Goal: Task Accomplishment & Management: Manage account settings

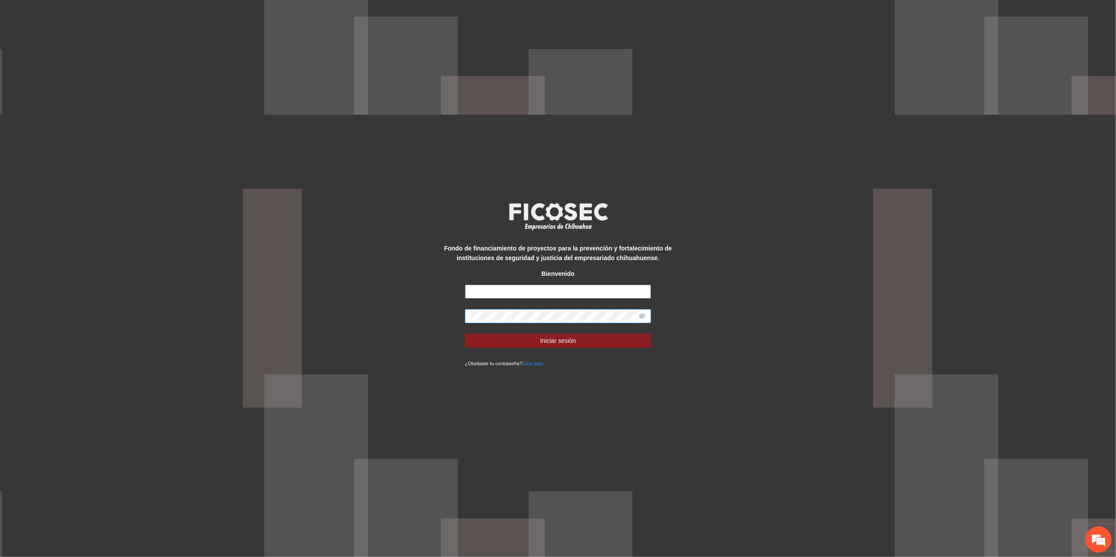
type input "**********"
click at [347, 316] on div "**********" at bounding box center [558, 278] width 1116 height 557
click at [465, 334] on button "Iniciar sesión" at bounding box center [558, 341] width 186 height 14
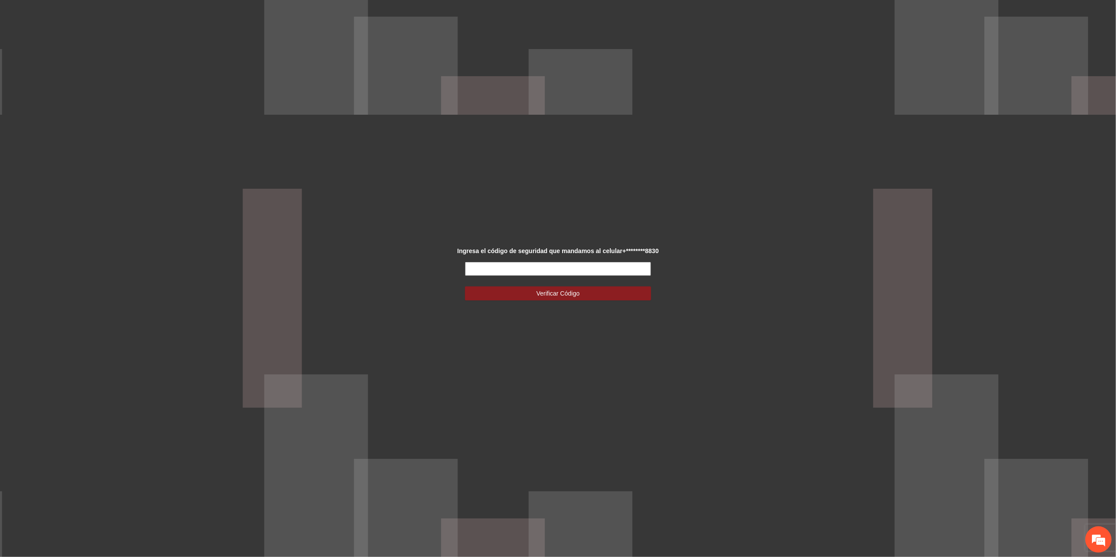
click at [536, 272] on input "text" at bounding box center [558, 269] width 186 height 14
type input "******"
click at [556, 295] on span "Verificar Código" at bounding box center [557, 294] width 43 height 10
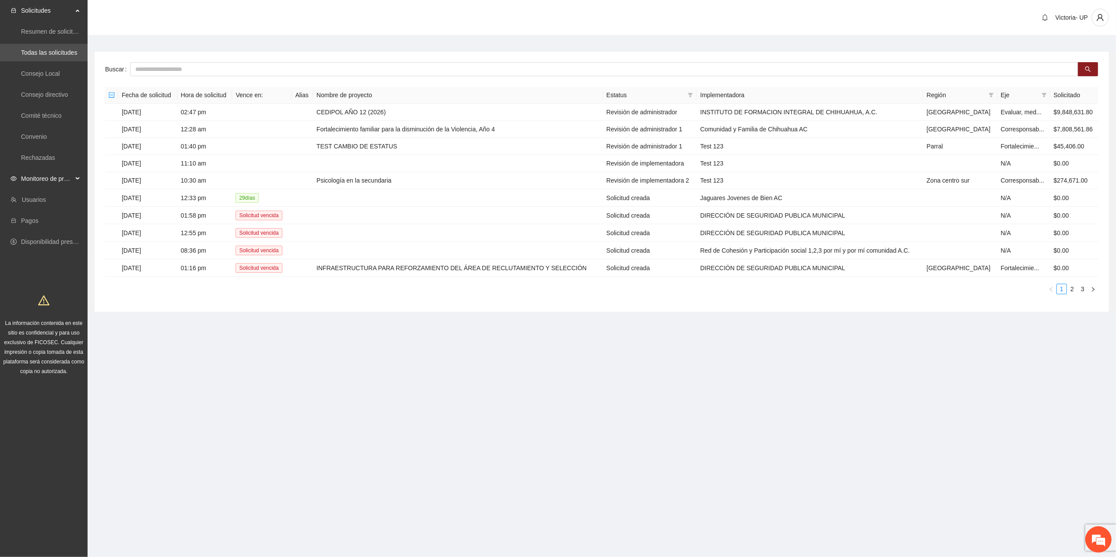
drag, startPoint x: 62, startPoint y: 176, endPoint x: 60, endPoint y: 188, distance: 12.8
click at [62, 178] on span "Monitoreo de proyectos" at bounding box center [47, 179] width 52 height 18
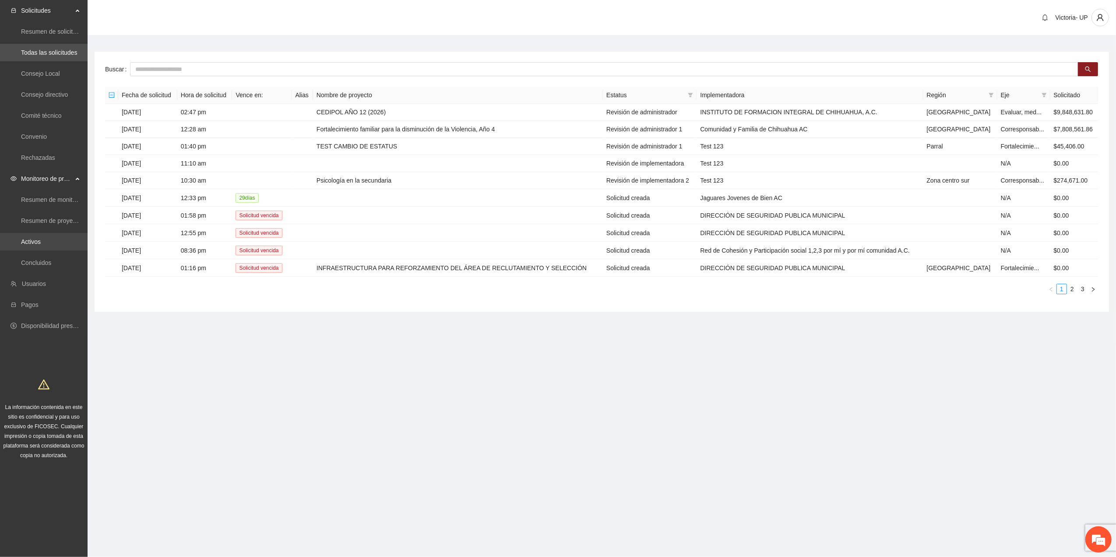
click at [31, 244] on link "Activos" at bounding box center [31, 241] width 20 height 7
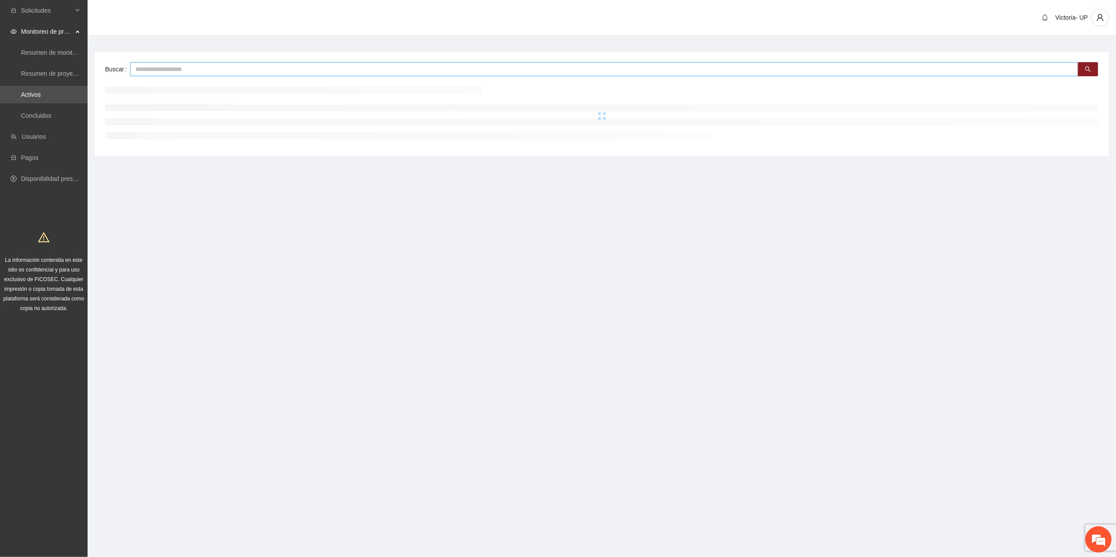
click at [366, 68] on input "text" at bounding box center [604, 69] width 949 height 14
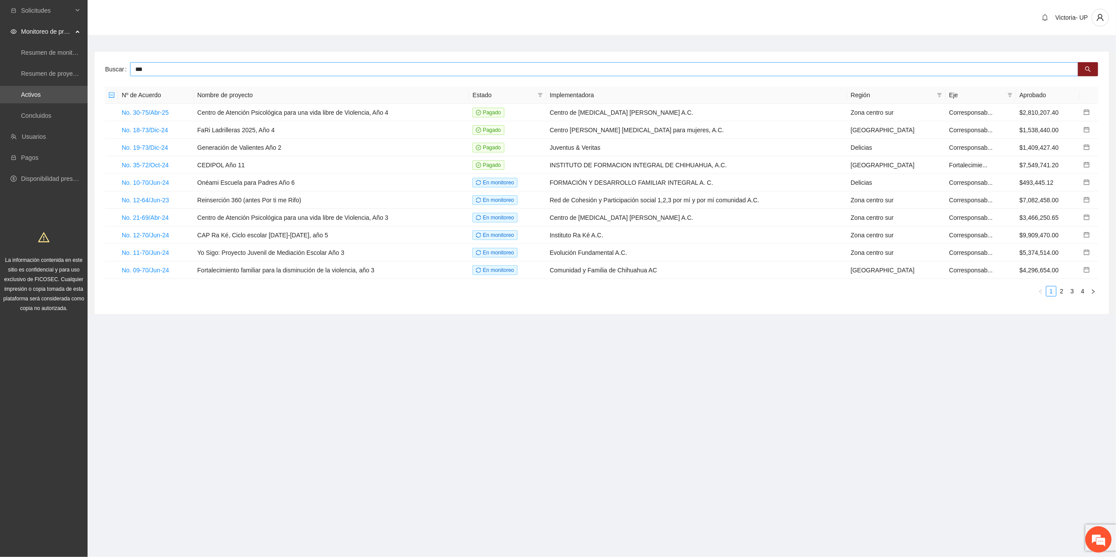
type input "***"
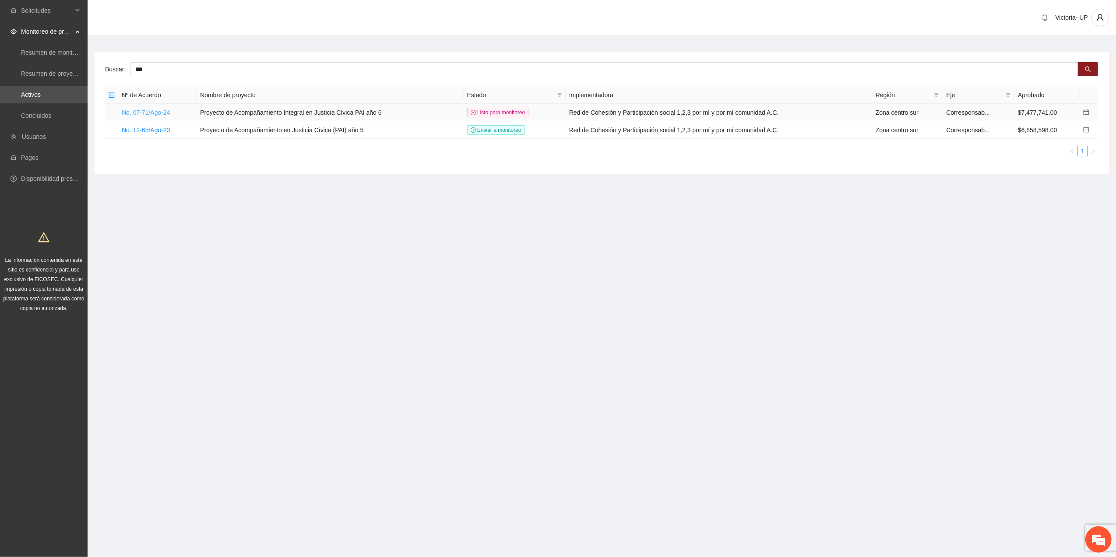
click at [159, 115] on link "No. 07-71/Ago-24" at bounding box center [146, 112] width 49 height 7
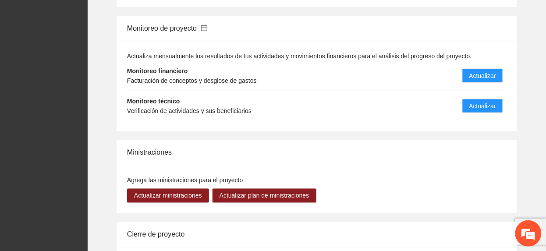
scroll to position [1109, 0]
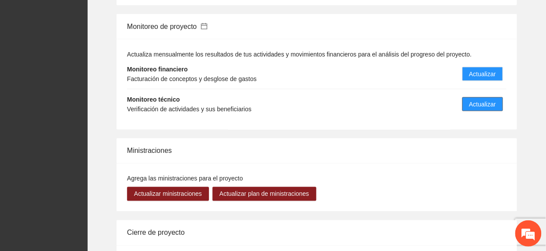
click at [480, 99] on span "Actualizar" at bounding box center [482, 104] width 27 height 10
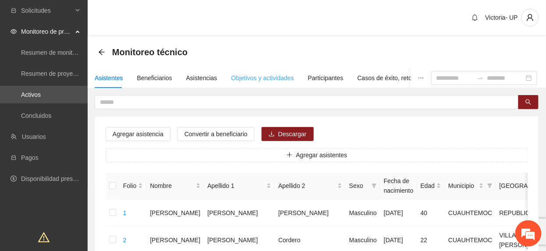
click at [263, 72] on div "Objetivos y actividades" at bounding box center [262, 78] width 63 height 20
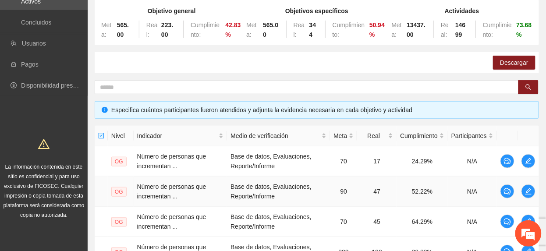
scroll to position [377, 0]
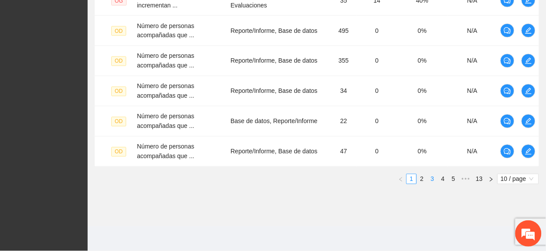
click at [435, 180] on link "3" at bounding box center [432, 179] width 10 height 10
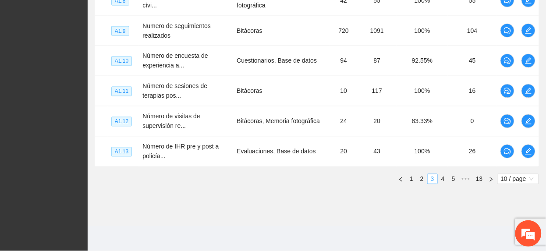
scroll to position [371, 0]
click at [441, 181] on link "4" at bounding box center [443, 179] width 10 height 10
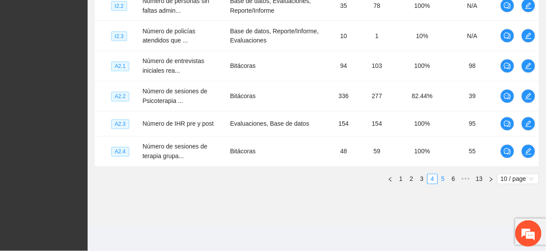
click at [445, 181] on link "5" at bounding box center [443, 179] width 10 height 10
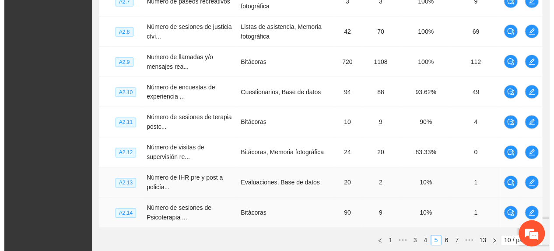
scroll to position [313, 0]
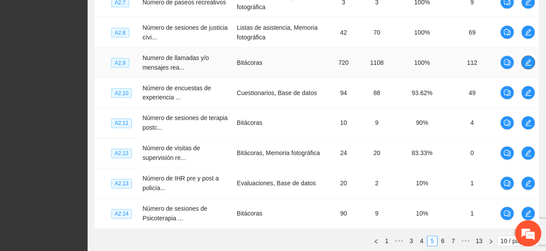
click at [529, 63] on icon "edit" at bounding box center [528, 62] width 7 height 7
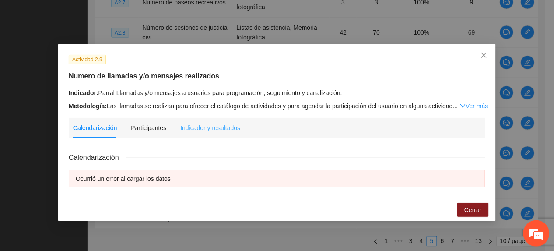
click at [202, 134] on div "Indicador y resultados" at bounding box center [210, 128] width 60 height 20
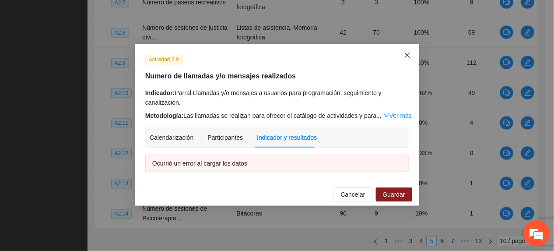
click at [402, 60] on span "Close" at bounding box center [408, 56] width 24 height 24
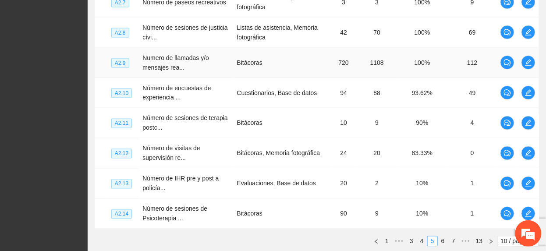
click at [531, 55] on td at bounding box center [528, 63] width 21 height 30
click at [527, 62] on icon "edit" at bounding box center [528, 62] width 7 height 7
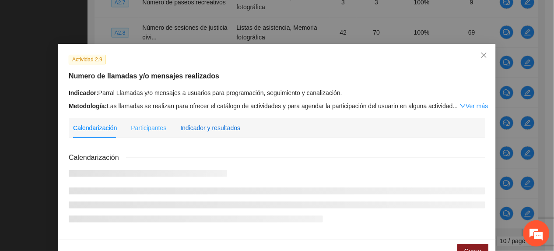
drag, startPoint x: 208, startPoint y: 123, endPoint x: 218, endPoint y: 145, distance: 23.1
click at [207, 125] on div "Indicador y resultados" at bounding box center [210, 128] width 60 height 10
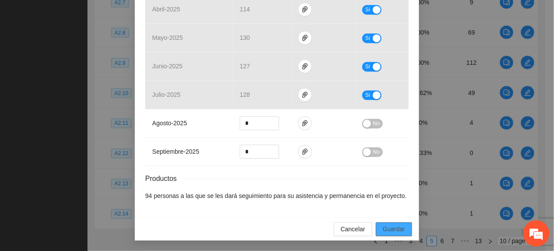
scroll to position [426, 0]
click at [384, 228] on span "Guardar" at bounding box center [394, 229] width 22 height 10
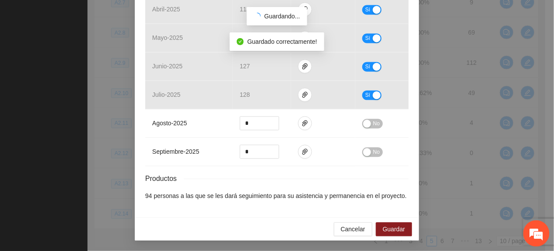
scroll to position [382, 0]
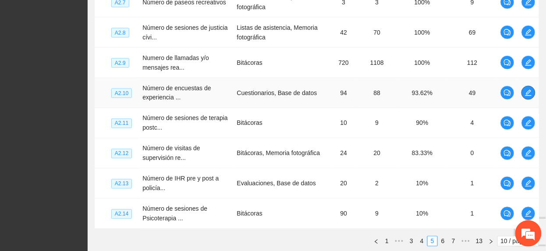
click at [527, 90] on button "button" at bounding box center [528, 93] width 14 height 14
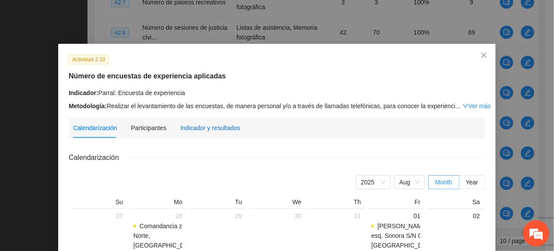
click at [223, 123] on div "Indicador y resultados" at bounding box center [210, 128] width 60 height 10
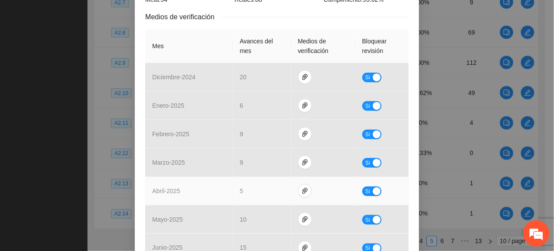
scroll to position [0, 0]
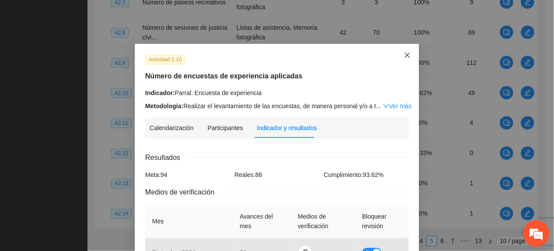
click at [404, 53] on icon "close" at bounding box center [407, 55] width 7 height 7
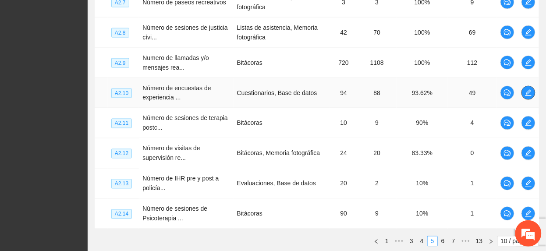
click at [528, 94] on icon "edit" at bounding box center [528, 92] width 7 height 7
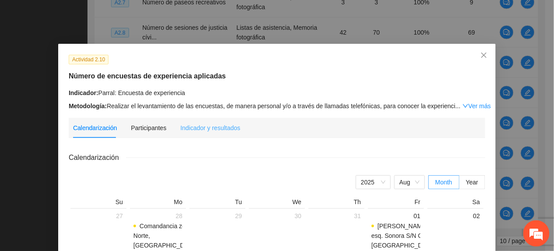
click at [230, 132] on div "Indicador y resultados" at bounding box center [210, 128] width 60 height 20
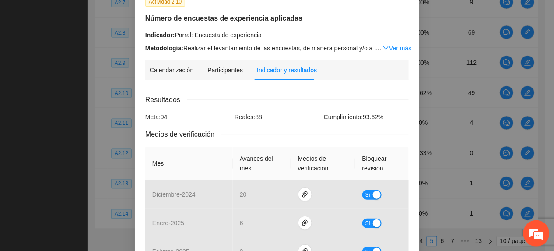
scroll to position [58, 0]
drag, startPoint x: 306, startPoint y: 100, endPoint x: 307, endPoint y: 95, distance: 5.3
click at [306, 100] on div "Resultados" at bounding box center [277, 99] width 264 height 11
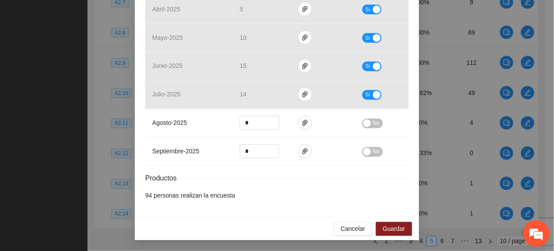
scroll to position [359, 0]
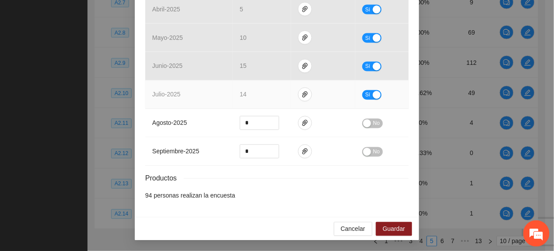
drag, startPoint x: 363, startPoint y: 88, endPoint x: 364, endPoint y: 92, distance: 4.7
click at [363, 89] on td "Sí" at bounding box center [382, 95] width 53 height 28
click at [366, 93] on span "Sí" at bounding box center [368, 95] width 5 height 10
type input "**"
drag, startPoint x: 270, startPoint y: 95, endPoint x: 317, endPoint y: 109, distance: 49.2
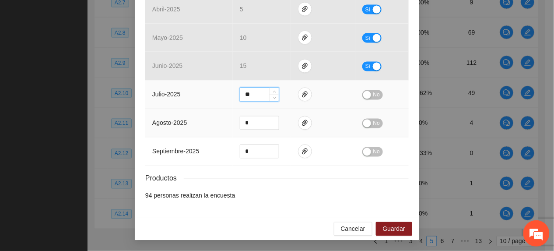
click at [273, 97] on icon "down" at bounding box center [274, 98] width 3 height 3
click at [374, 99] on span "No" at bounding box center [377, 95] width 7 height 10
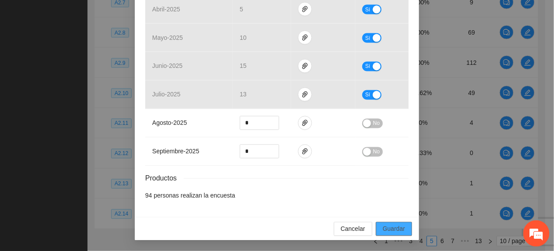
click at [403, 224] on button "Guardar" at bounding box center [394, 229] width 36 height 14
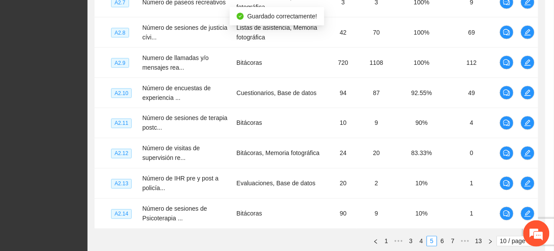
scroll to position [315, 0]
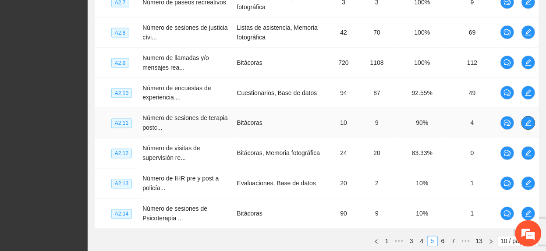
click at [528, 126] on icon "edit" at bounding box center [528, 123] width 7 height 7
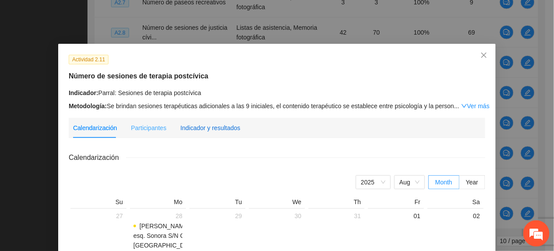
drag, startPoint x: 208, startPoint y: 126, endPoint x: 211, endPoint y: 130, distance: 5.3
click at [208, 127] on div "Indicador y resultados" at bounding box center [210, 128] width 60 height 10
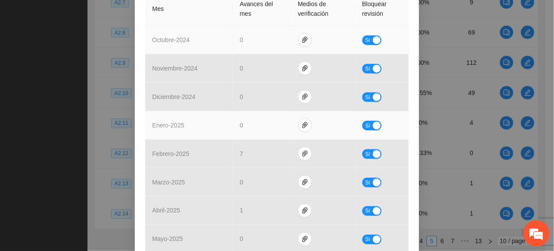
scroll to position [350, 0]
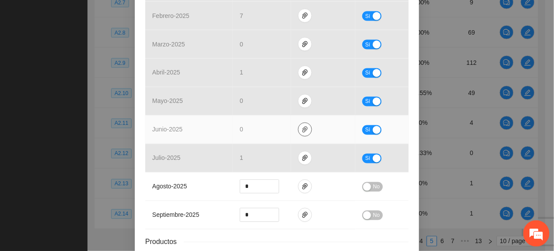
click at [302, 129] on icon "paper-clip" at bounding box center [305, 129] width 7 height 7
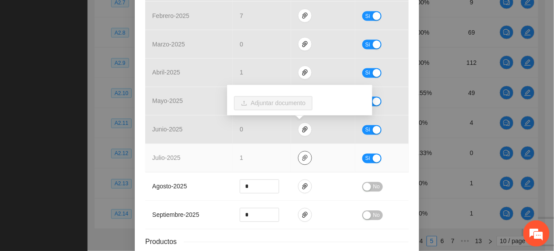
click at [303, 160] on icon "paper-clip" at bounding box center [305, 158] width 5 height 6
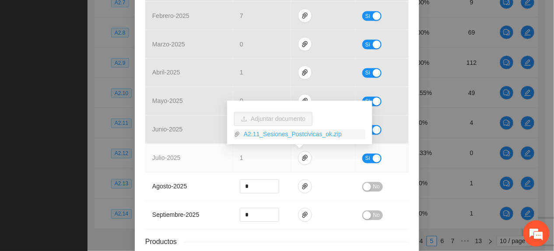
click at [286, 135] on link "A2.11_Sesiones_Postcivicas_ok.zip" at bounding box center [302, 135] width 125 height 10
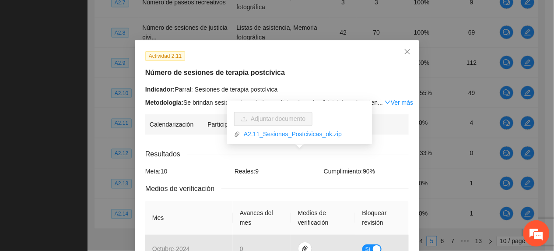
scroll to position [0, 0]
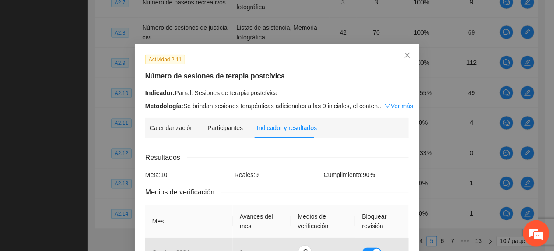
click at [389, 102] on link "Ver más" at bounding box center [399, 105] width 28 height 7
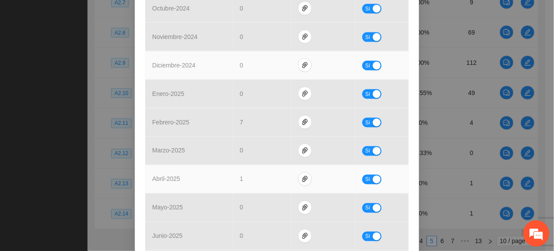
scroll to position [350, 0]
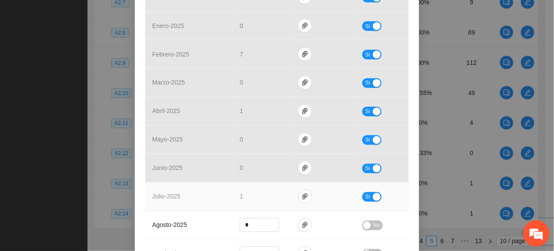
click at [357, 197] on td "Sí" at bounding box center [382, 197] width 53 height 28
click at [365, 204] on td "Sí" at bounding box center [382, 197] width 53 height 28
drag, startPoint x: 363, startPoint y: 200, endPoint x: 358, endPoint y: 200, distance: 4.8
click at [366, 200] on span "Sí" at bounding box center [368, 197] width 5 height 10
click at [270, 193] on span "Increase Value" at bounding box center [274, 194] width 10 height 8
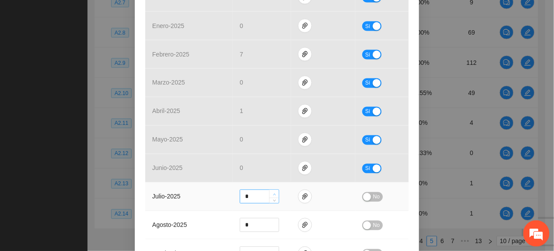
type input "*"
click at [270, 193] on span "Increase Value" at bounding box center [274, 194] width 10 height 8
click at [374, 202] on span "No" at bounding box center [377, 197] width 7 height 10
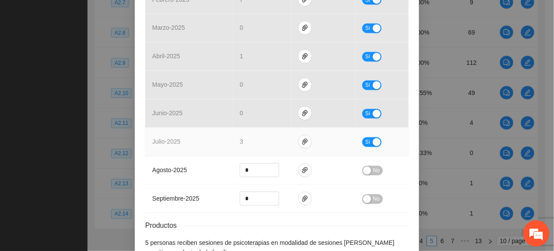
scroll to position [465, 0]
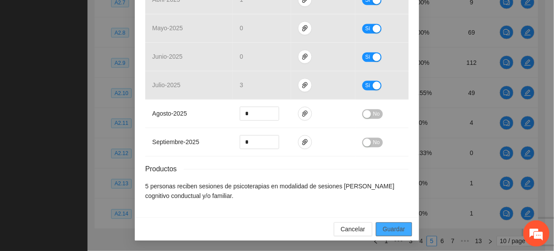
drag, startPoint x: 392, startPoint y: 229, endPoint x: 407, endPoint y: 250, distance: 25.5
click at [391, 229] on span "Guardar" at bounding box center [394, 229] width 22 height 10
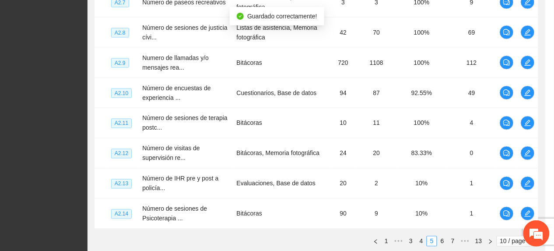
scroll to position [421, 0]
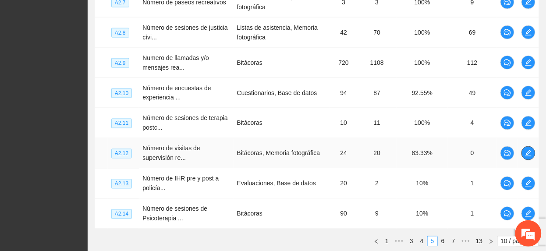
click at [531, 153] on icon "edit" at bounding box center [528, 153] width 7 height 7
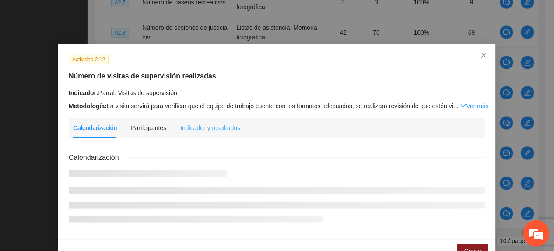
click at [202, 120] on div "Indicador y resultados" at bounding box center [210, 128] width 60 height 20
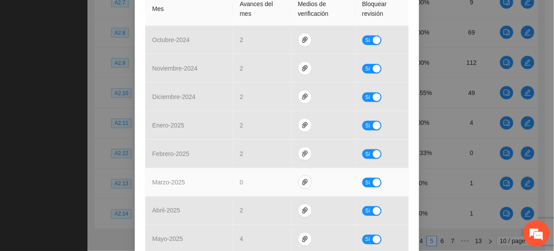
scroll to position [292, 0]
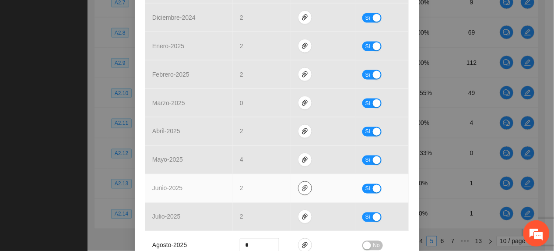
click at [299, 186] on span "paper-clip" at bounding box center [305, 188] width 13 height 7
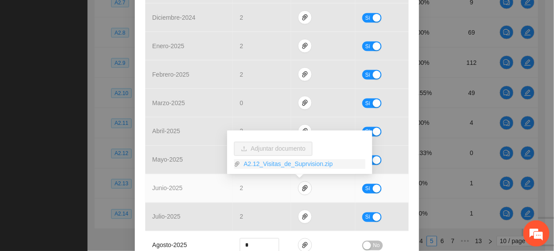
click at [283, 160] on link "A2.12_Visitas_de_Suprvision.zip" at bounding box center [302, 164] width 125 height 10
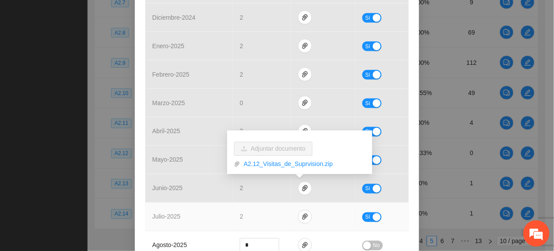
click at [257, 219] on td "2" at bounding box center [262, 217] width 58 height 28
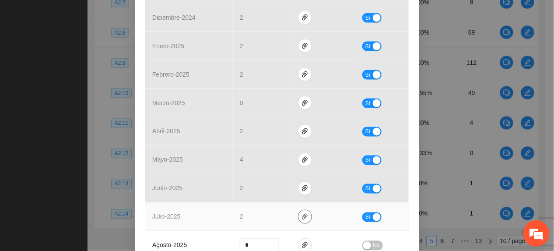
click at [302, 218] on icon "paper-clip" at bounding box center [305, 216] width 7 height 7
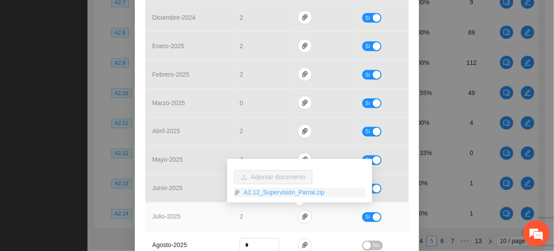
click at [274, 192] on link "A2.12_Supervisión_Parral.zip" at bounding box center [302, 193] width 125 height 10
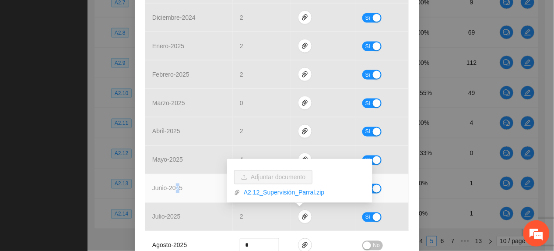
click at [177, 183] on td "junio - 2025" at bounding box center [189, 188] width 88 height 28
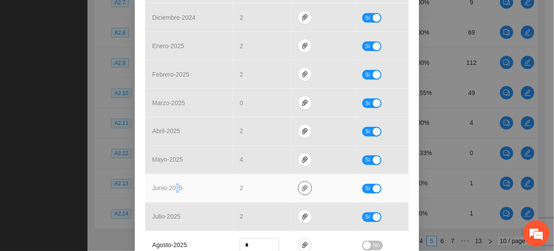
drag, startPoint x: 177, startPoint y: 183, endPoint x: 297, endPoint y: 191, distance: 120.3
click at [302, 191] on icon "paper-clip" at bounding box center [305, 188] width 7 height 7
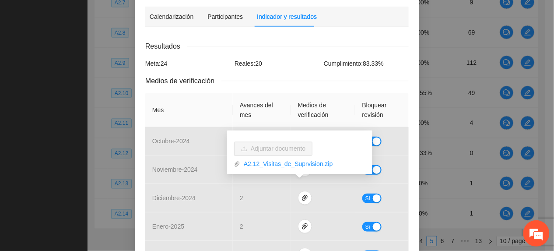
scroll to position [0, 0]
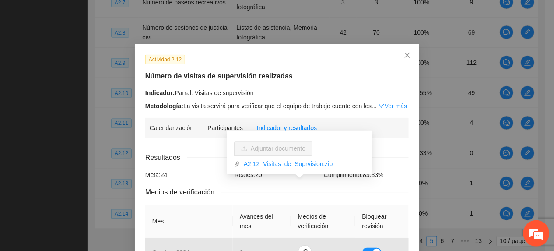
click at [247, 93] on div "Indicador: Parral: Visitas de supervisión" at bounding box center [277, 93] width 264 height 10
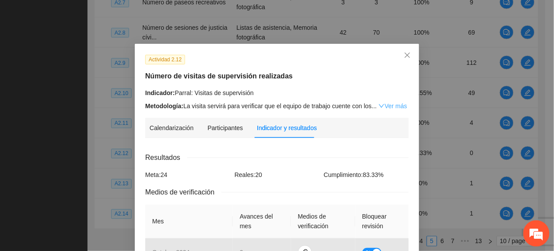
click at [379, 108] on icon "down" at bounding box center [382, 106] width 6 height 6
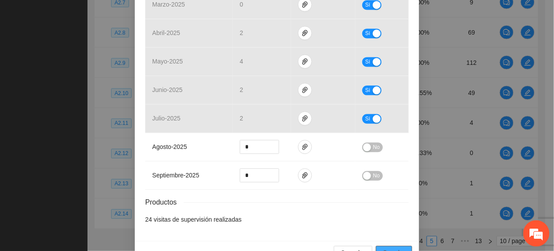
scroll to position [455, 0]
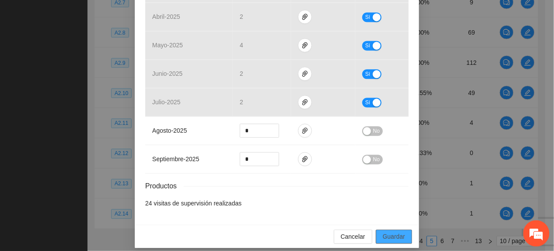
click at [386, 235] on button "Guardar" at bounding box center [394, 236] width 36 height 14
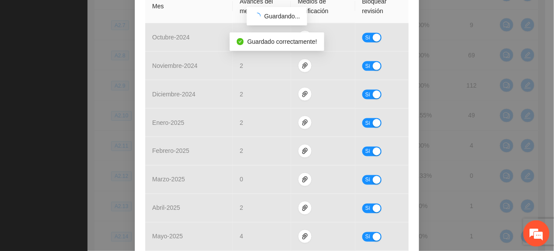
scroll to position [46, 0]
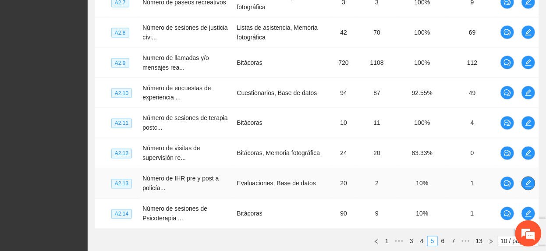
click at [527, 185] on icon "edit" at bounding box center [528, 183] width 6 height 6
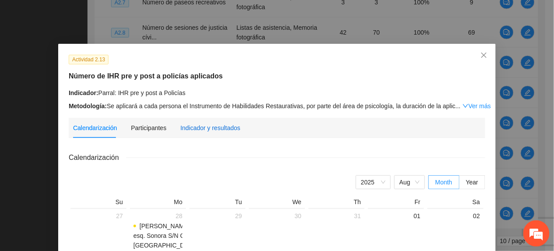
click at [205, 126] on div "Indicador y resultados" at bounding box center [210, 128] width 60 height 10
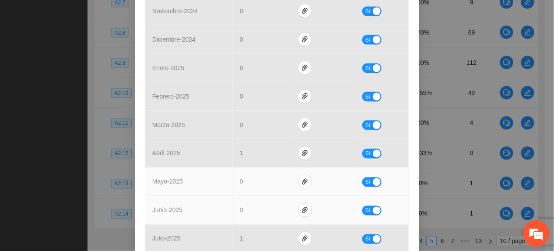
scroll to position [292, 0]
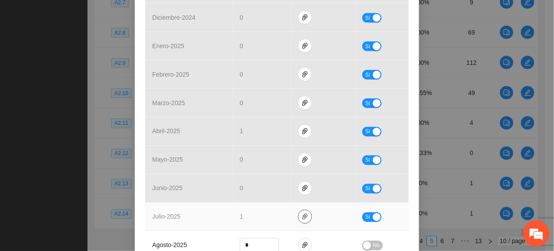
drag, startPoint x: 302, startPoint y: 220, endPoint x: 297, endPoint y: 217, distance: 5.9
click at [302, 220] on icon "paper-clip" at bounding box center [305, 216] width 7 height 7
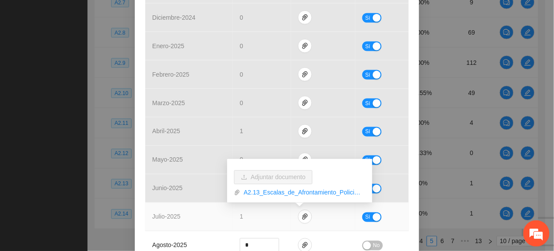
drag, startPoint x: 272, startPoint y: 188, endPoint x: 257, endPoint y: 208, distance: 25.2
click at [272, 189] on link "A2.13_Escalas_de_Afrontamiento_Policias_ok.zip" at bounding box center [302, 193] width 125 height 10
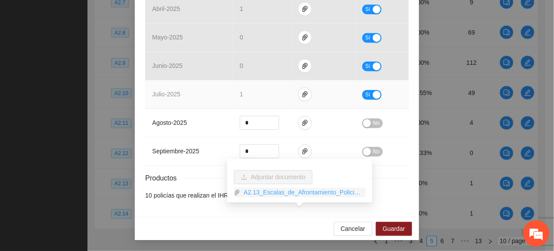
scroll to position [416, 0]
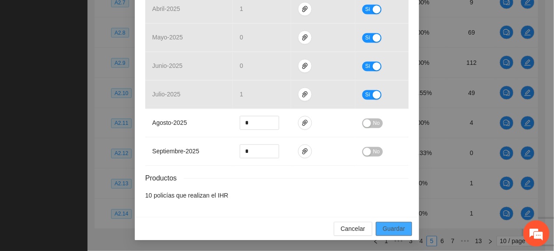
click at [393, 229] on span "Guardar" at bounding box center [394, 229] width 22 height 10
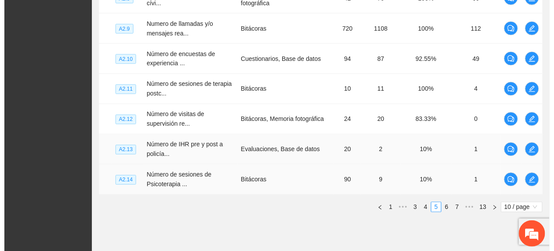
scroll to position [377, 0]
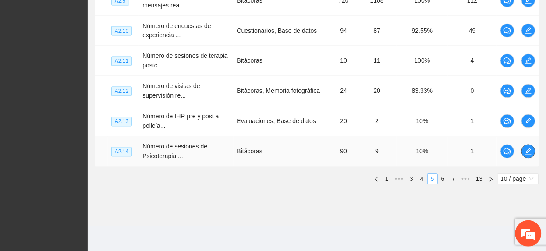
click at [523, 152] on span "edit" at bounding box center [528, 151] width 13 height 7
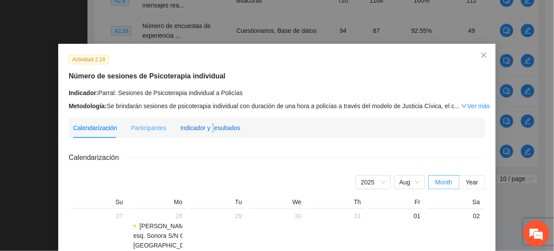
click at [208, 125] on div "Indicador y resultados" at bounding box center [210, 128] width 60 height 10
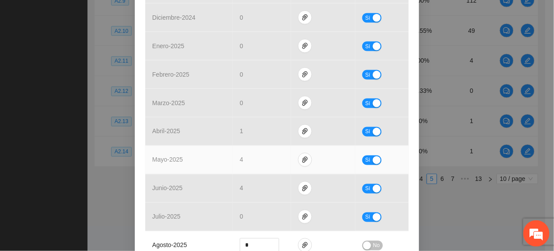
scroll to position [350, 0]
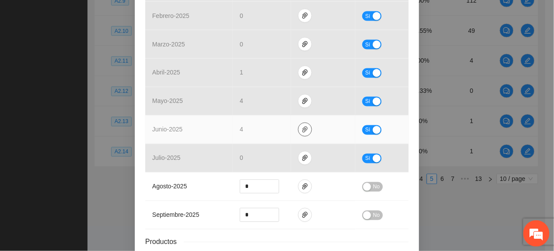
click at [299, 130] on span "paper-clip" at bounding box center [305, 129] width 13 height 7
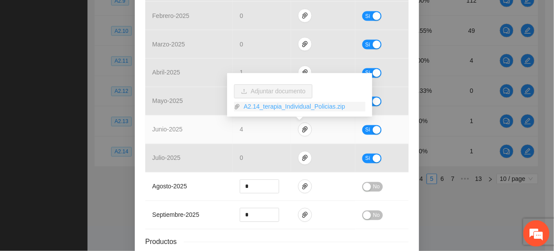
click at [261, 102] on link "A2.14_terapia_Individual_Policias.zip" at bounding box center [302, 107] width 125 height 10
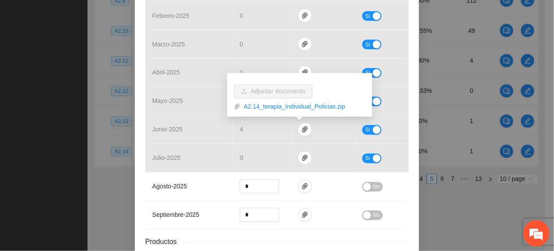
click at [58, 54] on div "Actividad 2.14 Número de sesiones de Psicoterapia individual Indicador: Parral:…" at bounding box center [277, 125] width 554 height 251
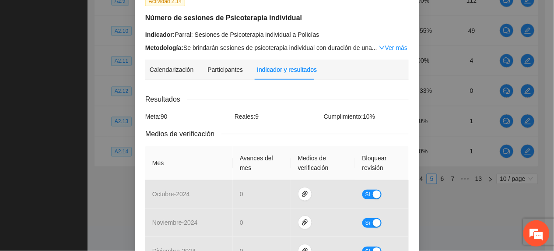
scroll to position [0, 0]
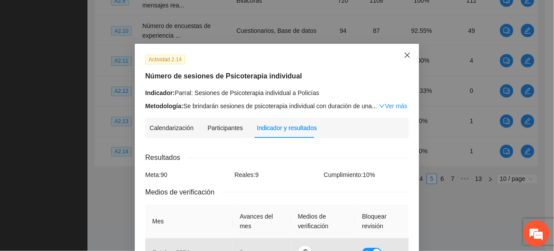
click at [404, 58] on icon "close" at bounding box center [407, 55] width 7 height 7
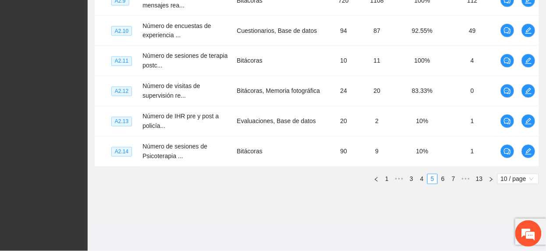
drag, startPoint x: 242, startPoint y: 196, endPoint x: 259, endPoint y: 192, distance: 18.1
click at [525, 147] on button "button" at bounding box center [528, 152] width 14 height 14
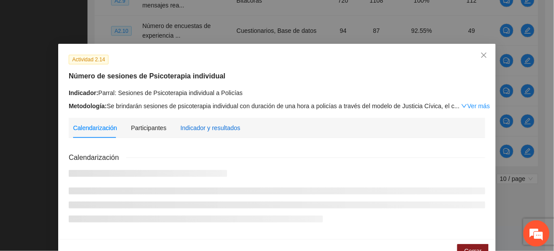
drag, startPoint x: 205, startPoint y: 128, endPoint x: 232, endPoint y: 141, distance: 29.4
click at [205, 129] on div "Indicador y resultados" at bounding box center [210, 128] width 60 height 10
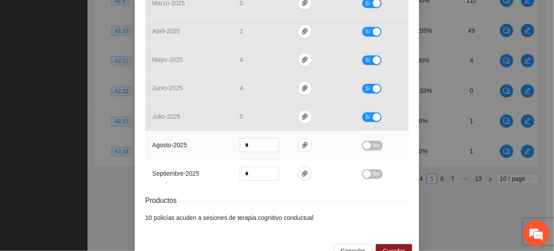
scroll to position [416, 0]
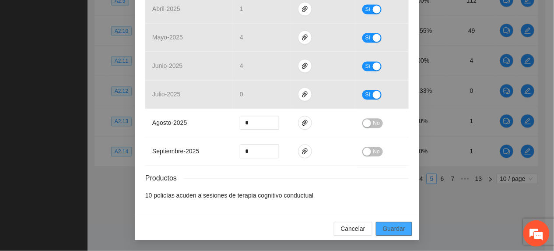
click at [401, 229] on button "Guardar" at bounding box center [394, 229] width 36 height 14
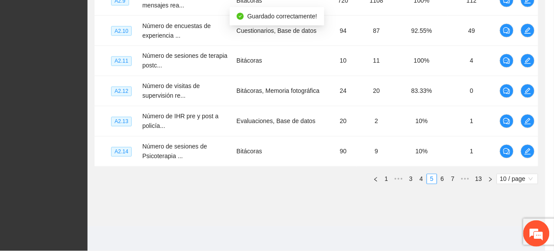
scroll to position [372, 0]
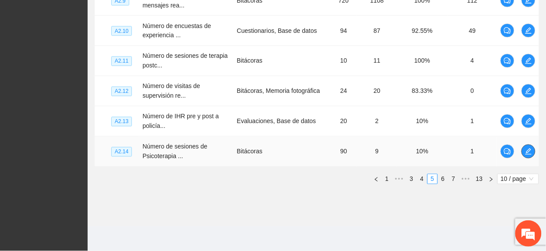
click at [527, 155] on icon "edit" at bounding box center [528, 151] width 6 height 6
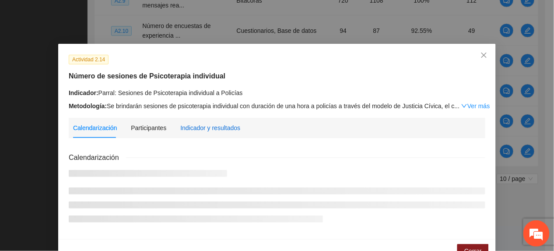
drag, startPoint x: 195, startPoint y: 126, endPoint x: 200, endPoint y: 127, distance: 4.9
click at [195, 128] on div "Indicador y resultados" at bounding box center [210, 128] width 60 height 10
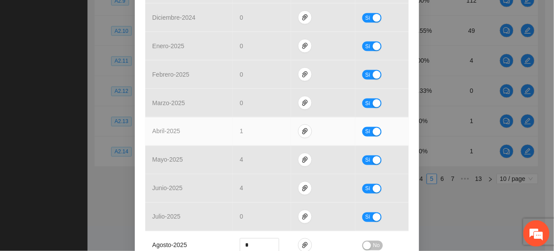
scroll to position [350, 0]
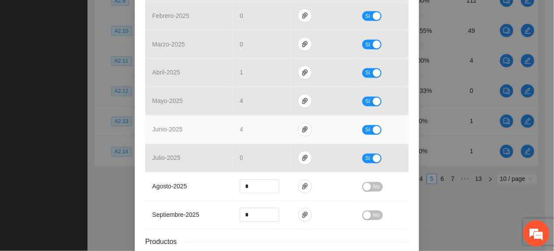
click at [366, 130] on span "Sí" at bounding box center [368, 130] width 5 height 10
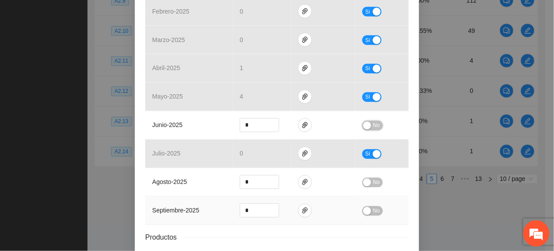
scroll to position [417, 0]
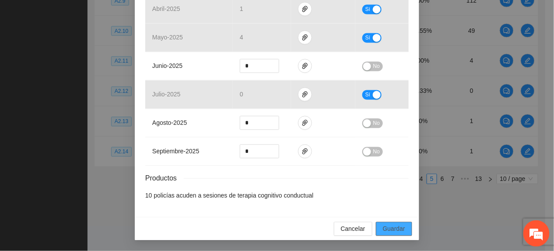
click at [402, 229] on button "Guardar" at bounding box center [394, 229] width 36 height 14
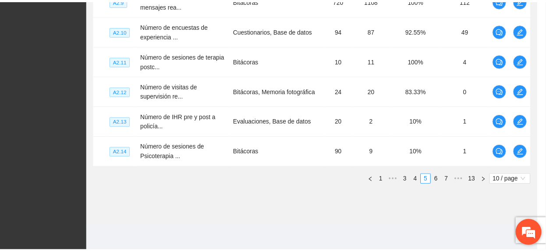
scroll to position [373, 0]
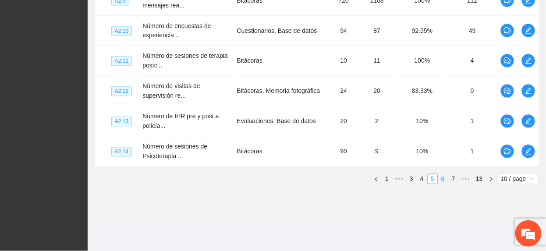
click at [442, 179] on link "6" at bounding box center [443, 179] width 10 height 10
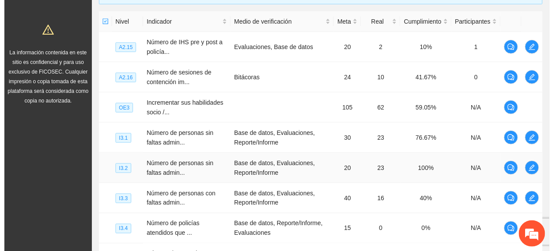
scroll to position [138, 0]
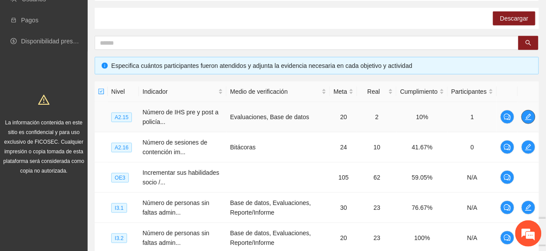
click at [528, 121] on button "button" at bounding box center [528, 117] width 14 height 14
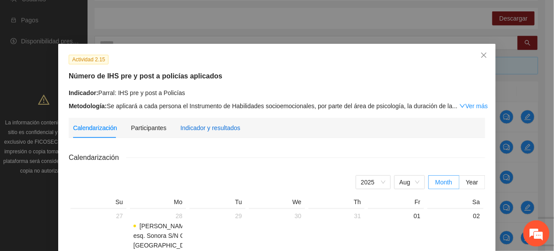
drag, startPoint x: 207, startPoint y: 123, endPoint x: 229, endPoint y: 144, distance: 31.3
click at [207, 123] on div "Indicador y resultados" at bounding box center [210, 128] width 60 height 10
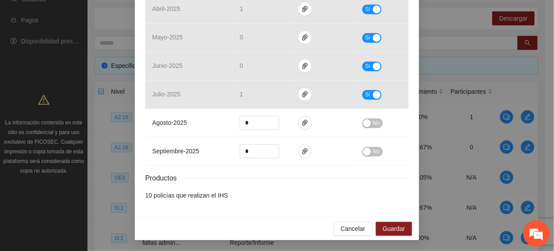
scroll to position [358, 0]
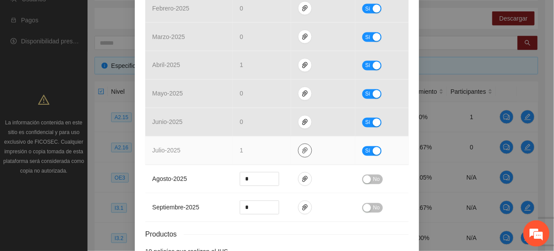
click at [302, 154] on icon "paper-clip" at bounding box center [305, 150] width 7 height 7
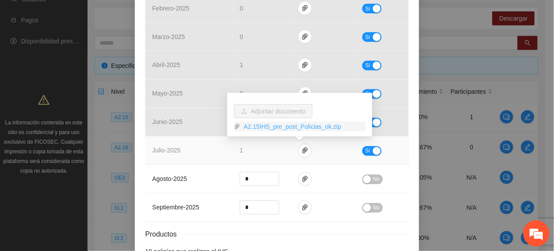
drag, startPoint x: 245, startPoint y: 123, endPoint x: 240, endPoint y: 127, distance: 6.6
click at [245, 123] on link "A2.15IHS_pre_post_Policias_ok.zip" at bounding box center [302, 127] width 125 height 10
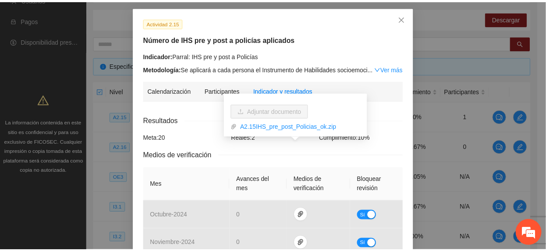
scroll to position [7, 0]
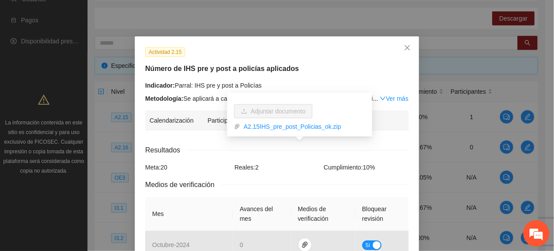
drag, startPoint x: 190, startPoint y: 76, endPoint x: 215, endPoint y: 73, distance: 25.6
click at [191, 76] on div "Actividad 2.15 Número de IHS pre y post a policías aplicados Indicador: Parral:…" at bounding box center [277, 75] width 270 height 56
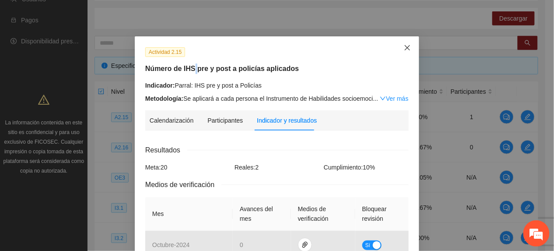
click at [404, 44] on icon "close" at bounding box center [407, 47] width 7 height 7
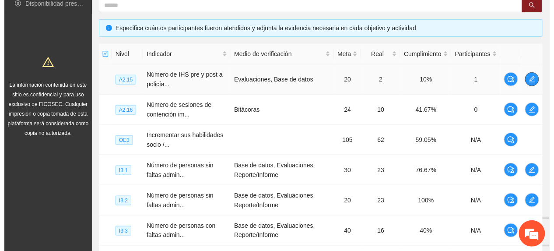
scroll to position [196, 0]
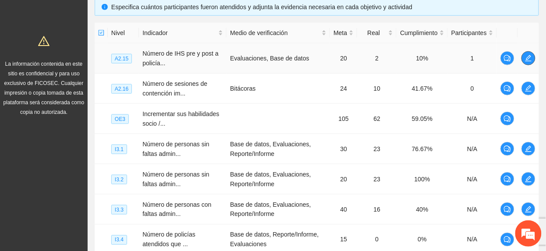
click at [526, 57] on icon "edit" at bounding box center [528, 58] width 7 height 7
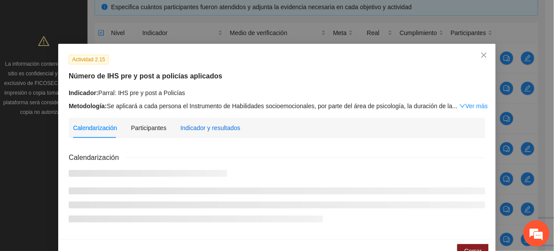
click at [222, 124] on div "Indicador y resultados" at bounding box center [210, 128] width 60 height 10
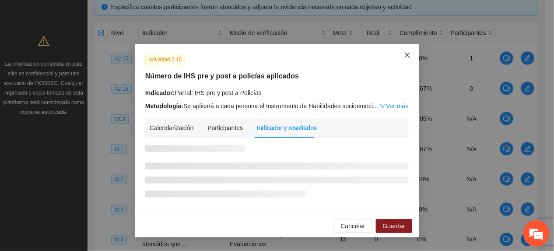
drag, startPoint x: 408, startPoint y: 56, endPoint x: 441, endPoint y: 106, distance: 59.6
click at [408, 57] on icon "close" at bounding box center [407, 55] width 7 height 7
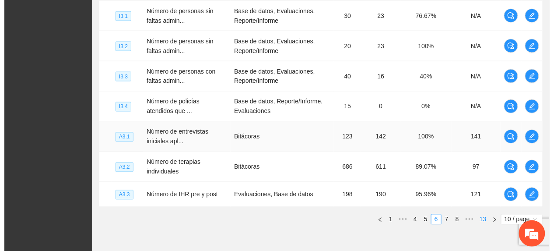
scroll to position [371, 0]
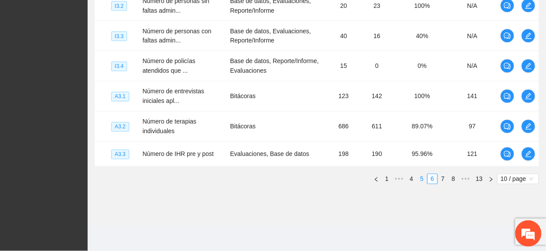
click at [423, 177] on link "5" at bounding box center [422, 179] width 10 height 10
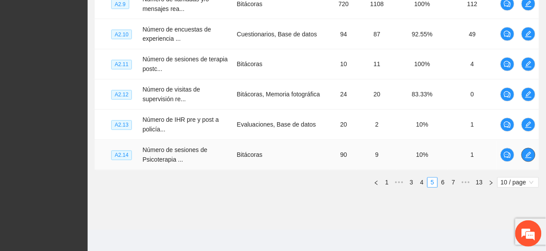
click at [533, 157] on span "edit" at bounding box center [528, 155] width 13 height 7
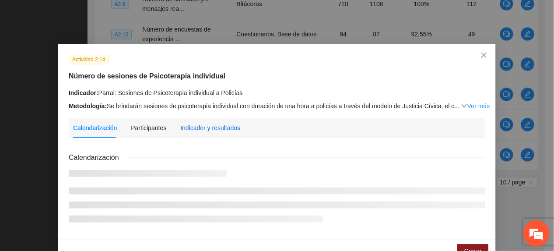
click at [215, 123] on div "Indicador y resultados" at bounding box center [210, 128] width 60 height 10
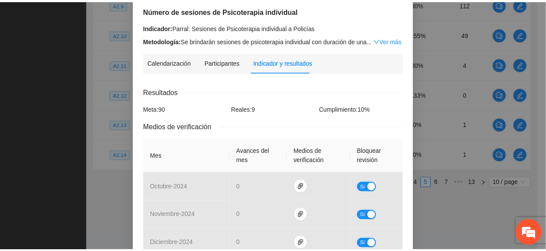
scroll to position [0, 0]
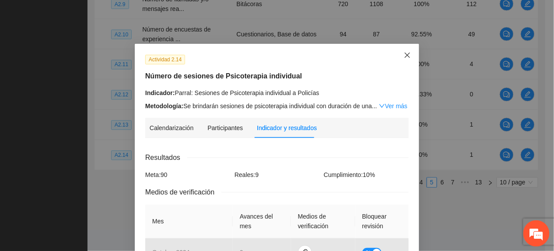
click at [406, 53] on icon "close" at bounding box center [407, 55] width 7 height 7
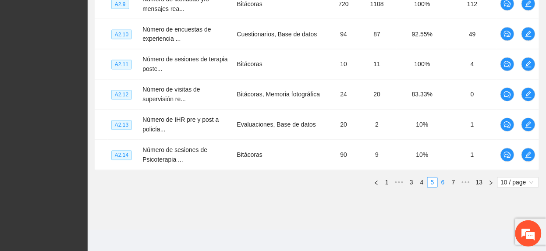
click at [444, 185] on link "6" at bounding box center [443, 183] width 10 height 10
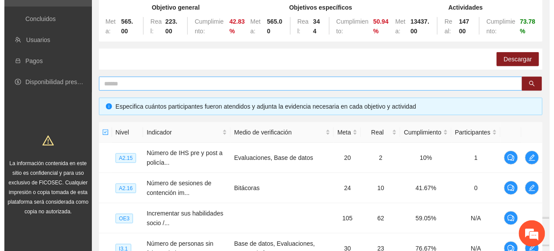
scroll to position [79, 0]
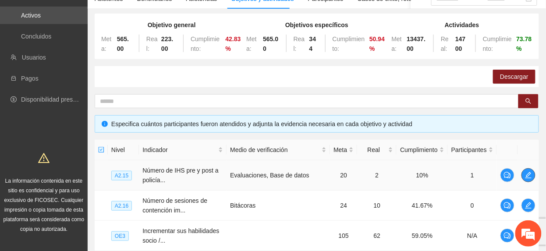
click at [525, 173] on icon "edit" at bounding box center [528, 175] width 7 height 7
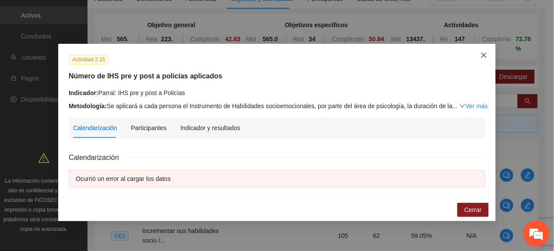
drag, startPoint x: 490, startPoint y: 60, endPoint x: 483, endPoint y: 55, distance: 7.5
click at [486, 56] on span "Close" at bounding box center [485, 56] width 24 height 24
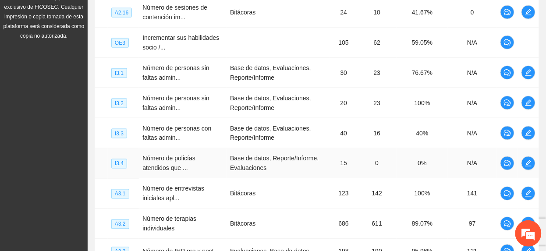
scroll to position [371, 0]
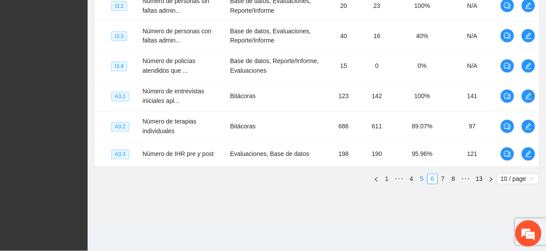
click at [423, 175] on link "5" at bounding box center [422, 179] width 10 height 10
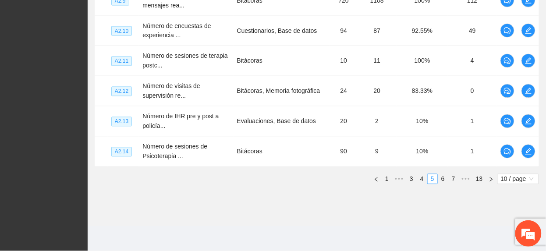
scroll to position [377, 0]
click at [440, 179] on link "6" at bounding box center [443, 179] width 10 height 10
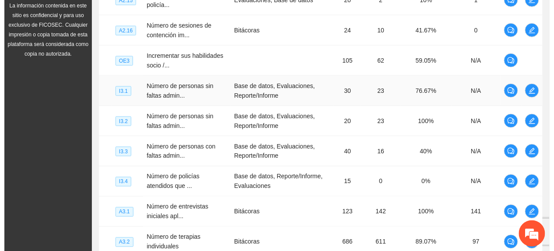
scroll to position [196, 0]
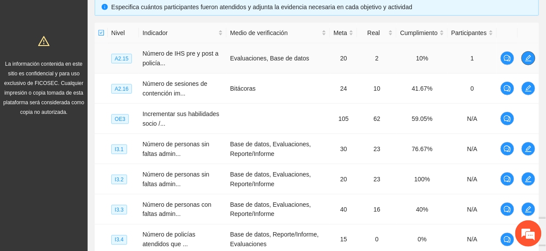
click at [525, 61] on icon "edit" at bounding box center [528, 58] width 6 height 6
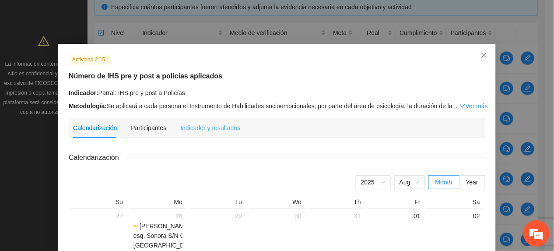
click at [207, 131] on div "Indicador y resultados" at bounding box center [210, 128] width 60 height 10
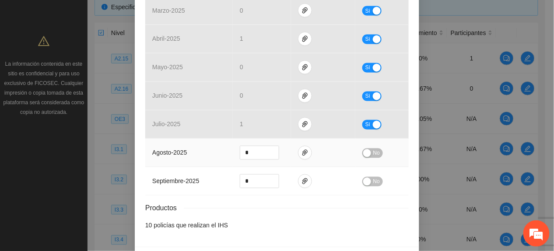
scroll to position [416, 0]
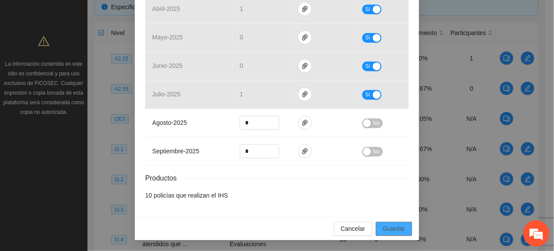
click at [395, 223] on button "Guardar" at bounding box center [394, 229] width 36 height 14
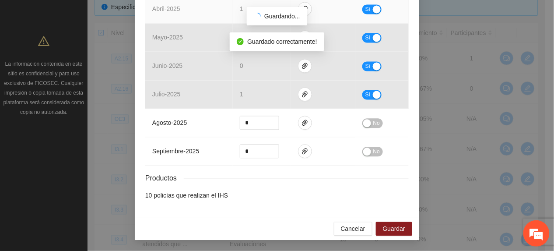
scroll to position [372, 0]
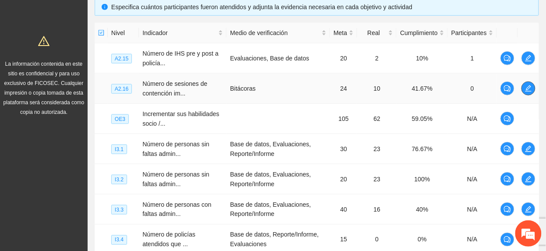
click at [531, 92] on icon "edit" at bounding box center [528, 88] width 6 height 6
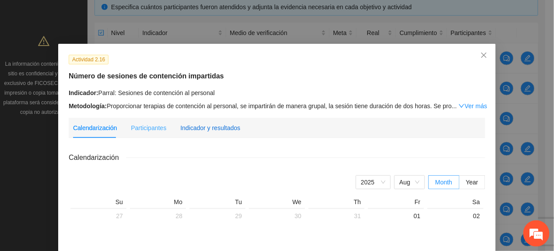
drag, startPoint x: 201, startPoint y: 123, endPoint x: 215, endPoint y: 137, distance: 19.5
click at [201, 125] on div "Indicador y resultados" at bounding box center [210, 128] width 60 height 10
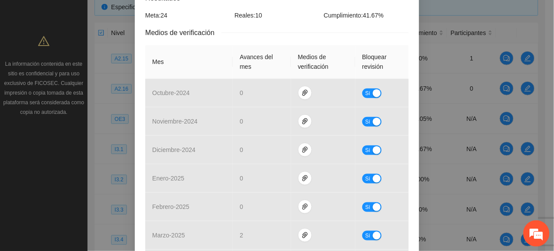
scroll to position [350, 0]
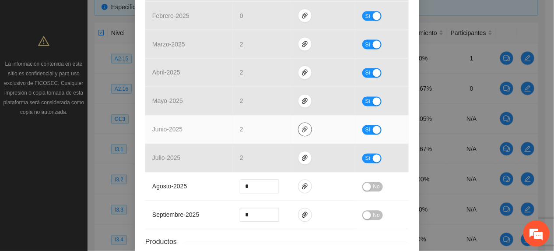
click at [298, 135] on button "button" at bounding box center [305, 130] width 14 height 14
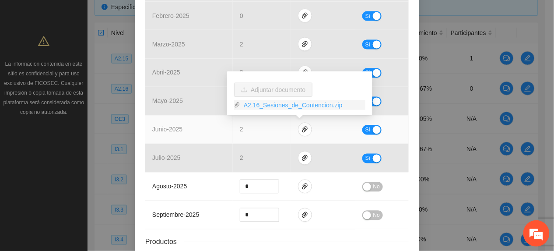
click at [272, 103] on link "A2.16_Sesiones_de_Contencion.zip" at bounding box center [302, 105] width 125 height 10
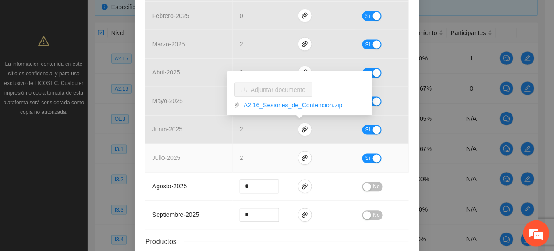
drag, startPoint x: 274, startPoint y: 158, endPoint x: 279, endPoint y: 160, distance: 5.1
click at [274, 158] on td "2" at bounding box center [262, 158] width 58 height 28
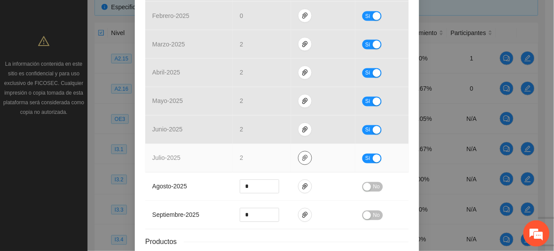
click at [299, 162] on span "paper-clip" at bounding box center [305, 158] width 13 height 7
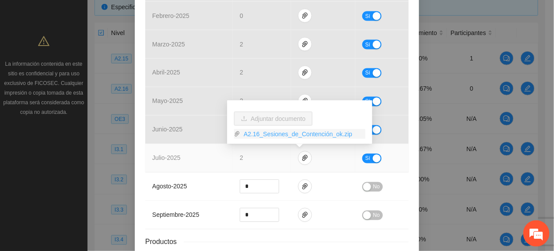
click at [262, 136] on link "A2.16_Sesiones_de_Contención_ok.zip" at bounding box center [302, 134] width 125 height 10
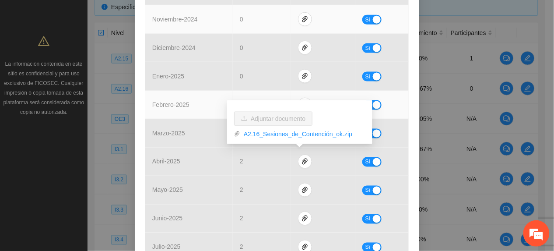
scroll to position [292, 0]
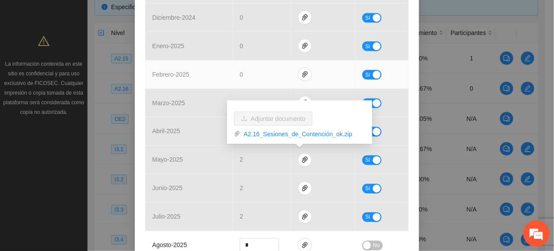
click at [165, 71] on span "febrero - 2025" at bounding box center [170, 74] width 37 height 7
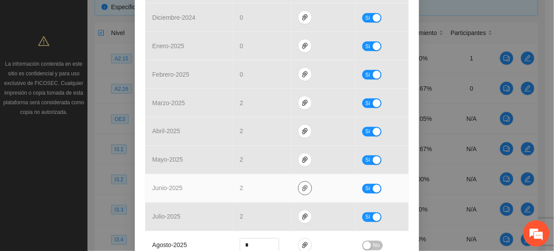
click at [302, 187] on icon "paper-clip" at bounding box center [305, 188] width 7 height 7
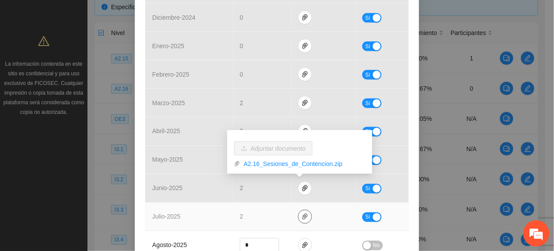
click at [302, 215] on icon "paper-clip" at bounding box center [305, 216] width 7 height 7
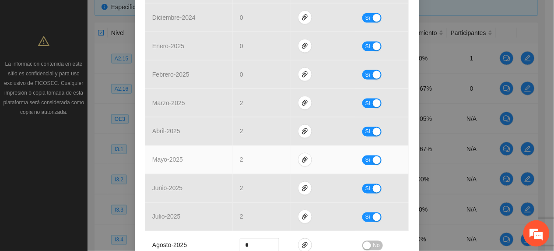
click at [218, 151] on td "mayo - 2025" at bounding box center [189, 160] width 88 height 28
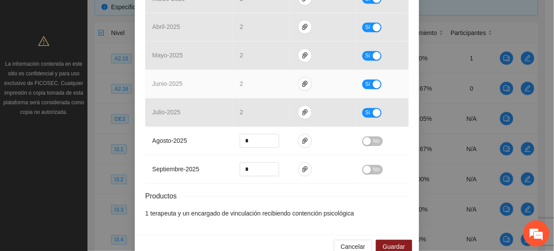
scroll to position [416, 0]
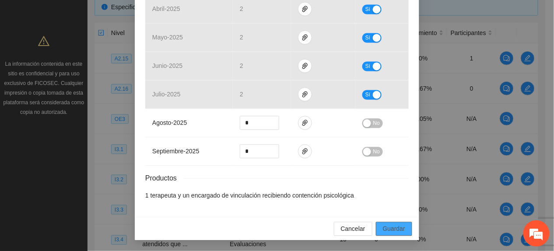
drag, startPoint x: 391, startPoint y: 225, endPoint x: 549, endPoint y: 143, distance: 178.2
click at [391, 226] on span "Guardar" at bounding box center [394, 229] width 22 height 10
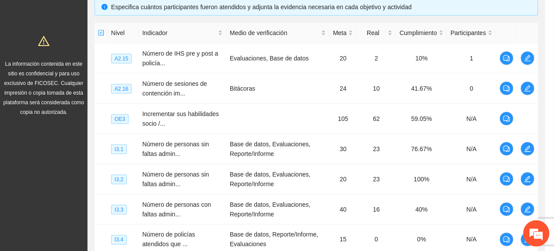
scroll to position [372, 0]
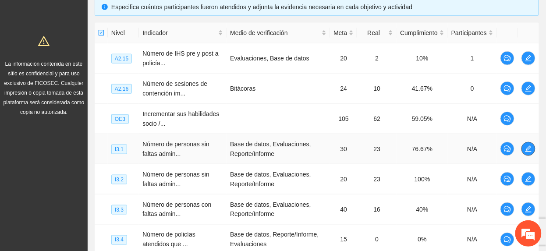
click at [531, 151] on icon "edit" at bounding box center [528, 148] width 7 height 7
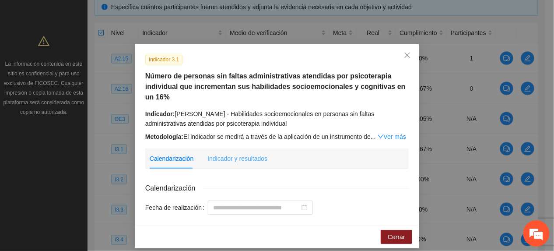
click at [259, 153] on div "Indicador y resultados" at bounding box center [238, 158] width 60 height 20
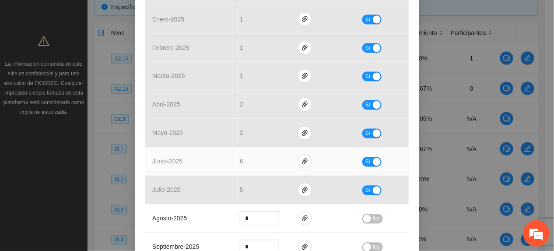
scroll to position [350, 0]
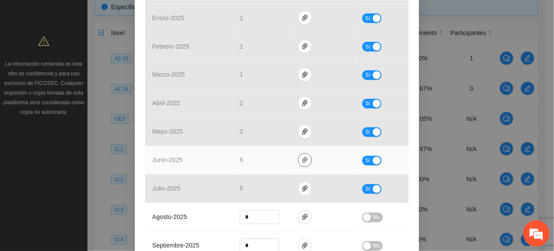
click at [298, 158] on button "button" at bounding box center [305, 160] width 14 height 14
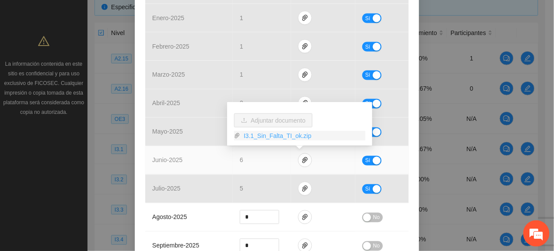
click at [285, 135] on link "I3.1_Sin_Falta_TI_ok.zip" at bounding box center [302, 136] width 125 height 10
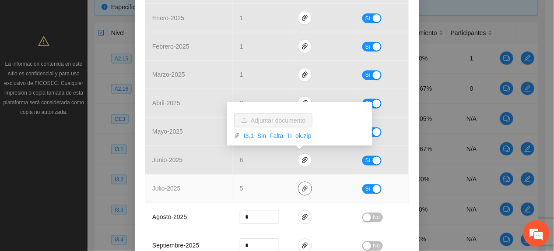
click at [302, 192] on icon "paper-clip" at bounding box center [305, 188] width 7 height 7
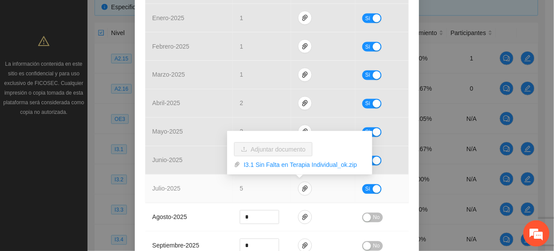
drag, startPoint x: 269, startPoint y: 165, endPoint x: 268, endPoint y: 170, distance: 5.8
click at [269, 164] on link "I3.1 Sin Falta en Terapia Individual_ok.zip" at bounding box center [302, 165] width 125 height 10
drag, startPoint x: 203, startPoint y: 210, endPoint x: 234, endPoint y: 185, distance: 39.8
click at [203, 209] on td "agosto - 2025" at bounding box center [189, 217] width 88 height 28
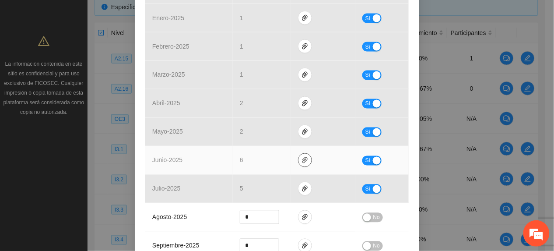
click at [302, 159] on icon "paper-clip" at bounding box center [305, 160] width 7 height 7
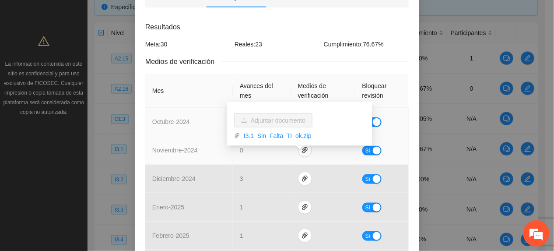
scroll to position [116, 0]
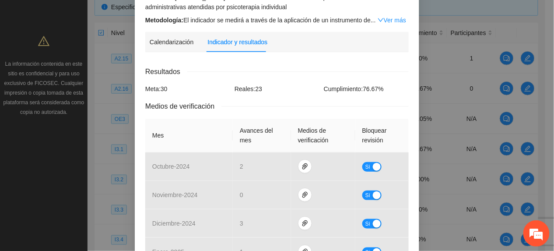
click at [251, 72] on div "Resultados" at bounding box center [277, 71] width 264 height 11
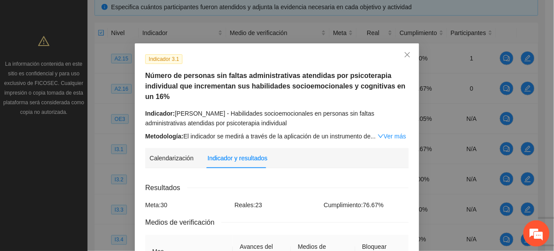
scroll to position [0, 0]
click at [307, 137] on div "Metodología: El indicador se medirá a través de la aplicación de un instrumento…" at bounding box center [277, 137] width 264 height 10
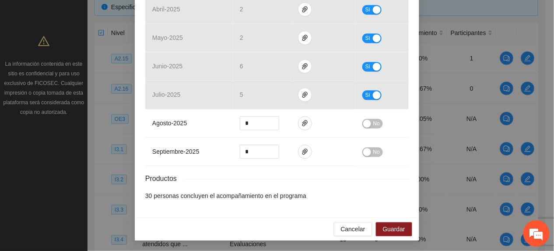
scroll to position [447, 0]
click at [382, 223] on button "Guardar" at bounding box center [394, 229] width 36 height 14
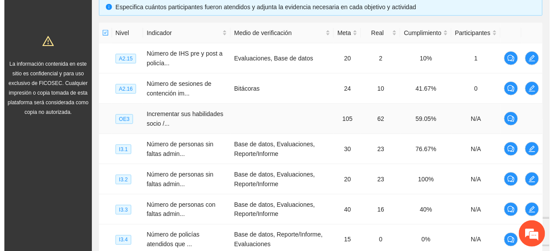
scroll to position [254, 0]
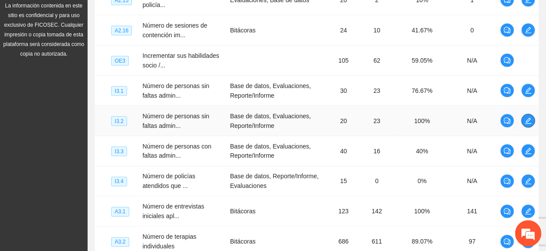
click at [531, 120] on icon "edit" at bounding box center [528, 121] width 6 height 6
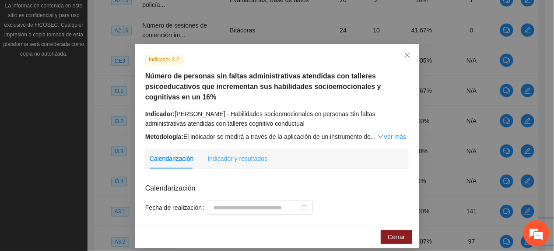
click at [214, 165] on div "Indicador y resultados" at bounding box center [238, 158] width 60 height 20
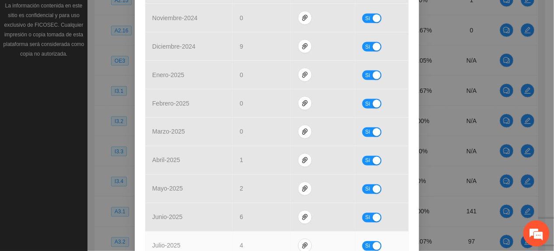
scroll to position [350, 0]
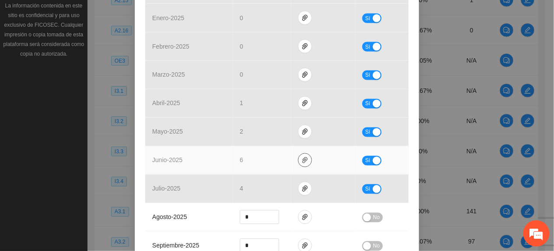
click at [303, 163] on icon "paper-clip" at bounding box center [305, 160] width 5 height 6
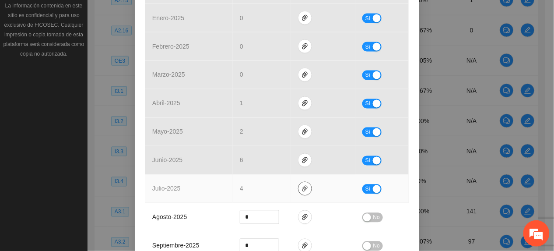
click at [303, 189] on span "paper-clip" at bounding box center [305, 188] width 13 height 7
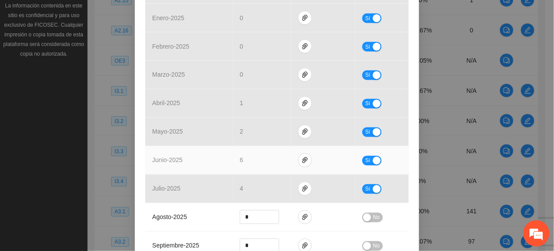
click at [163, 154] on td "junio - 2025" at bounding box center [189, 160] width 88 height 28
drag, startPoint x: 163, startPoint y: 154, endPoint x: 301, endPoint y: 164, distance: 138.3
click at [302, 164] on icon "paper-clip" at bounding box center [305, 160] width 7 height 7
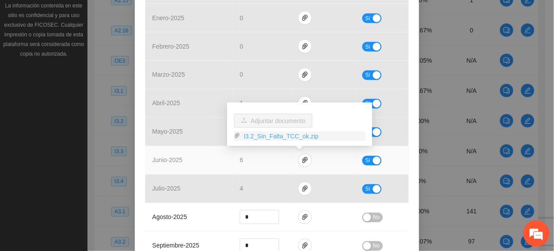
click at [281, 138] on link "I3.2_Sin_Falta_TCC_ok.zip" at bounding box center [302, 136] width 125 height 10
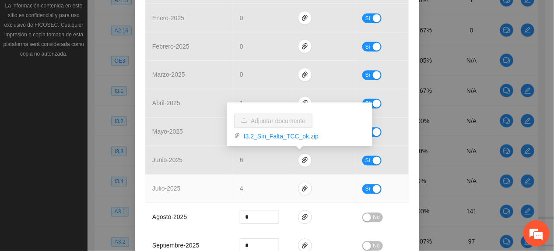
click at [265, 185] on td "4" at bounding box center [262, 189] width 58 height 28
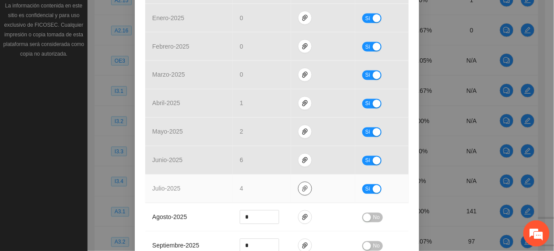
click at [302, 189] on icon "paper-clip" at bounding box center [305, 188] width 7 height 7
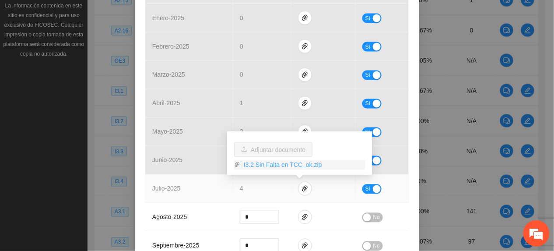
click at [268, 166] on link "I3.2 Sin Falta en TCC_ok.zip" at bounding box center [302, 165] width 125 height 10
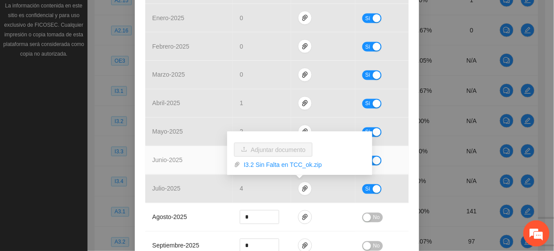
click at [197, 169] on td "junio - 2025" at bounding box center [189, 160] width 88 height 28
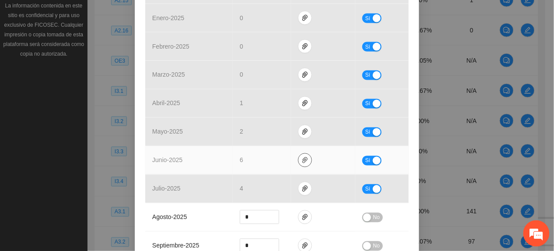
click at [302, 159] on icon "paper-clip" at bounding box center [305, 160] width 7 height 7
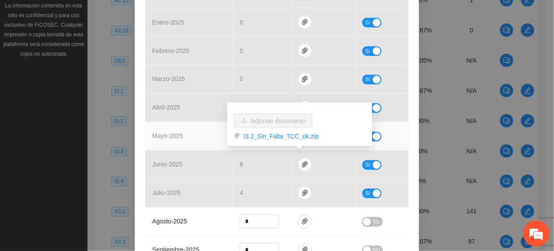
scroll to position [409, 0]
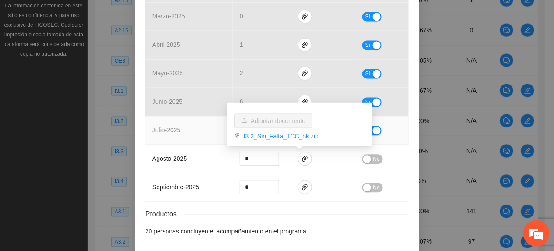
click at [188, 123] on td "julio - 2025" at bounding box center [189, 130] width 88 height 28
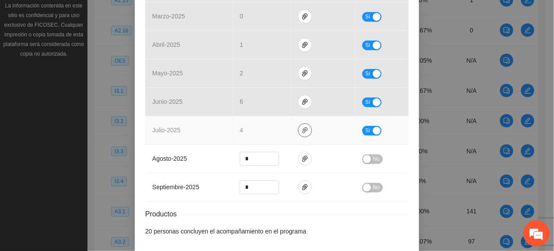
click at [302, 131] on icon "paper-clip" at bounding box center [305, 130] width 7 height 7
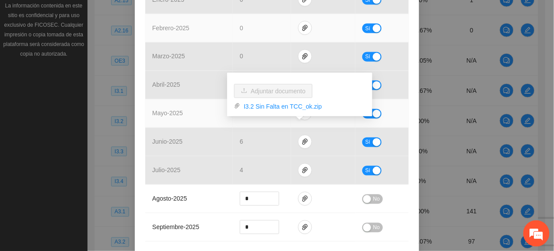
scroll to position [350, 0]
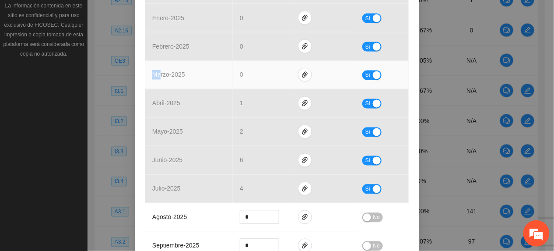
drag, startPoint x: 152, startPoint y: 59, endPoint x: 156, endPoint y: 67, distance: 9.4
click at [156, 67] on td "marzo - 2025" at bounding box center [189, 75] width 88 height 28
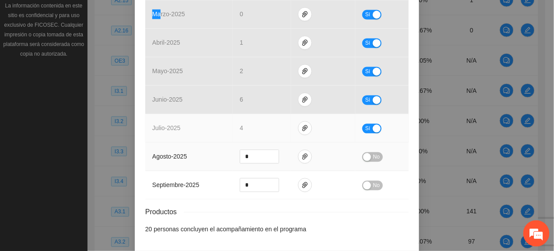
scroll to position [447, 0]
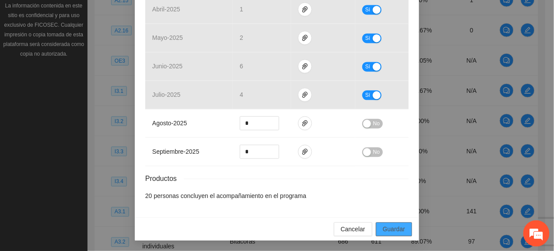
click at [403, 228] on button "Guardar" at bounding box center [394, 229] width 36 height 14
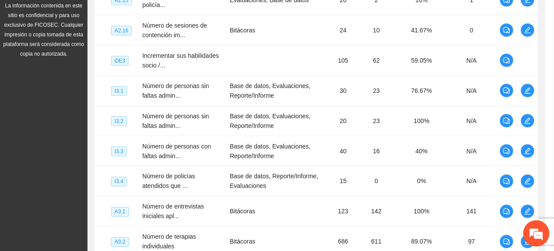
scroll to position [403, 0]
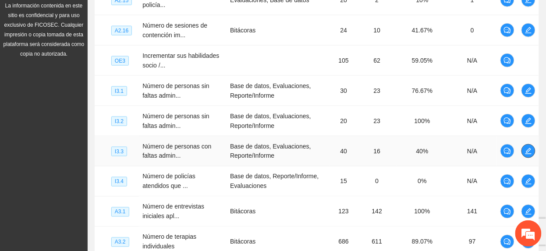
click at [526, 149] on icon "edit" at bounding box center [528, 151] width 7 height 7
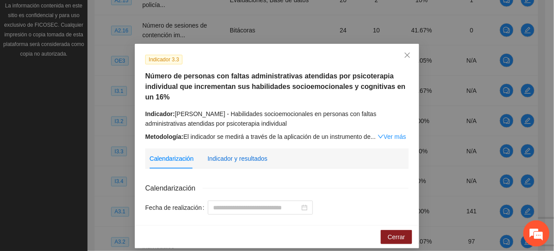
click at [250, 156] on div "Indicador y resultados" at bounding box center [238, 159] width 60 height 10
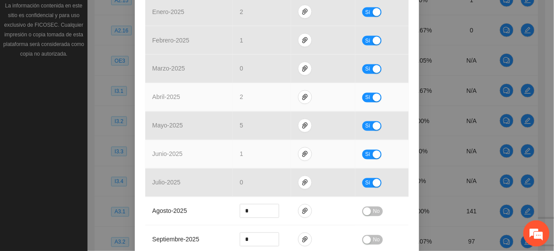
scroll to position [377, 0]
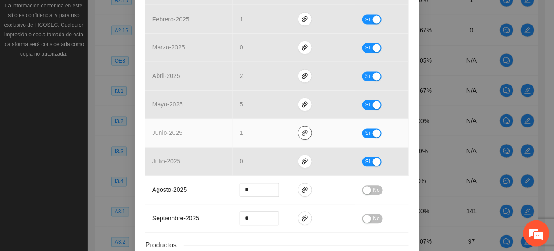
click at [303, 134] on icon "paper-clip" at bounding box center [305, 133] width 5 height 6
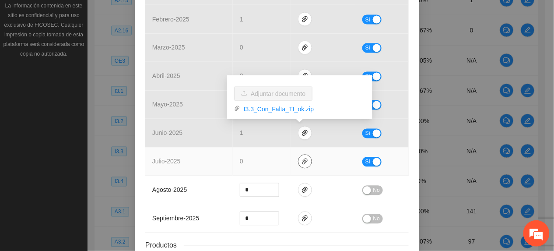
click at [302, 161] on icon "paper-clip" at bounding box center [305, 161] width 7 height 7
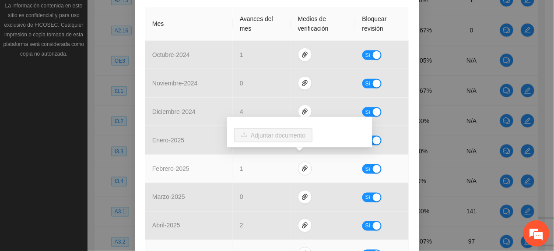
scroll to position [319, 0]
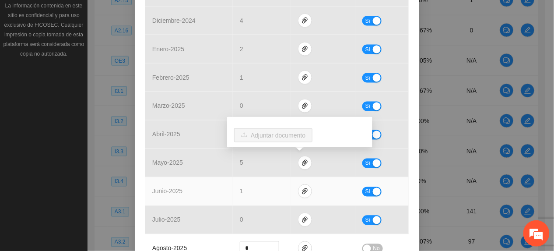
drag, startPoint x: 183, startPoint y: 187, endPoint x: 208, endPoint y: 192, distance: 26.2
click at [183, 188] on td "junio - 2025" at bounding box center [189, 191] width 88 height 28
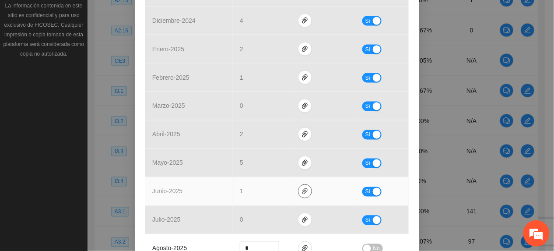
click at [302, 191] on icon "paper-clip" at bounding box center [305, 191] width 7 height 7
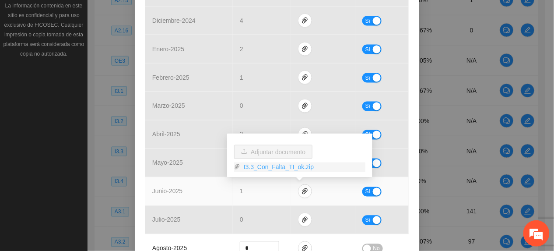
click at [278, 169] on link "I3.3_Con_Falta_TI_ok.zip" at bounding box center [302, 167] width 125 height 10
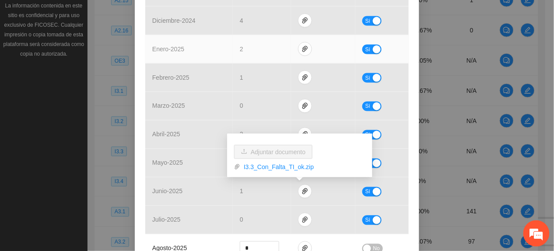
click at [203, 37] on td "enero - 2025" at bounding box center [189, 49] width 88 height 28
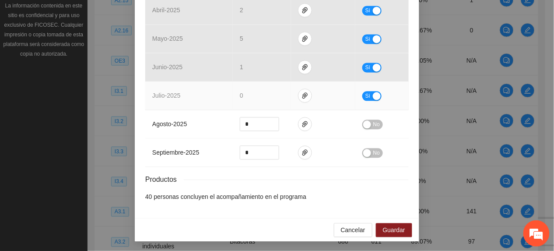
scroll to position [447, 0]
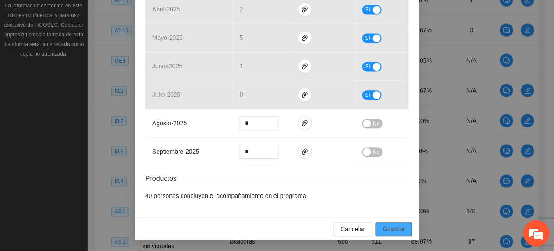
drag, startPoint x: 386, startPoint y: 227, endPoint x: 392, endPoint y: 230, distance: 7.2
click at [388, 227] on span "Guardar" at bounding box center [394, 229] width 22 height 10
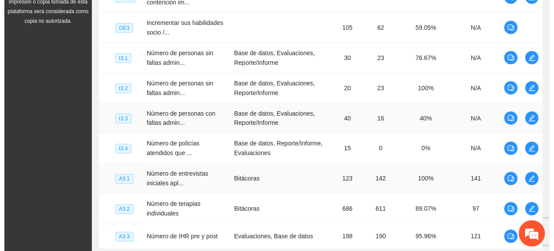
scroll to position [313, 0]
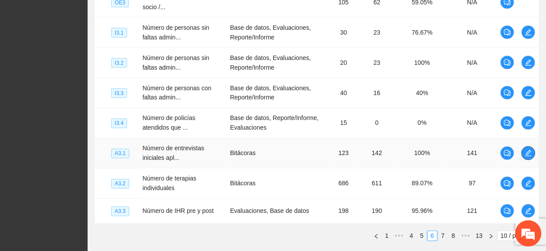
click at [529, 151] on icon "edit" at bounding box center [528, 153] width 7 height 7
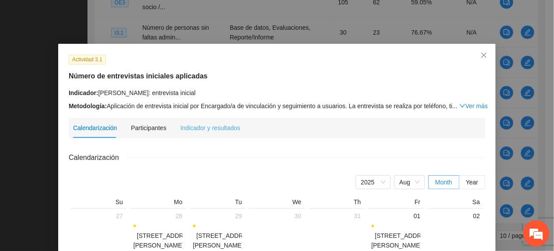
click at [194, 132] on div "Indicador y resultados" at bounding box center [210, 128] width 60 height 20
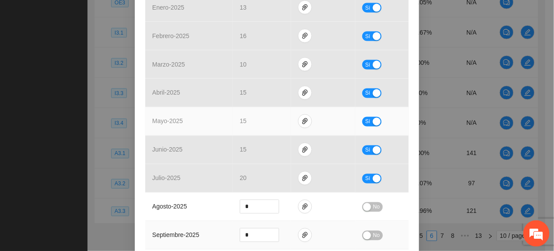
scroll to position [350, 0]
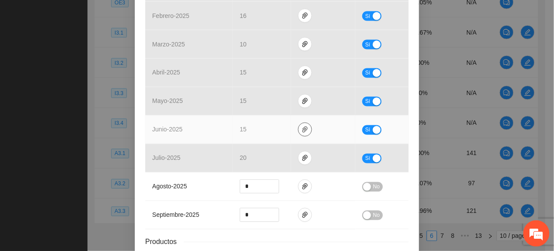
click at [303, 133] on icon "paper-clip" at bounding box center [305, 130] width 5 height 6
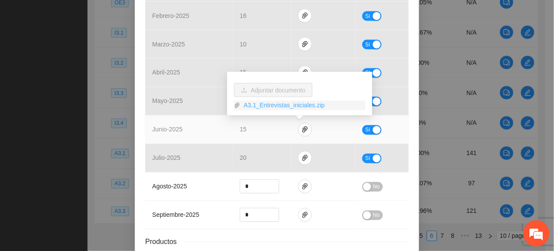
click at [265, 104] on link "A3.1_Entrevistas_iniciales.zip" at bounding box center [302, 106] width 125 height 10
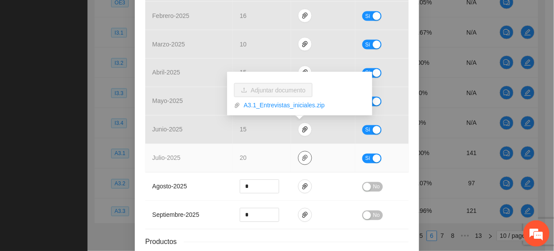
click at [302, 156] on icon "paper-clip" at bounding box center [305, 158] width 7 height 7
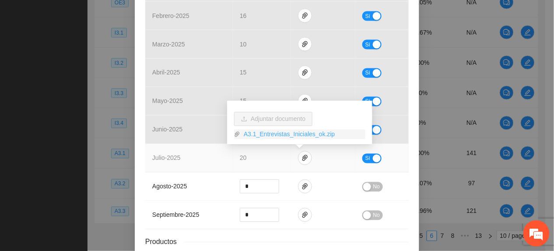
click at [274, 135] on link "A3.1_Entrevistas_Iniciales_ok.zip" at bounding box center [302, 135] width 125 height 10
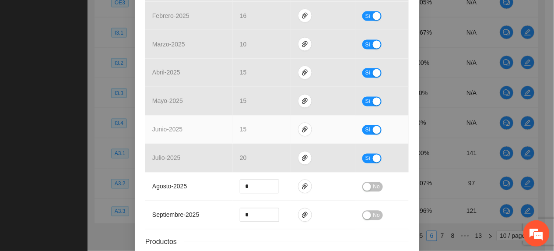
click at [202, 135] on td "junio - 2025" at bounding box center [189, 130] width 88 height 28
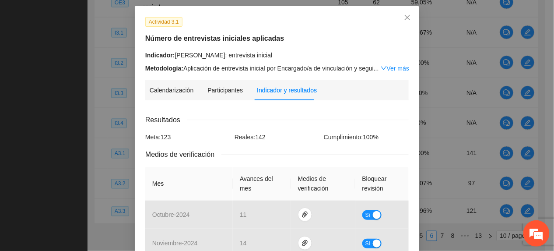
scroll to position [58, 0]
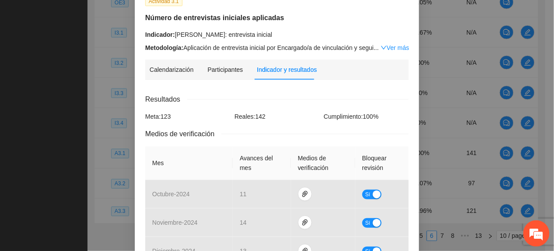
click at [430, 119] on div "Actividad 3.1 Número de entrevistas iniciales aplicadas Indicador: Cuauhtémoc: …" at bounding box center [277, 125] width 554 height 251
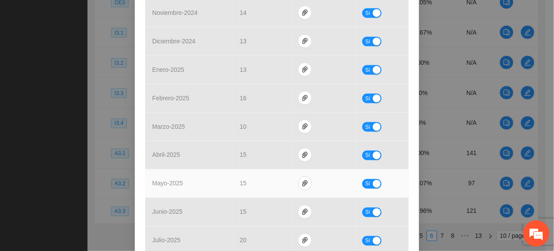
scroll to position [292, 0]
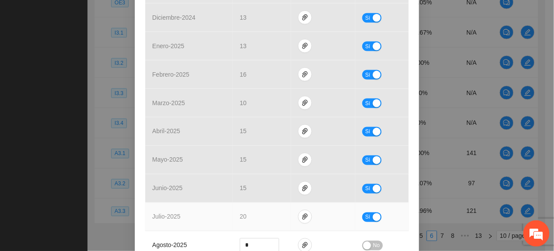
click at [366, 221] on span "Sí" at bounding box center [368, 217] width 5 height 10
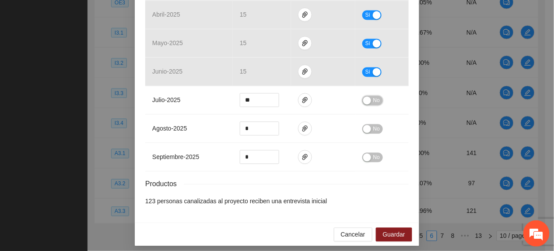
scroll to position [409, 0]
drag, startPoint x: 391, startPoint y: 237, endPoint x: 398, endPoint y: 250, distance: 14.3
click at [391, 237] on span "Guardar" at bounding box center [394, 234] width 22 height 10
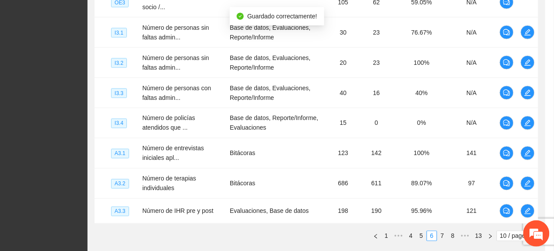
scroll to position [373, 0]
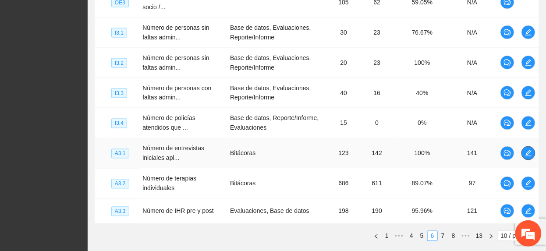
click at [527, 156] on icon "edit" at bounding box center [528, 153] width 6 height 6
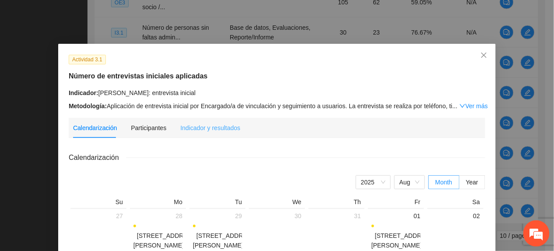
click at [221, 121] on div "Indicador y resultados" at bounding box center [210, 128] width 60 height 20
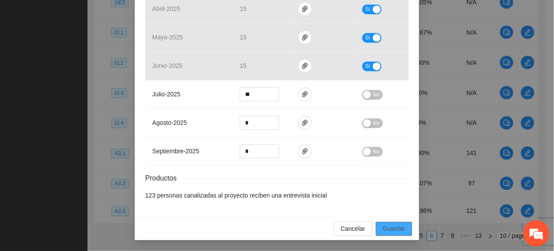
scroll to position [417, 0]
drag, startPoint x: 382, startPoint y: 230, endPoint x: 406, endPoint y: 246, distance: 28.4
click at [383, 230] on span "Guardar" at bounding box center [394, 229] width 22 height 10
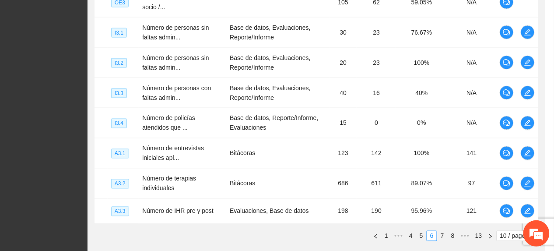
scroll to position [373, 0]
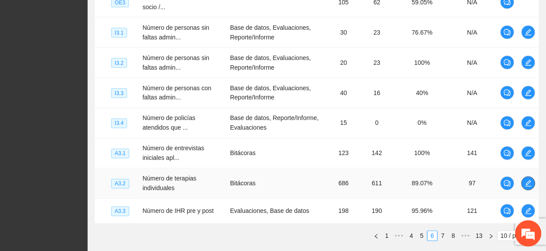
click at [529, 187] on icon "edit" at bounding box center [528, 183] width 7 height 7
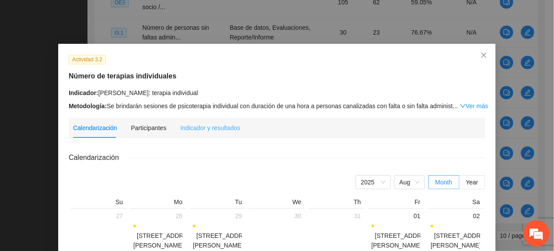
click at [214, 118] on div "Indicador y resultados" at bounding box center [210, 128] width 60 height 20
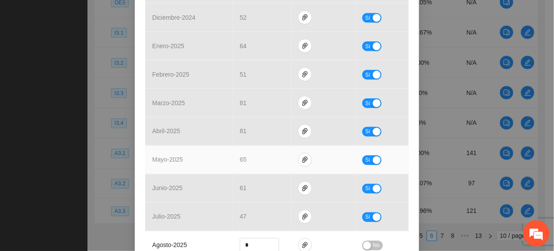
scroll to position [350, 0]
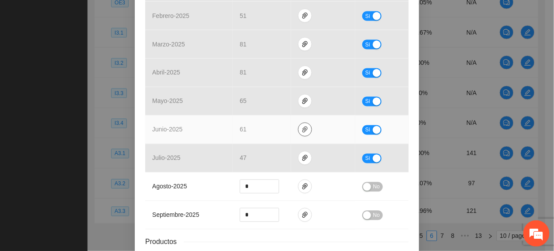
click at [302, 128] on icon "paper-clip" at bounding box center [305, 129] width 7 height 7
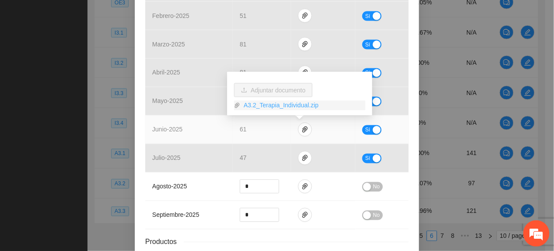
click at [273, 106] on link "A3.2_Terapia_Individual.zip" at bounding box center [302, 106] width 125 height 10
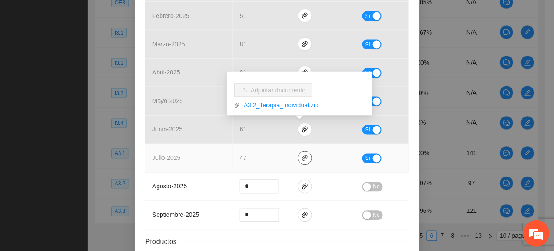
drag, startPoint x: 302, startPoint y: 155, endPoint x: 298, endPoint y: 152, distance: 5.6
click at [302, 155] on button "button" at bounding box center [305, 158] width 14 height 14
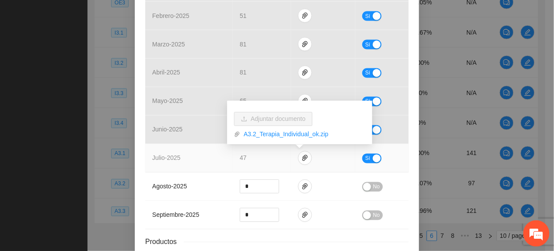
click at [257, 156] on td "47" at bounding box center [262, 158] width 58 height 28
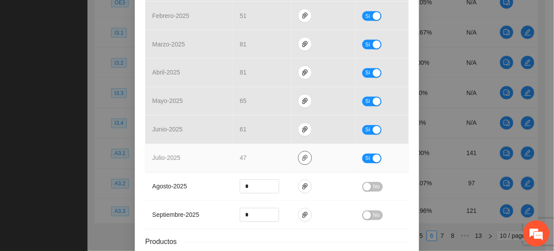
click at [302, 160] on icon "paper-clip" at bounding box center [305, 158] width 7 height 7
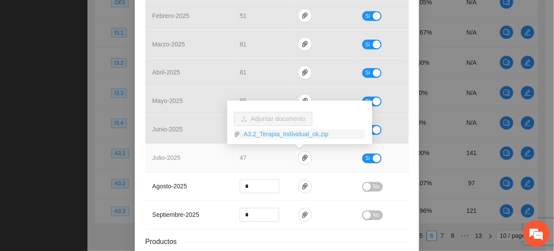
click at [272, 136] on link "A3.2_Terapia_Individual_ok.zip" at bounding box center [302, 135] width 125 height 10
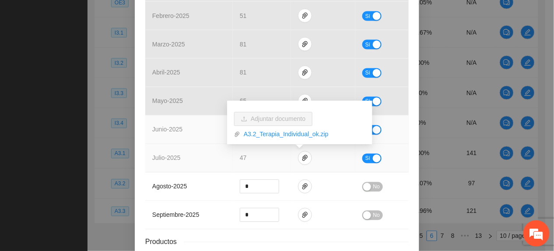
drag, startPoint x: 201, startPoint y: 144, endPoint x: 228, endPoint y: 146, distance: 26.8
click at [201, 144] on td "junio - 2025" at bounding box center [189, 130] width 88 height 28
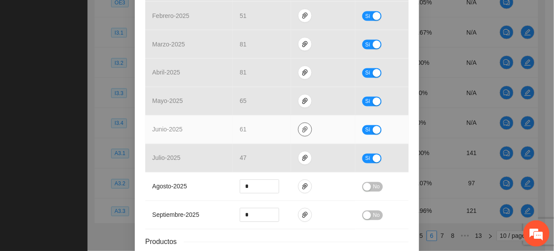
click at [302, 131] on icon "paper-clip" at bounding box center [305, 129] width 7 height 7
click at [366, 134] on span "Sí" at bounding box center [368, 130] width 5 height 10
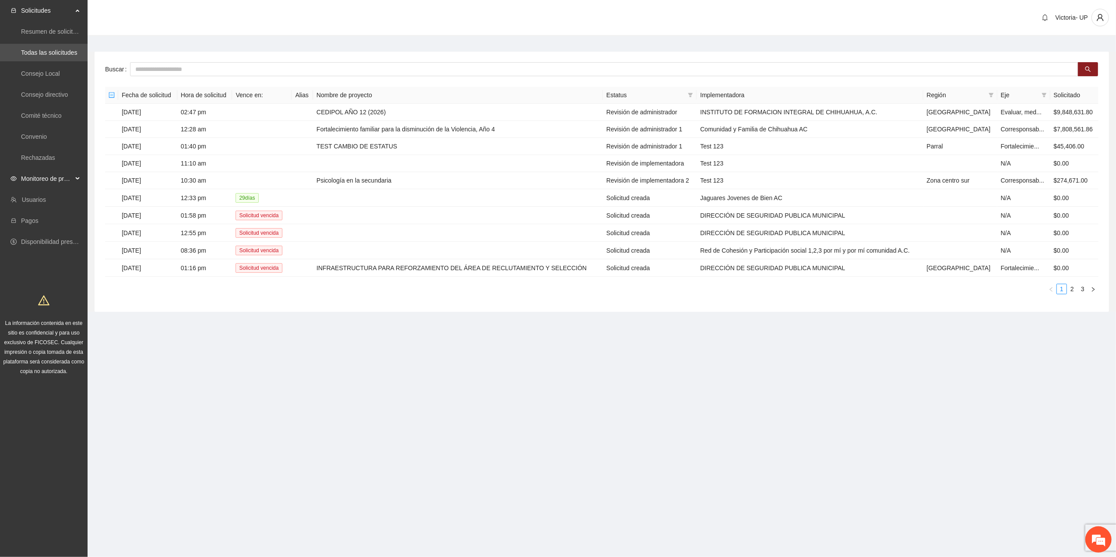
drag, startPoint x: 51, startPoint y: 179, endPoint x: 44, endPoint y: 189, distance: 12.6
click at [49, 186] on span "Monitoreo de proyectos" at bounding box center [47, 179] width 52 height 18
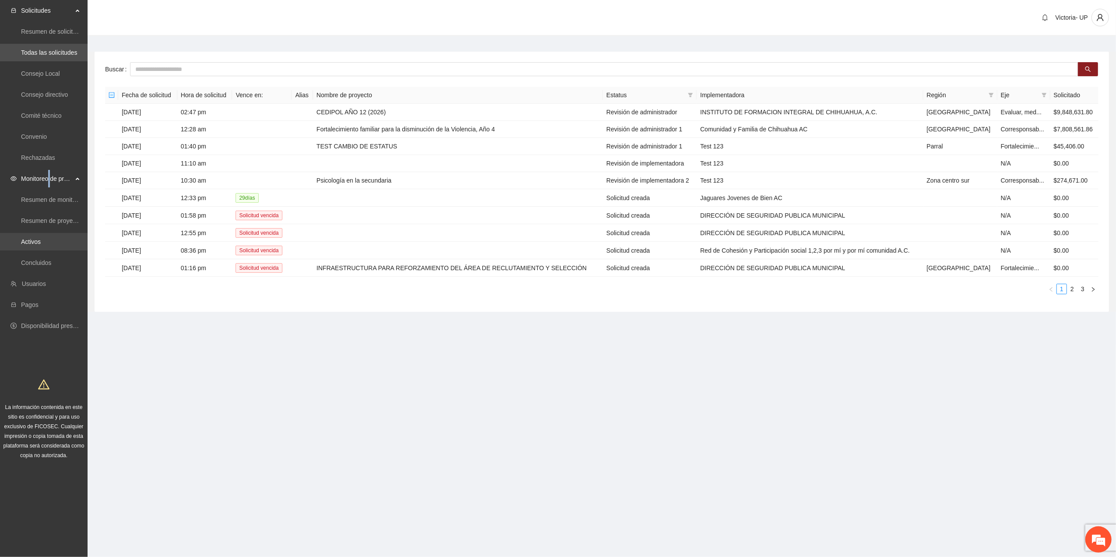
click at [38, 243] on link "Activos" at bounding box center [31, 241] width 20 height 7
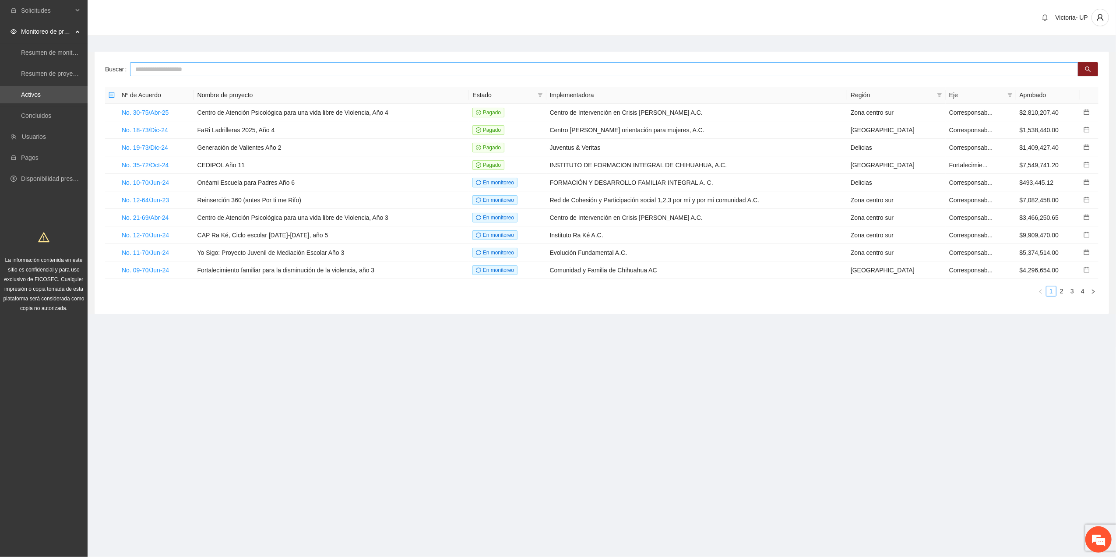
drag, startPoint x: 192, startPoint y: 71, endPoint x: 197, endPoint y: 69, distance: 5.3
click at [196, 69] on input "text" at bounding box center [604, 69] width 949 height 14
type input "***"
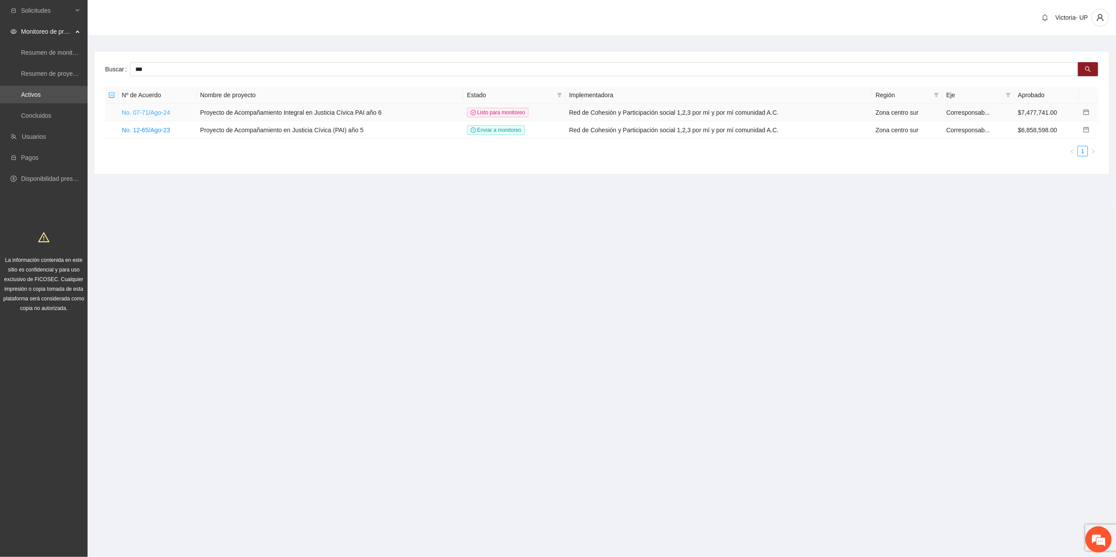
click at [138, 116] on link "No. 07-71/Ago-24" at bounding box center [146, 112] width 49 height 7
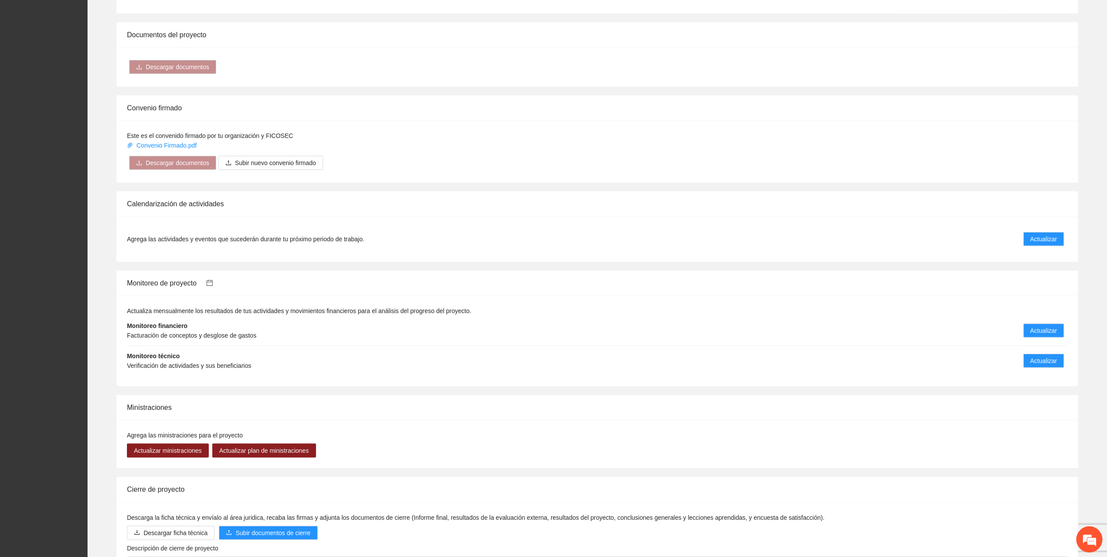
scroll to position [650, 0]
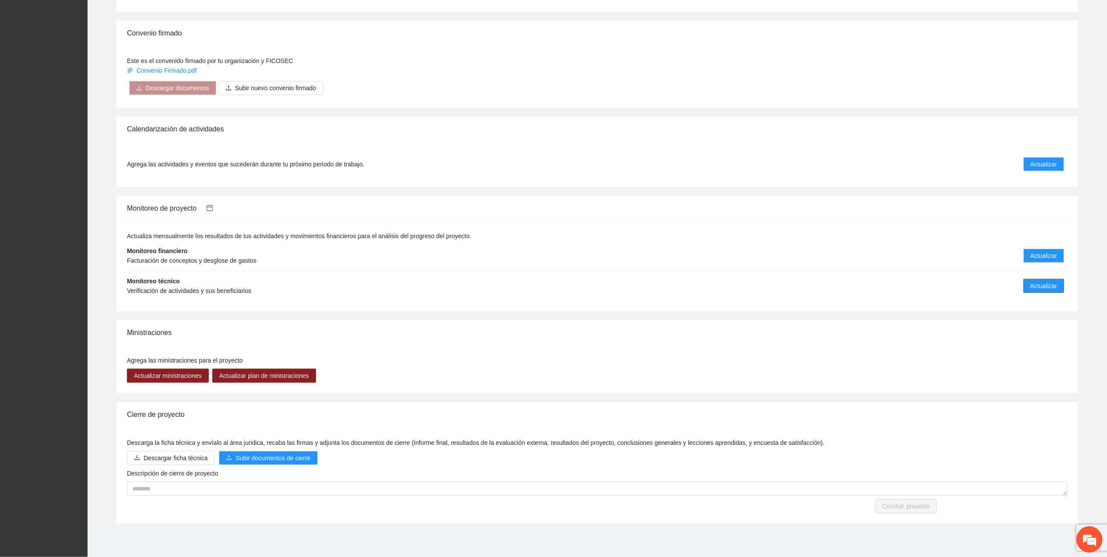
click at [1037, 287] on span "Actualizar" at bounding box center [1044, 286] width 27 height 10
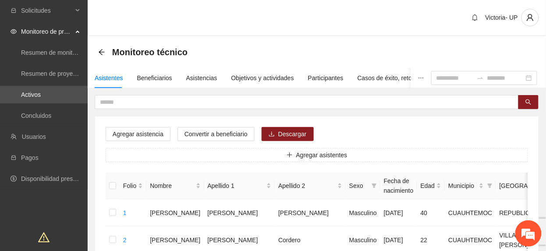
click at [319, 39] on div "Monitoreo técnico" at bounding box center [317, 52] width 458 height 32
click at [196, 79] on div "Asistencias" at bounding box center [201, 78] width 31 height 10
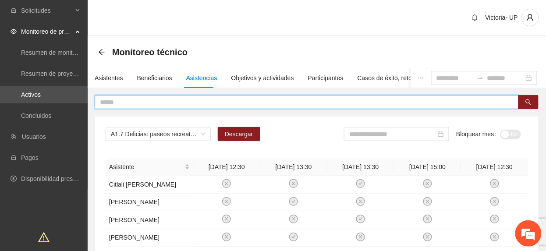
click at [216, 97] on input "text" at bounding box center [303, 102] width 406 height 10
type input "****"
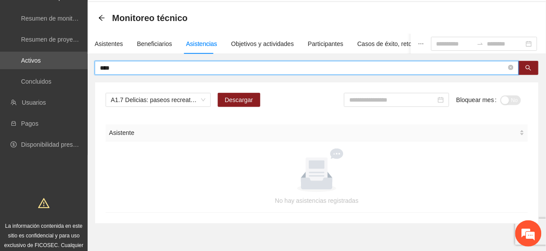
scroll to position [67, 0]
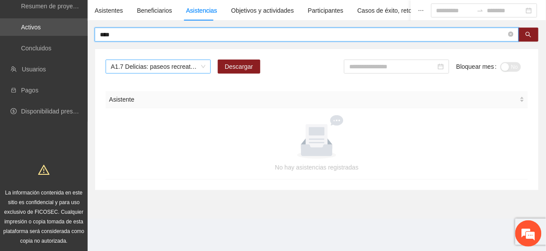
click at [116, 67] on span "A1.7 Delicias: paseos recreativos" at bounding box center [158, 66] width 95 height 13
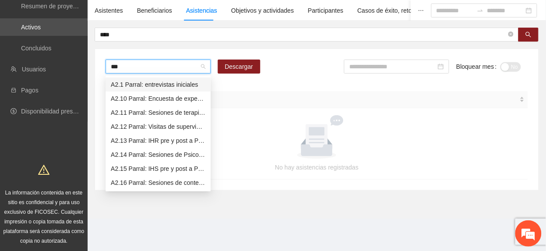
type input "****"
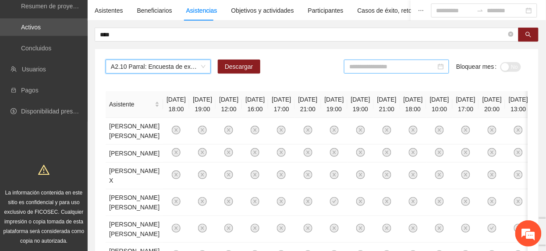
click at [372, 63] on input at bounding box center [392, 67] width 87 height 10
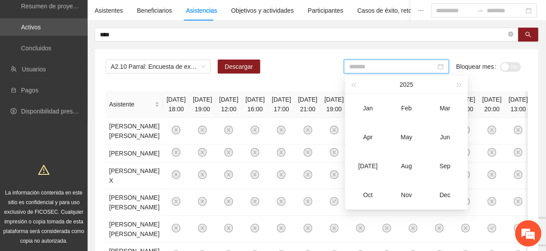
type input "*******"
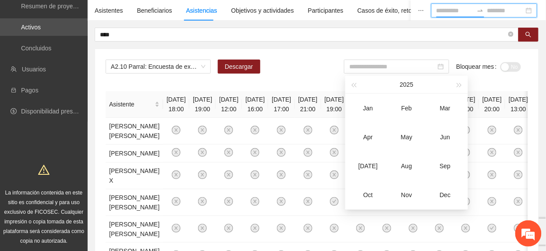
click at [442, 9] on input at bounding box center [454, 11] width 37 height 10
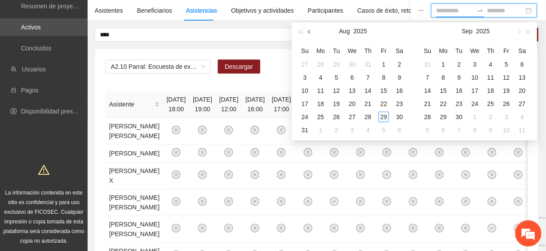
click at [309, 31] on span "button" at bounding box center [310, 31] width 4 height 4
type input "**********"
click at [304, 65] on div "1" at bounding box center [305, 64] width 11 height 11
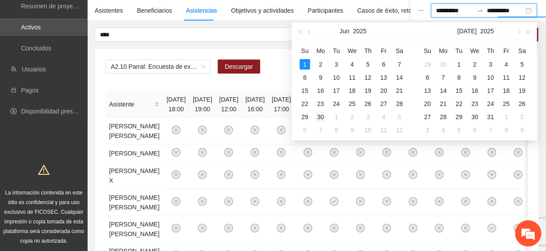
type input "**********"
click at [320, 119] on div "30" at bounding box center [320, 117] width 11 height 11
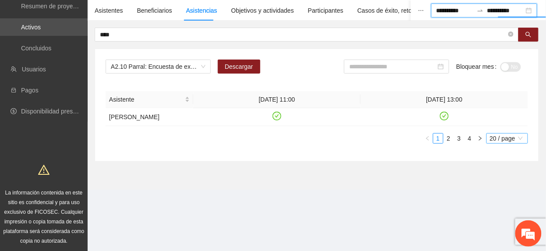
click at [511, 143] on span "20 / page" at bounding box center [507, 139] width 35 height 10
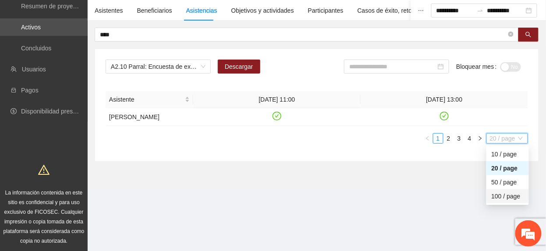
click at [497, 197] on div "100 / page" at bounding box center [507, 196] width 32 height 10
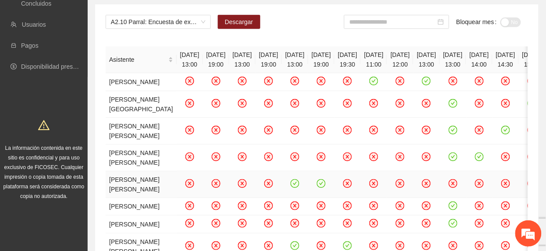
scroll to position [92, 0]
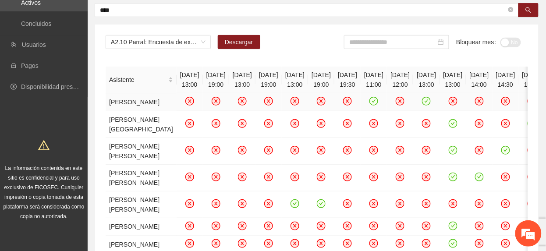
click at [378, 106] on icon "check-circle" at bounding box center [373, 101] width 9 height 9
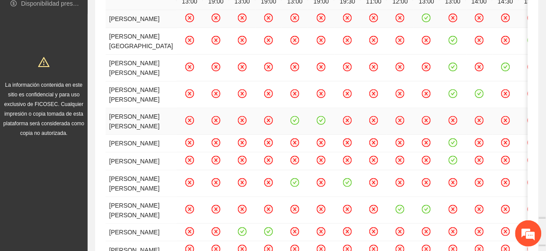
scroll to position [30, 0]
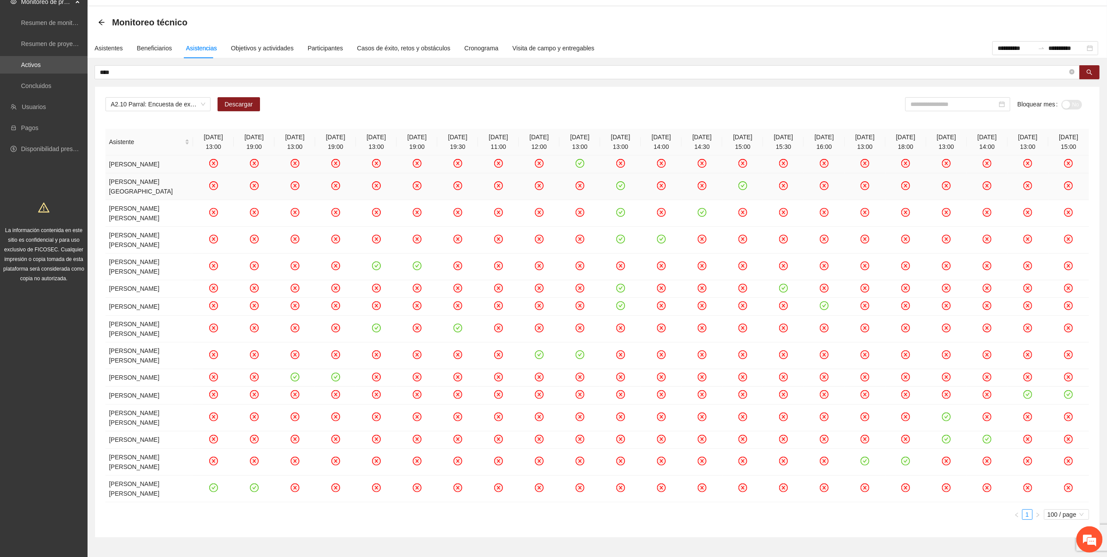
click at [619, 182] on icon "check-circle" at bounding box center [620, 185] width 7 height 7
click at [621, 208] on icon "check-circle" at bounding box center [620, 211] width 7 height 7
click at [622, 235] on icon "check-circle" at bounding box center [620, 238] width 7 height 7
click at [374, 262] on icon "check-circle" at bounding box center [376, 265] width 7 height 7
click at [620, 284] on icon "check-circle" at bounding box center [620, 287] width 7 height 7
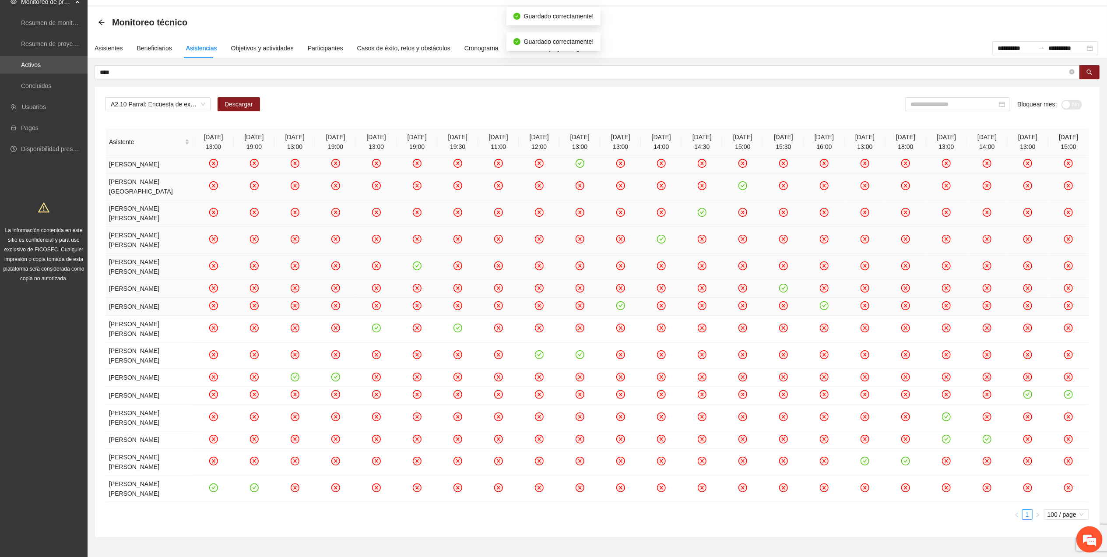
click at [622, 302] on icon "check-circle" at bounding box center [620, 305] width 7 height 7
click at [458, 324] on icon "check-circle" at bounding box center [457, 327] width 7 height 7
click at [539, 351] on icon "check-circle" at bounding box center [539, 354] width 7 height 7
click at [339, 373] on icon "check-circle" at bounding box center [336, 377] width 9 height 9
click at [1027, 391] on icon "check-circle" at bounding box center [1028, 394] width 7 height 7
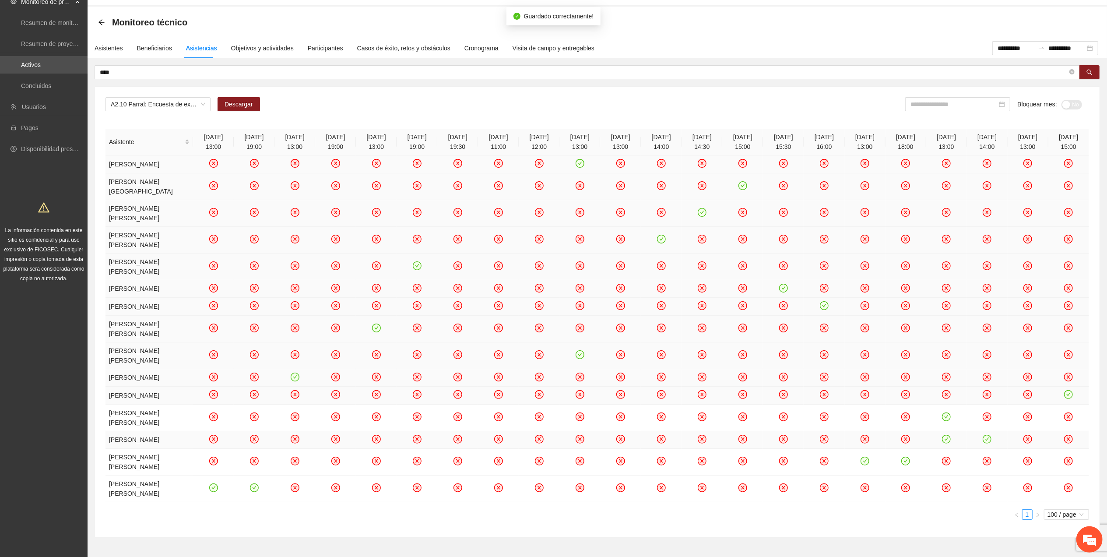
click at [988, 435] on icon "check-circle" at bounding box center [987, 438] width 7 height 7
click at [908, 458] on icon "check-circle" at bounding box center [906, 461] width 7 height 7
click at [253, 487] on icon "check-circle" at bounding box center [254, 488] width 4 height 3
click at [232, 103] on span "Descargar" at bounding box center [239, 104] width 28 height 10
click at [796, 100] on div "A2.10 Parral: Encuesta de experiencia Descargar Bloquear mes No" at bounding box center [598, 107] width 984 height 21
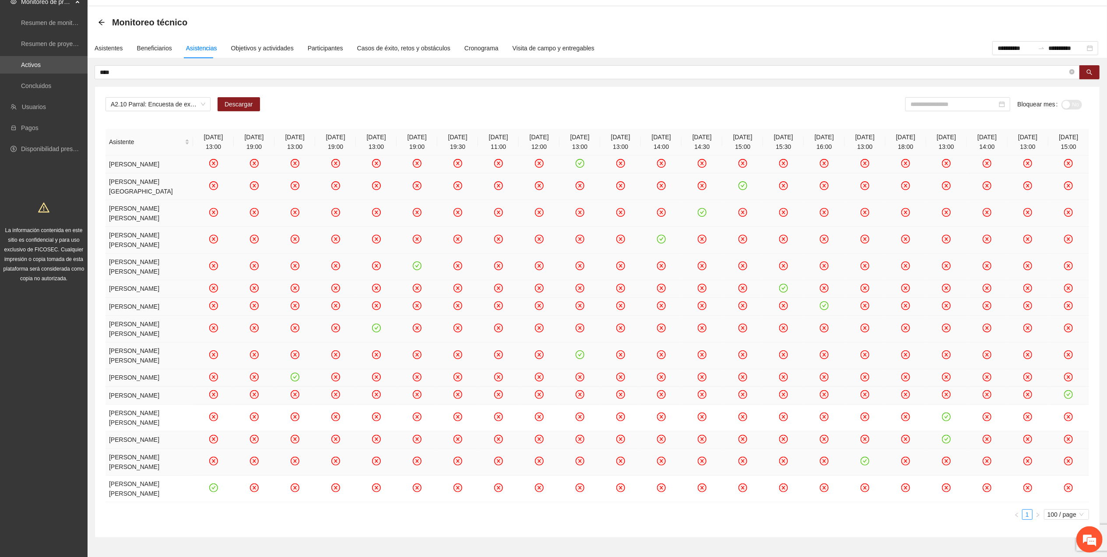
drag, startPoint x: 924, startPoint y: 102, endPoint x: 931, endPoint y: 134, distance: 32.6
click at [924, 102] on input at bounding box center [954, 104] width 87 height 10
click at [1002, 175] on div "Jun" at bounding box center [1006, 174] width 26 height 11
type input "*******"
click at [1073, 103] on span "No" at bounding box center [1076, 105] width 7 height 10
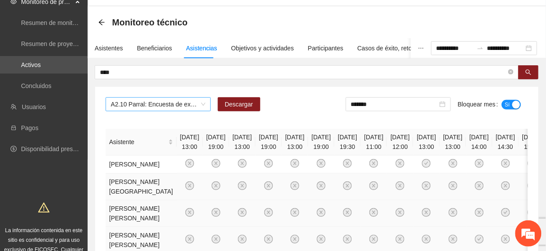
click at [167, 105] on span "A2.10 Parral: Encuesta de experiencia" at bounding box center [158, 104] width 95 height 13
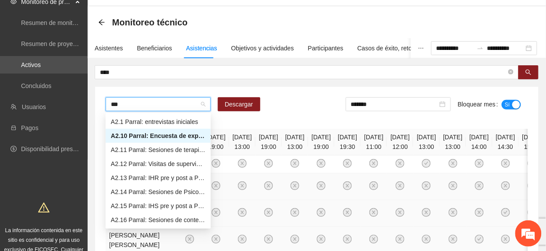
scroll to position [0, 0]
type input "****"
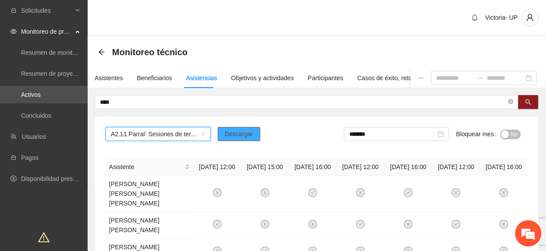
click at [251, 133] on span "Descargar" at bounding box center [239, 134] width 28 height 10
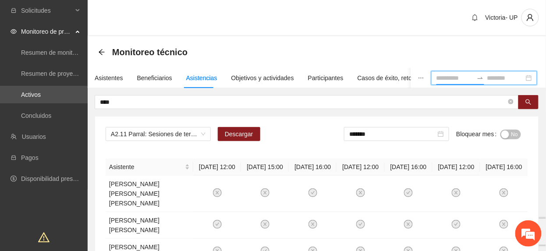
click at [436, 77] on input at bounding box center [454, 78] width 37 height 10
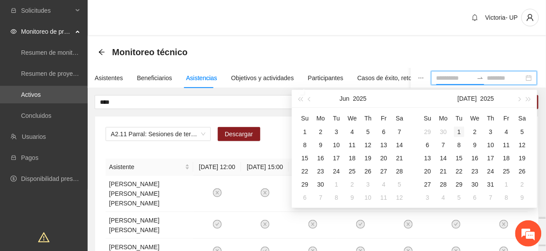
type input "**********"
click at [459, 133] on div "1" at bounding box center [459, 132] width 11 height 11
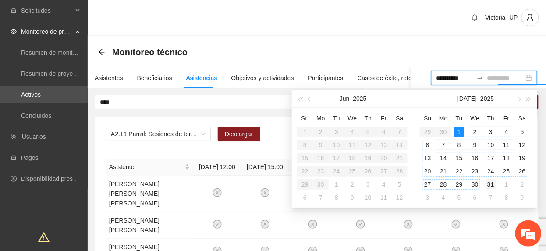
type input "**********"
click at [490, 186] on div "31" at bounding box center [490, 184] width 11 height 11
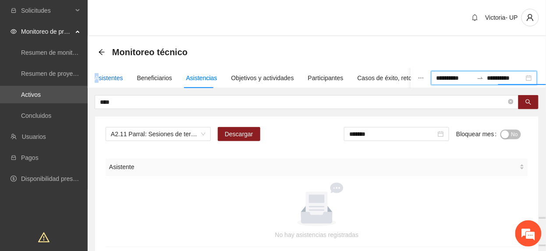
click at [97, 77] on div "Asistentes" at bounding box center [109, 78] width 28 height 10
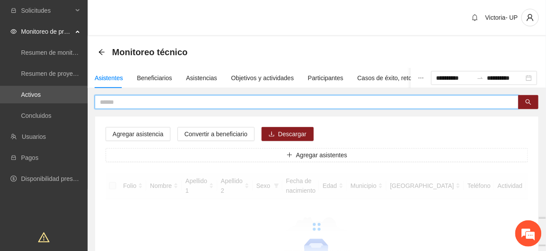
drag, startPoint x: 97, startPoint y: 77, endPoint x: 194, endPoint y: 102, distance: 100.9
click at [195, 102] on input "text" at bounding box center [303, 102] width 406 height 10
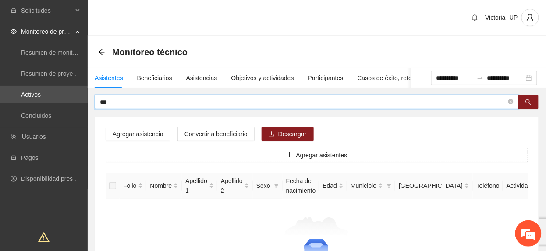
click at [203, 101] on input "***" at bounding box center [303, 102] width 406 height 10
drag, startPoint x: 156, startPoint y: 102, endPoint x: -3, endPoint y: 155, distance: 167.6
click at [0, 155] on html "**********" at bounding box center [273, 125] width 546 height 251
type input "******"
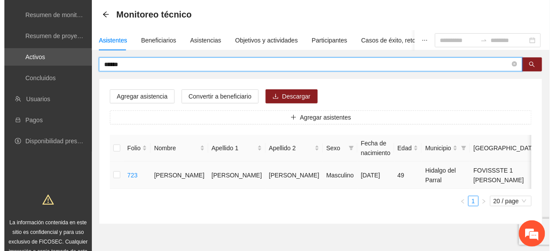
scroll to position [58, 0]
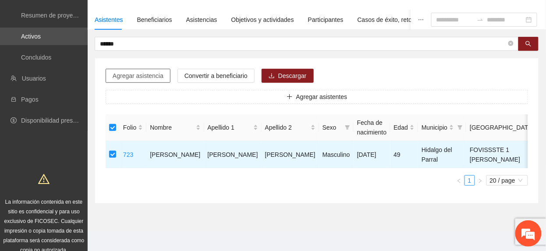
click at [145, 69] on button "Agregar asistencia" at bounding box center [138, 76] width 65 height 14
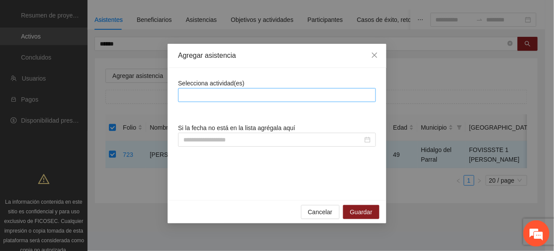
click at [222, 95] on div at bounding box center [277, 95] width 194 height 11
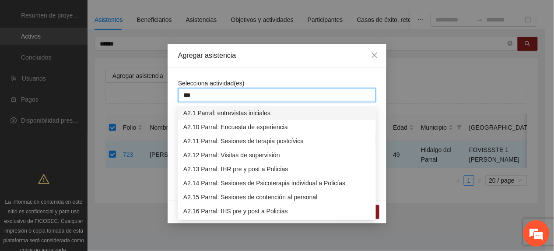
type input "****"
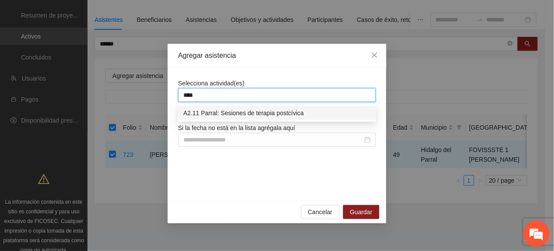
click at [256, 118] on div "A2.11 Parral: Sesiones de terapia postcívica" at bounding box center [277, 113] width 198 height 14
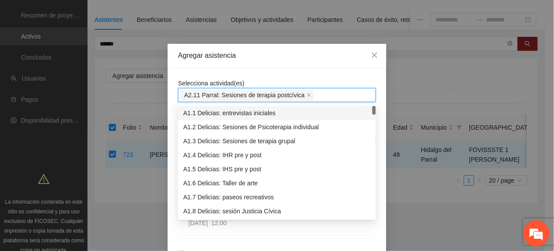
click at [298, 62] on div "Agregar asistencia" at bounding box center [277, 56] width 219 height 24
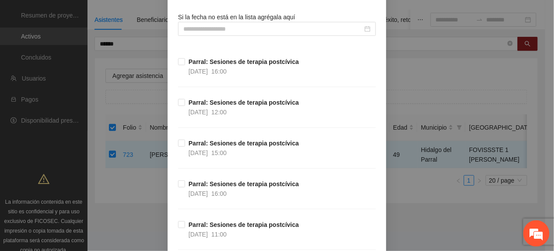
scroll to position [0, 0]
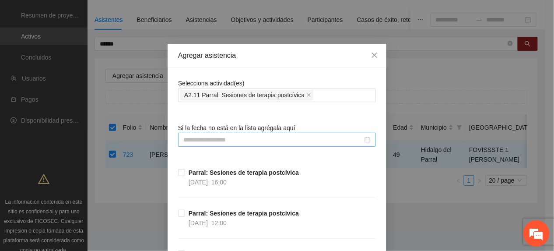
click at [232, 143] on input at bounding box center [273, 140] width 180 height 10
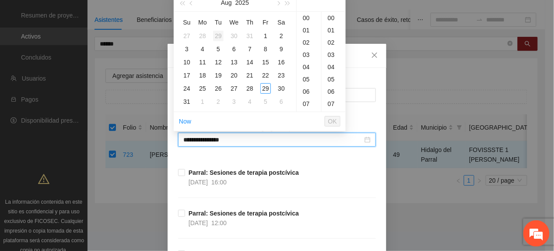
type input "**********"
click at [191, 7] on button "button" at bounding box center [192, 3] width 10 height 18
click at [201, 51] on div "7" at bounding box center [202, 49] width 11 height 11
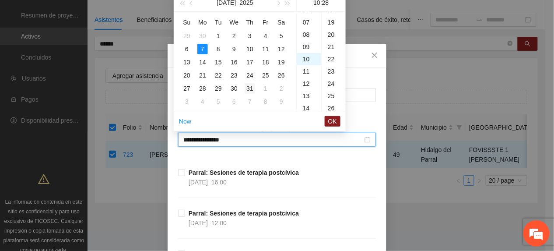
scroll to position [343, 0]
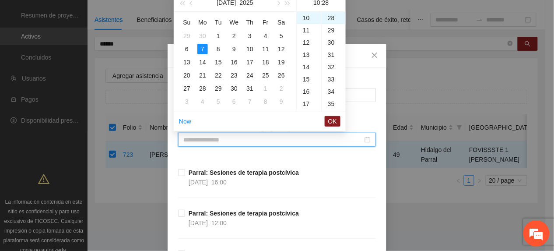
type input "**********"
click at [332, 120] on span "OK" at bounding box center [332, 121] width 9 height 10
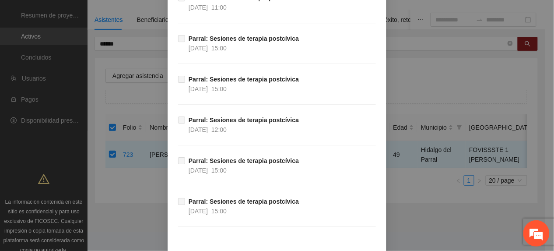
scroll to position [4928, 0]
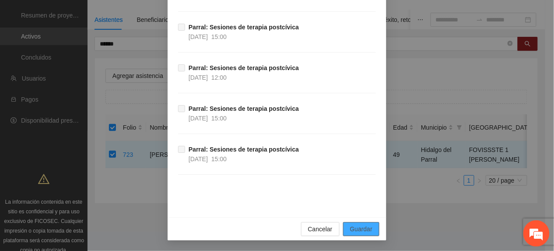
click at [361, 227] on span "Guardar" at bounding box center [361, 229] width 22 height 10
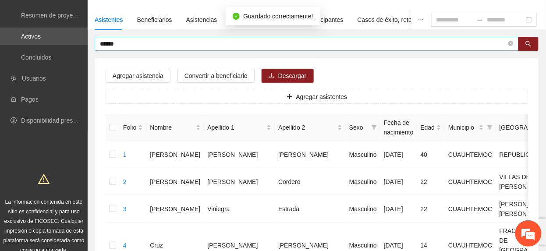
click at [156, 39] on input "******" at bounding box center [303, 44] width 406 height 10
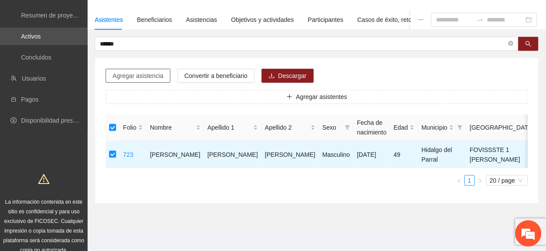
click at [151, 79] on span "Agregar asistencia" at bounding box center [138, 76] width 51 height 10
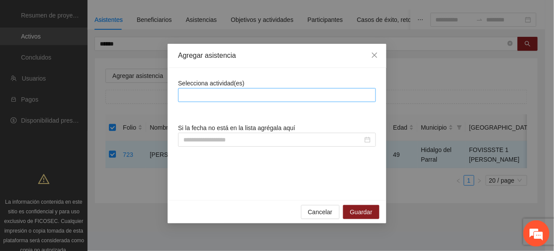
click at [229, 96] on div at bounding box center [277, 95] width 194 height 11
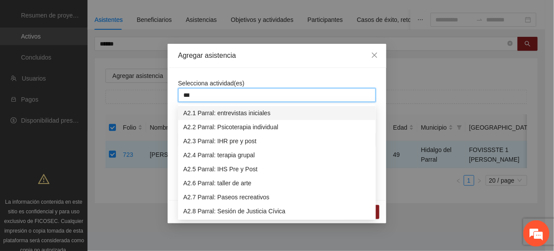
type input "****"
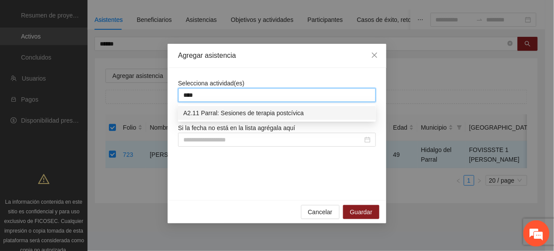
click at [201, 113] on div "A2.11 Parral: Sesiones de terapia postcívica" at bounding box center [276, 113] width 187 height 10
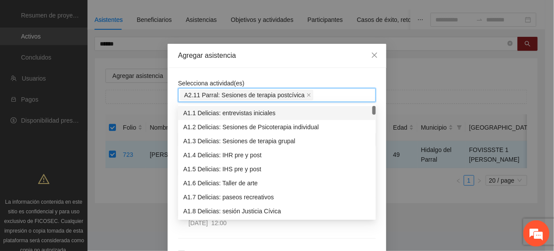
click at [221, 66] on div "Agregar asistencia" at bounding box center [277, 56] width 219 height 24
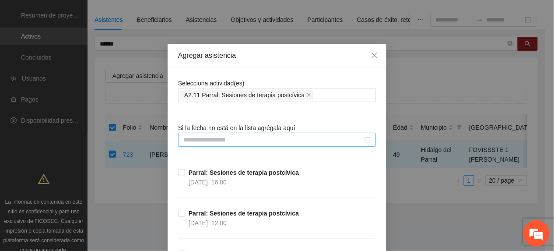
click at [195, 139] on input at bounding box center [273, 140] width 180 height 10
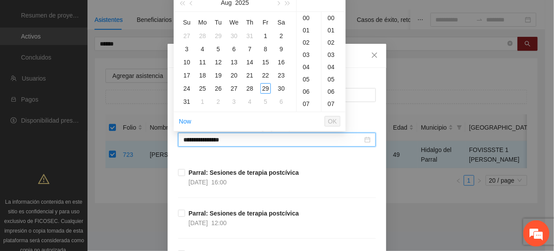
type input "**********"
click at [190, 9] on button "button" at bounding box center [192, 3] width 10 height 18
click at [204, 62] on div "14" at bounding box center [202, 62] width 11 height 11
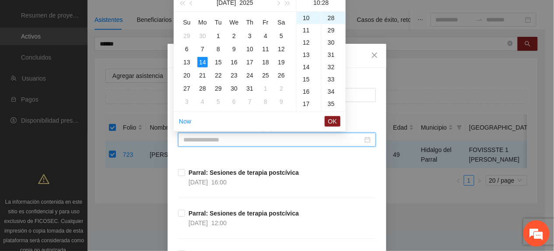
type input "**********"
click at [337, 121] on button "OK" at bounding box center [333, 121] width 16 height 11
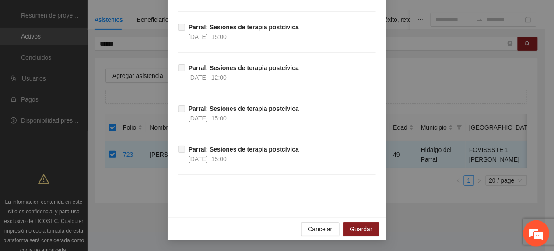
scroll to position [4928, 0]
click at [350, 226] on span "Guardar" at bounding box center [361, 229] width 22 height 10
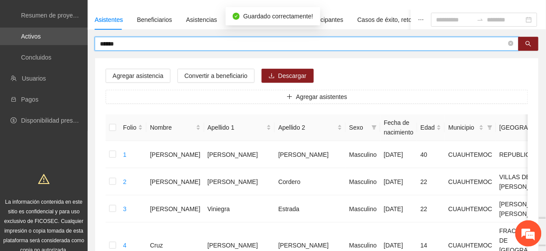
click at [134, 43] on input "******" at bounding box center [303, 44] width 406 height 10
click at [163, 44] on input "******" at bounding box center [303, 44] width 406 height 10
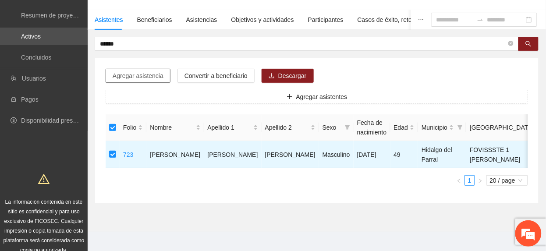
click at [135, 76] on span "Agregar asistencia" at bounding box center [138, 76] width 51 height 10
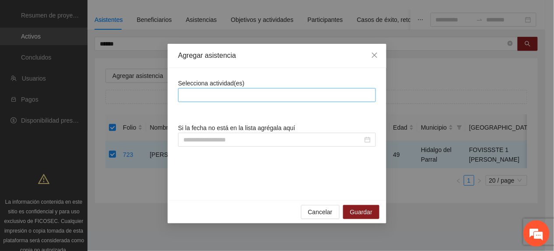
click at [218, 89] on div at bounding box center [277, 95] width 198 height 14
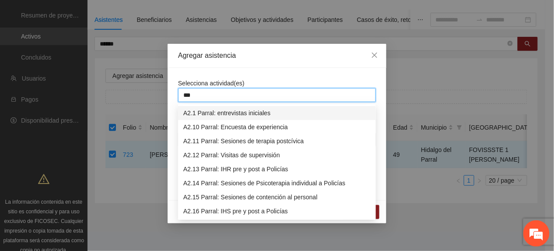
type input "****"
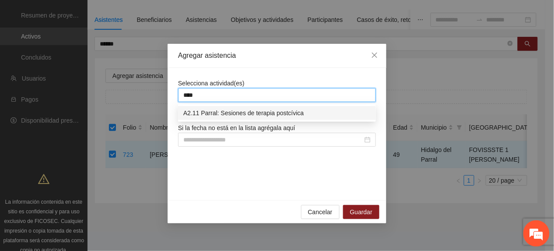
click at [221, 113] on div "A2.11 Parral: Sesiones de terapia postcívica" at bounding box center [276, 113] width 187 height 10
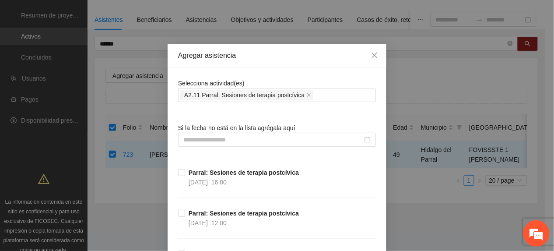
drag, startPoint x: 294, startPoint y: 67, endPoint x: 259, endPoint y: 109, distance: 55.4
click at [293, 67] on div "Agregar asistencia" at bounding box center [277, 56] width 219 height 24
click at [221, 145] on input at bounding box center [273, 140] width 180 height 10
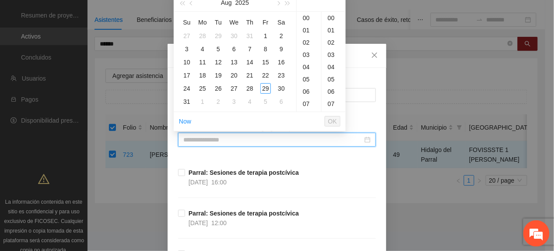
type input "**********"
click at [191, 3] on span "button" at bounding box center [192, 3] width 4 height 4
click at [202, 80] on td "21" at bounding box center [203, 75] width 16 height 13
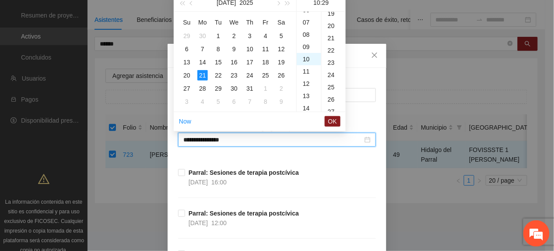
type input "**********"
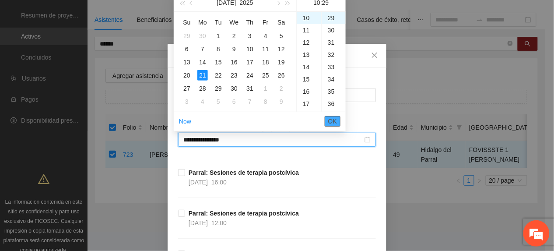
click at [333, 116] on span "OK" at bounding box center [332, 121] width 9 height 10
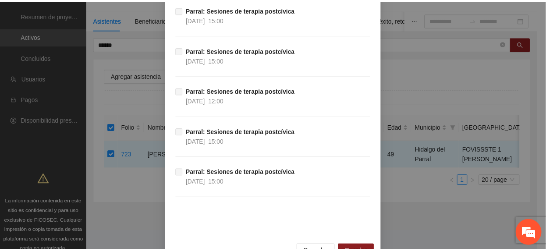
scroll to position [4928, 0]
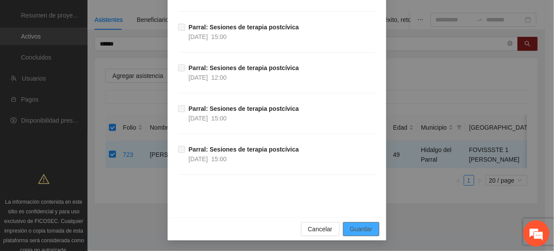
drag, startPoint x: 360, startPoint y: 229, endPoint x: 354, endPoint y: 214, distance: 16.5
click at [359, 228] on span "Guardar" at bounding box center [361, 229] width 22 height 10
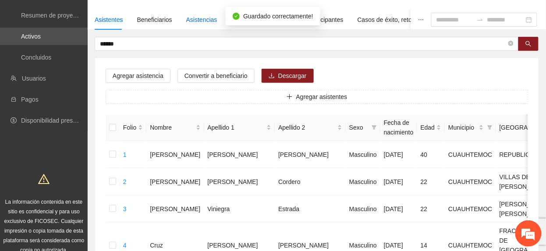
click at [187, 19] on div "Asistencias" at bounding box center [201, 20] width 31 height 10
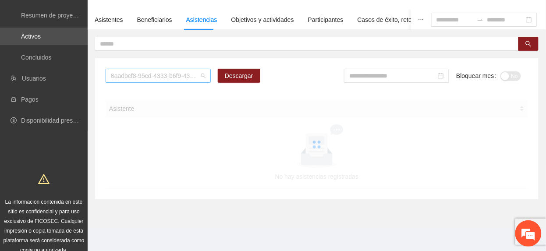
click at [144, 75] on span "8aadbcf8-95cd-4333-b6f9-4314c3142350" at bounding box center [158, 75] width 95 height 13
type input "****"
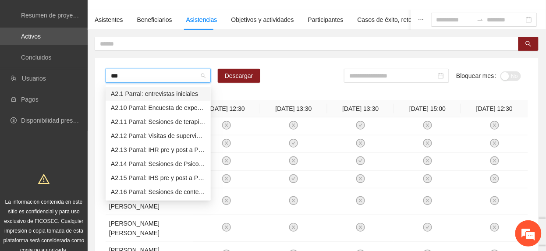
type input "****"
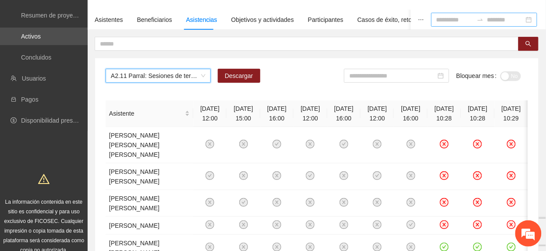
click at [438, 18] on input at bounding box center [454, 20] width 37 height 10
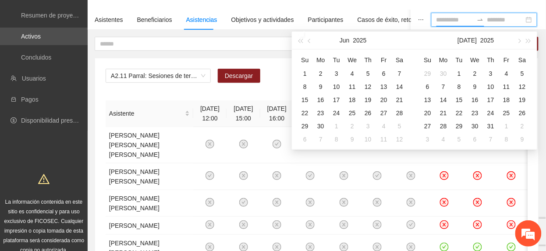
type input "**********"
click at [457, 71] on div "1" at bounding box center [459, 73] width 11 height 11
type input "**********"
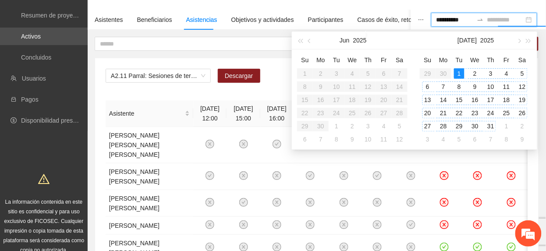
click at [493, 127] on div "31" at bounding box center [490, 126] width 11 height 11
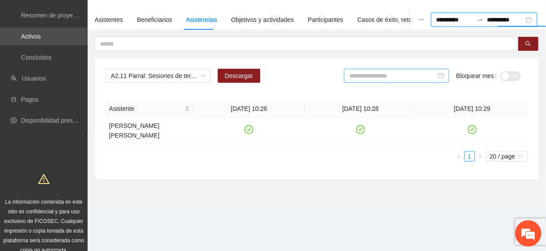
click at [393, 74] on input at bounding box center [392, 76] width 87 height 10
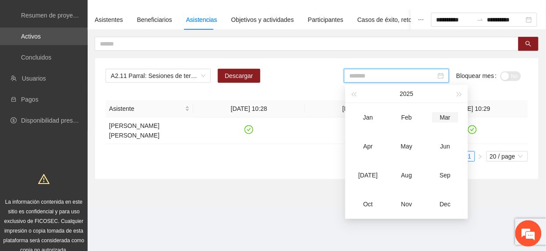
type input "*******"
click at [433, 145] on div "Jun" at bounding box center [445, 146] width 26 height 11
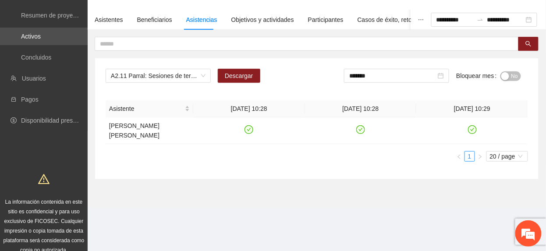
click at [511, 76] on span "No" at bounding box center [514, 76] width 7 height 10
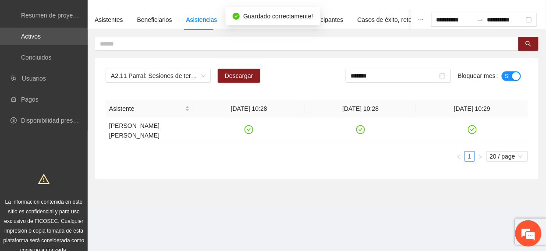
click at [397, 82] on div "*******" at bounding box center [398, 76] width 105 height 14
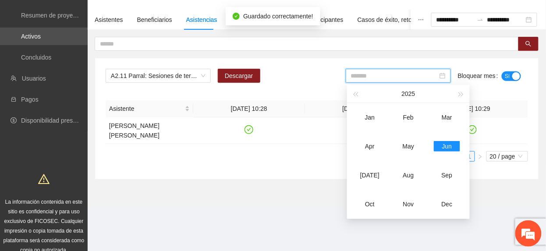
click at [370, 170] on div "[DATE]" at bounding box center [369, 175] width 26 height 11
type input "*******"
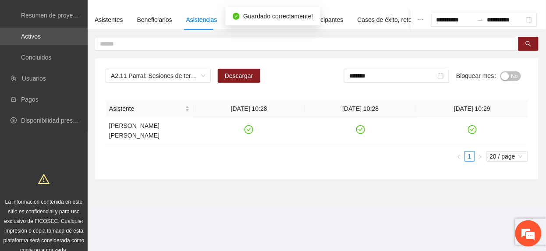
click at [512, 81] on span "No" at bounding box center [514, 76] width 7 height 10
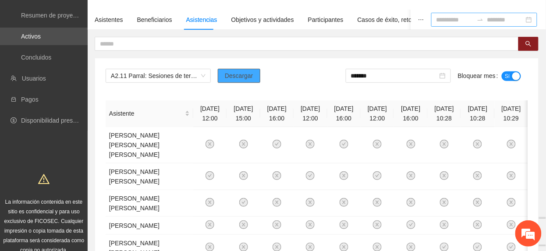
click at [250, 74] on span "Descargar" at bounding box center [239, 76] width 28 height 10
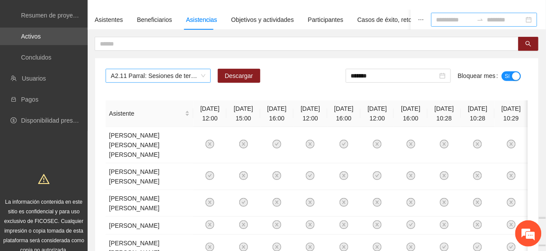
click at [167, 69] on div "A2.11 Parral: Sesiones de terapia postcívica Descargar ******* Bloquear mes Sí …" at bounding box center [316, 177] width 443 height 238
drag, startPoint x: 167, startPoint y: 69, endPoint x: 166, endPoint y: 78, distance: 8.8
click at [167, 77] on span "A2.11 Parral: Sesiones de terapia postcívica" at bounding box center [158, 75] width 95 height 13
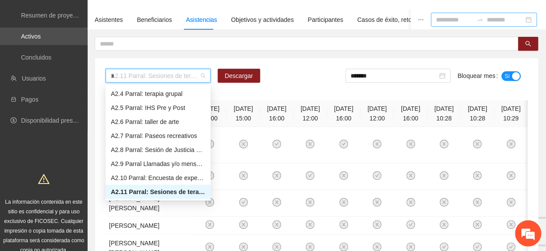
scroll to position [126, 0]
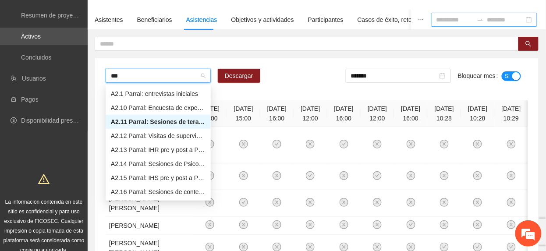
type input "****"
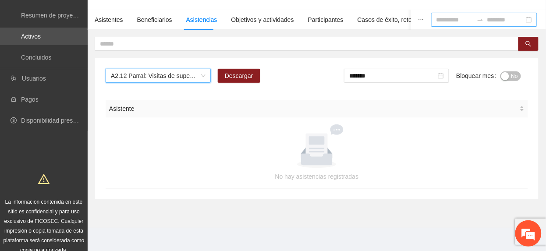
click at [513, 76] on span "No" at bounding box center [514, 76] width 7 height 10
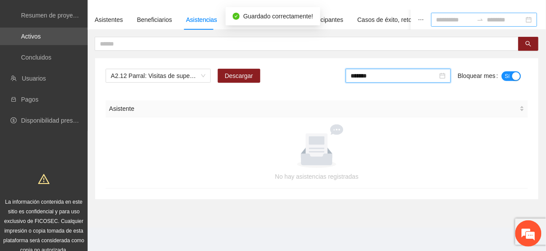
drag, startPoint x: 413, startPoint y: 78, endPoint x: 416, endPoint y: 97, distance: 19.4
click at [413, 79] on input "*******" at bounding box center [394, 76] width 87 height 10
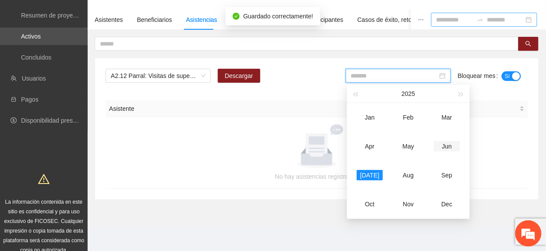
click at [445, 153] on td "Jun" at bounding box center [446, 146] width 39 height 29
type input "*******"
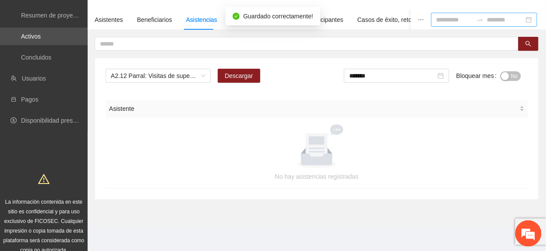
click at [511, 77] on span "No" at bounding box center [514, 76] width 7 height 10
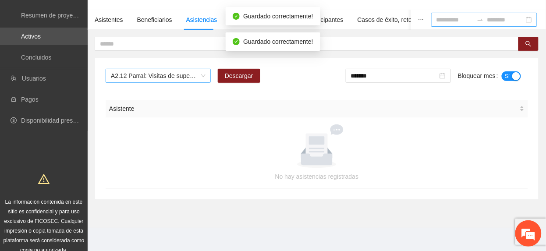
drag, startPoint x: 162, startPoint y: 74, endPoint x: 153, endPoint y: 69, distance: 10.0
click at [158, 72] on span "A2.12 Parral: Visitas de supervisión" at bounding box center [158, 75] width 95 height 13
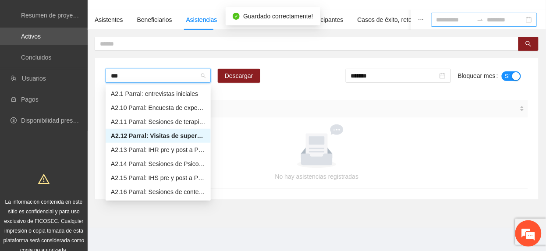
type input "****"
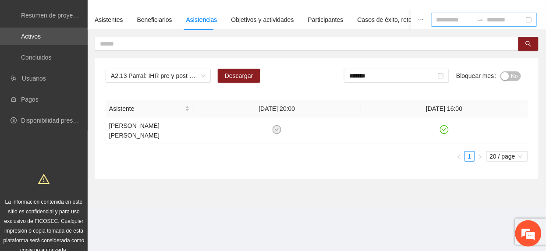
drag, startPoint x: 238, startPoint y: 187, endPoint x: 247, endPoint y: 189, distance: 8.9
click at [242, 190] on section "Monitoreo técnico Asistentes Beneficiarios Asistencias Objetivos y actividades …" at bounding box center [317, 92] width 458 height 229
click at [511, 76] on span "No" at bounding box center [514, 76] width 7 height 10
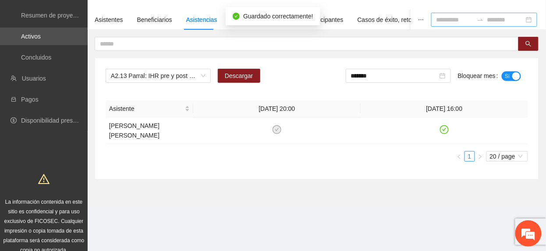
drag, startPoint x: 405, startPoint y: 78, endPoint x: 410, endPoint y: 99, distance: 21.6
click at [405, 79] on input "*******" at bounding box center [394, 76] width 87 height 10
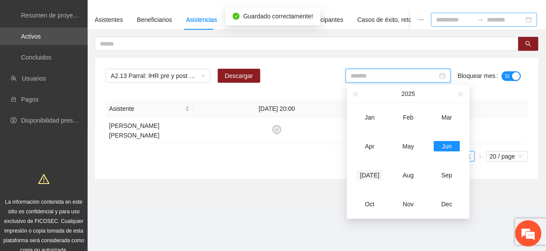
click at [370, 173] on div "[DATE]" at bounding box center [369, 175] width 26 height 11
type input "*******"
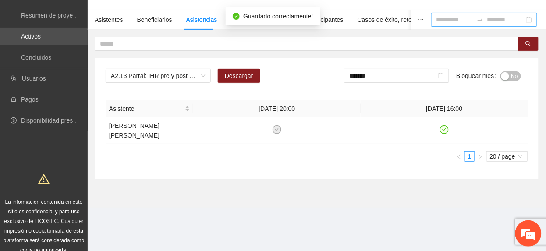
click at [511, 75] on span "No" at bounding box center [514, 76] width 7 height 10
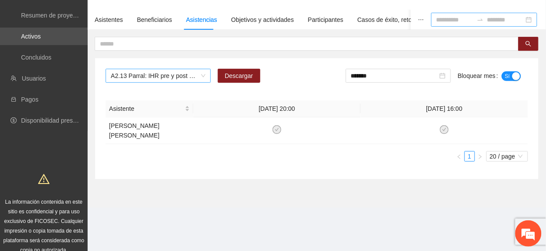
click at [151, 76] on span "A2.13 Parral: IHR pre y post a Policías" at bounding box center [158, 75] width 95 height 13
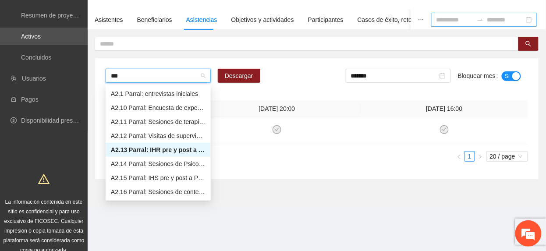
type input "****"
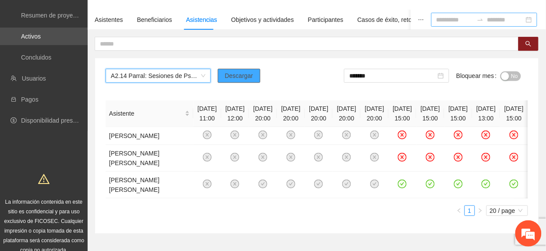
click at [244, 69] on button "Descargar" at bounding box center [239, 76] width 42 height 14
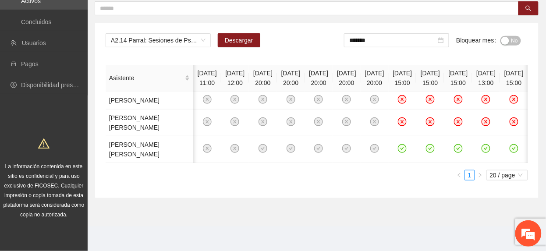
scroll to position [0, 88]
click at [510, 145] on icon "check-circle" at bounding box center [513, 148] width 7 height 7
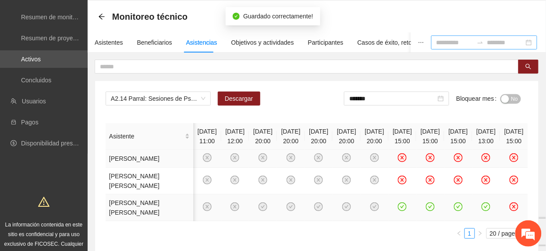
scroll to position [0, 0]
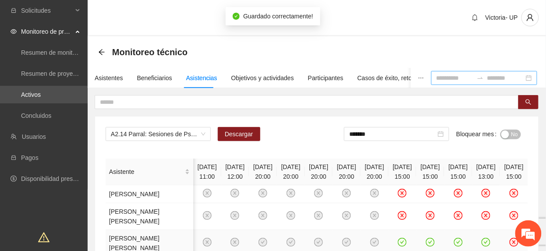
click at [512, 132] on span "No" at bounding box center [514, 135] width 7 height 10
click at [392, 139] on input "*******" at bounding box center [394, 134] width 87 height 10
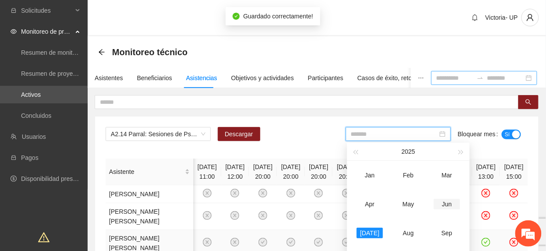
click at [448, 206] on div "Jun" at bounding box center [447, 204] width 26 height 11
type input "*******"
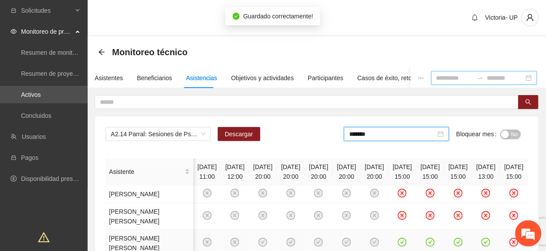
click at [512, 135] on span "No" at bounding box center [514, 135] width 7 height 10
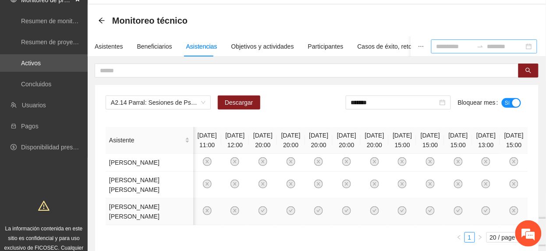
scroll to position [58, 0]
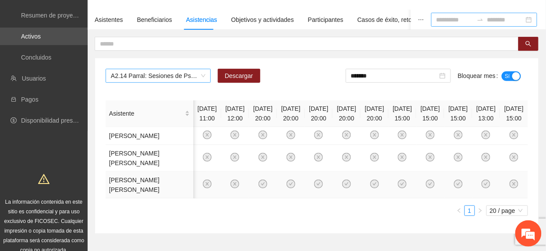
drag, startPoint x: 181, startPoint y: 72, endPoint x: 174, endPoint y: 77, distance: 8.5
click at [181, 74] on span "A2.14 Parral: Sesiones de Psicoterapia individual a Policías" at bounding box center [158, 75] width 95 height 13
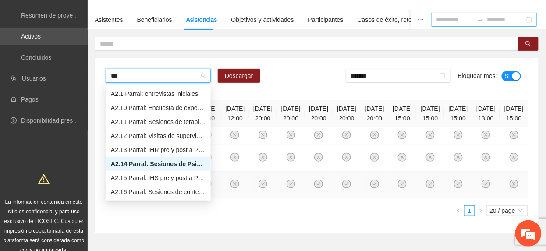
scroll to position [0, 0]
type input "****"
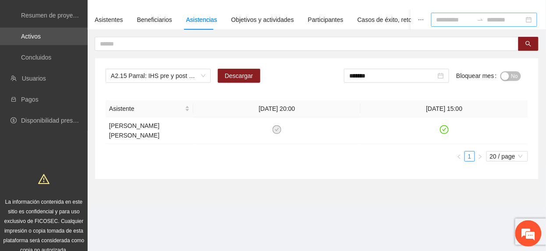
click at [515, 78] on span "No" at bounding box center [514, 76] width 7 height 10
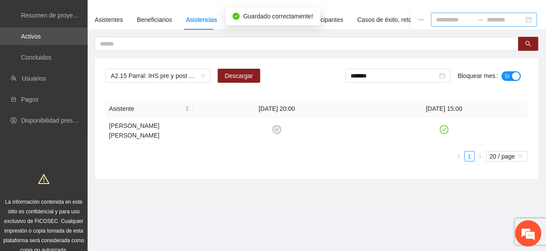
drag, startPoint x: 398, startPoint y: 76, endPoint x: 398, endPoint y: 95, distance: 18.8
click at [397, 76] on input "*******" at bounding box center [394, 76] width 87 height 10
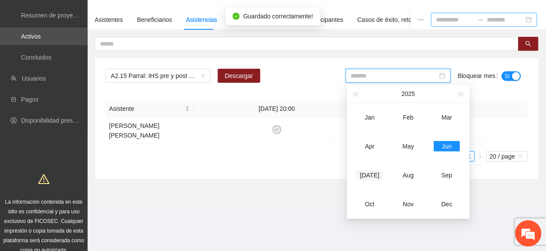
click at [369, 174] on div "[DATE]" at bounding box center [369, 175] width 26 height 11
type input "*******"
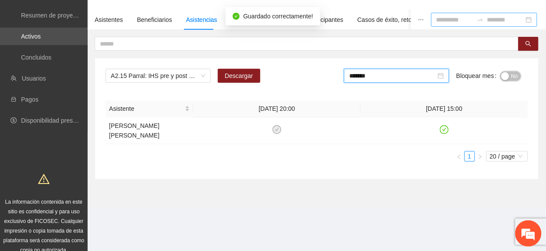
drag, startPoint x: 508, startPoint y: 71, endPoint x: 521, endPoint y: 88, distance: 21.9
click at [510, 75] on button "No" at bounding box center [510, 76] width 21 height 10
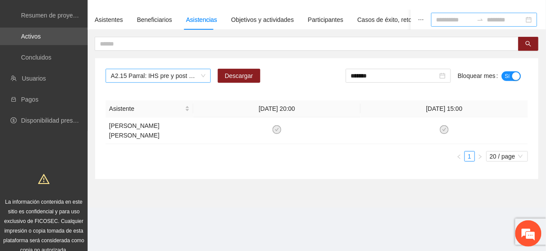
click at [143, 76] on span "A2.15 Parral: IHS pre y post a Policías" at bounding box center [158, 75] width 95 height 13
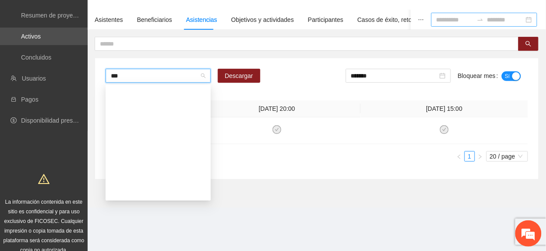
type input "****"
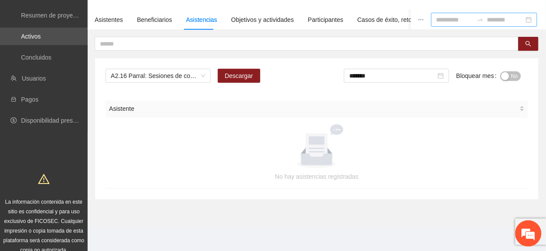
click at [214, 113] on div "Asistente" at bounding box center [316, 109] width 415 height 10
click at [514, 77] on span "No" at bounding box center [514, 76] width 7 height 10
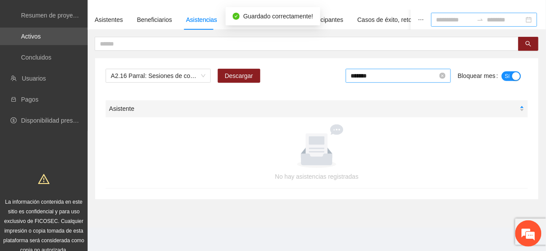
click at [416, 78] on input "*******" at bounding box center [394, 76] width 87 height 10
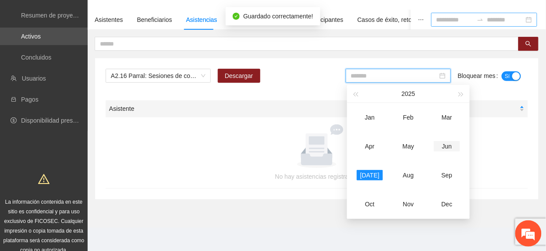
click at [448, 147] on div "Jun" at bounding box center [447, 146] width 26 height 11
type input "*******"
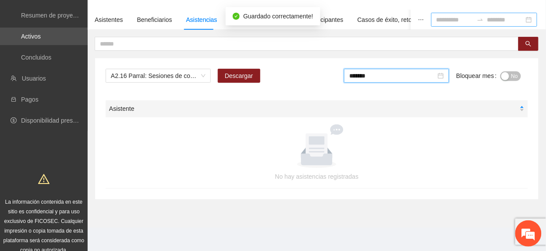
click at [513, 72] on span "No" at bounding box center [514, 76] width 7 height 10
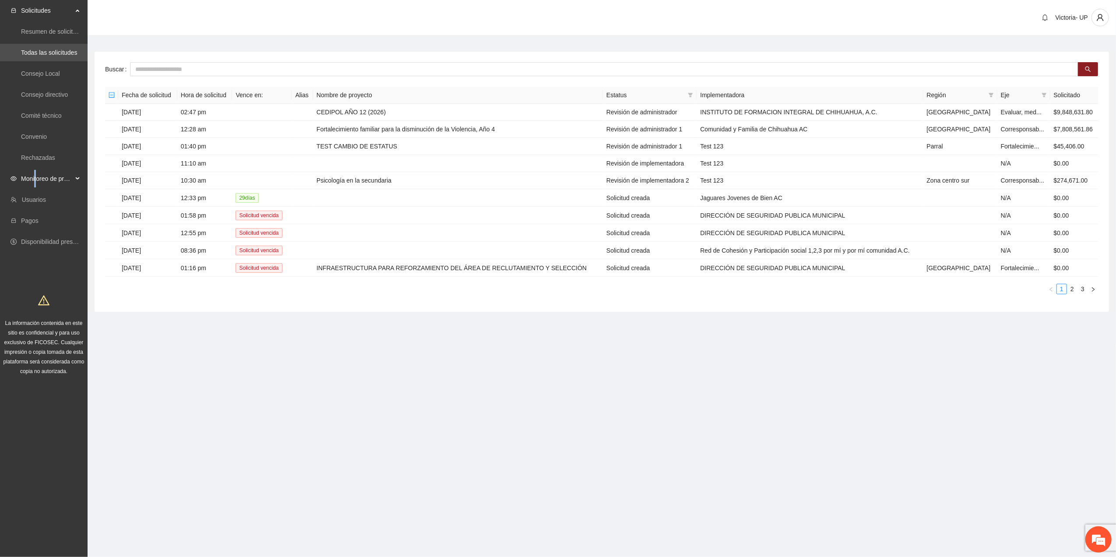
click at [37, 183] on span "Monitoreo de proyectos" at bounding box center [47, 179] width 52 height 18
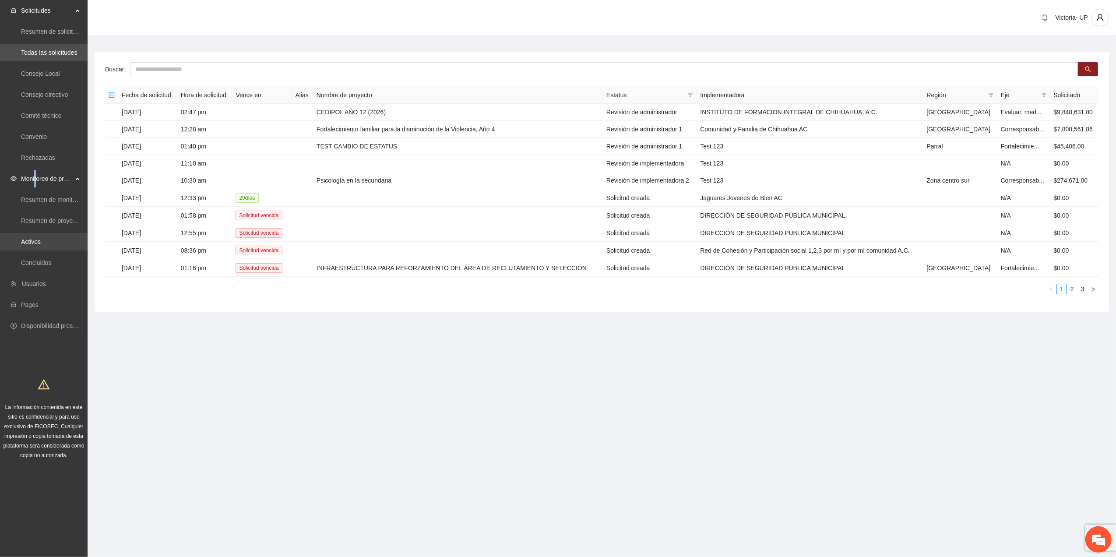
drag, startPoint x: 38, startPoint y: 184, endPoint x: 35, endPoint y: 244, distance: 59.6
click at [35, 244] on link "Activos" at bounding box center [31, 241] width 20 height 7
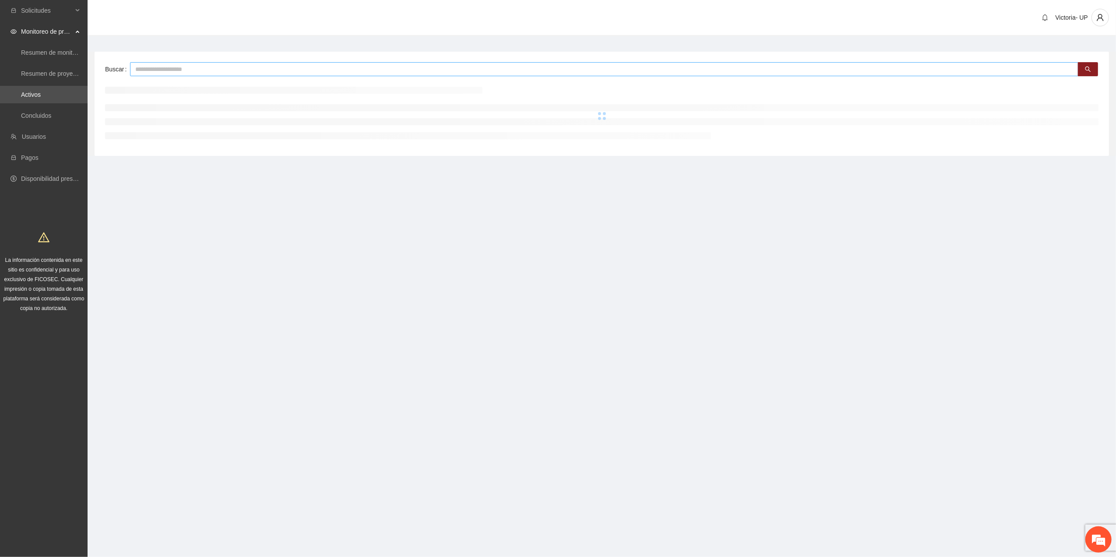
click at [219, 68] on input "text" at bounding box center [604, 69] width 949 height 14
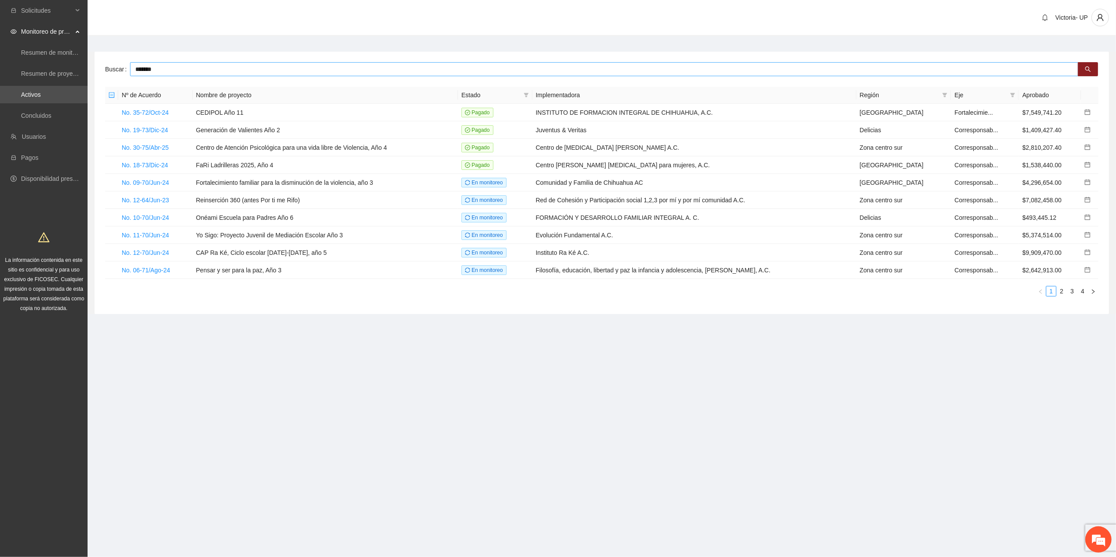
type input "*******"
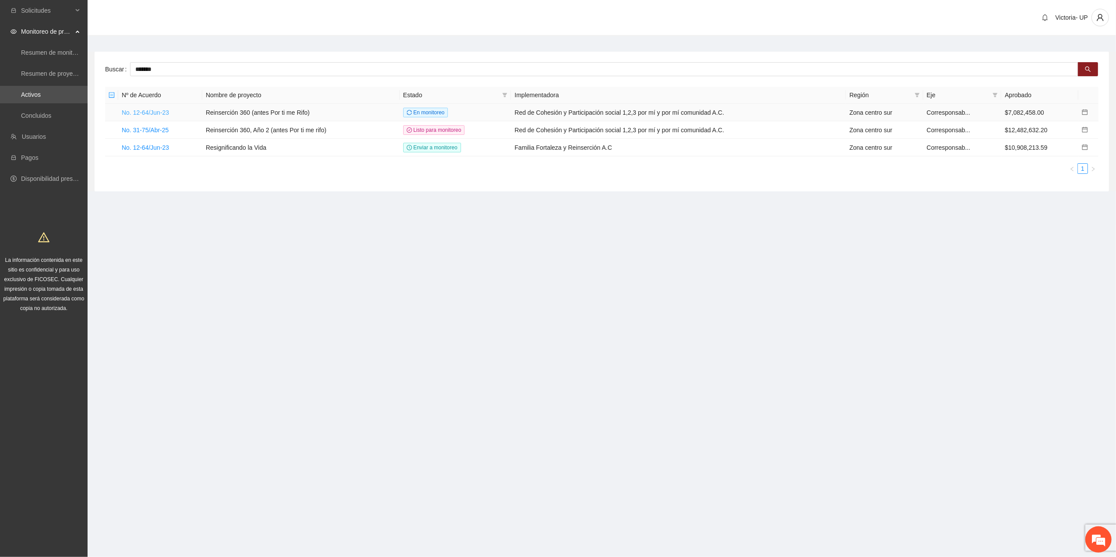
click at [165, 109] on link "No. 12-64/Jun-23" at bounding box center [145, 112] width 47 height 7
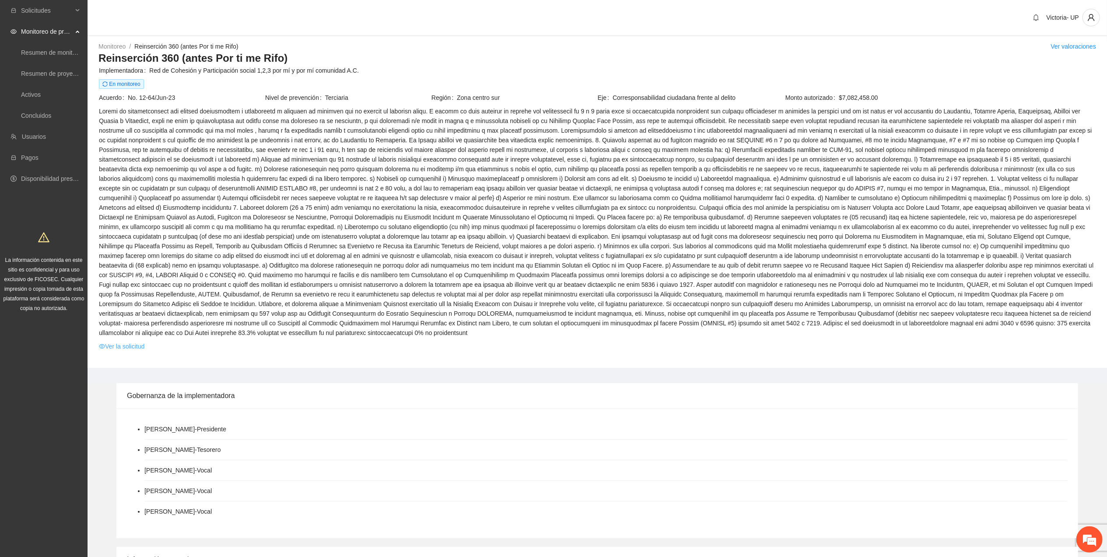
click at [123, 342] on link "Ver la solicitud" at bounding box center [122, 347] width 46 height 10
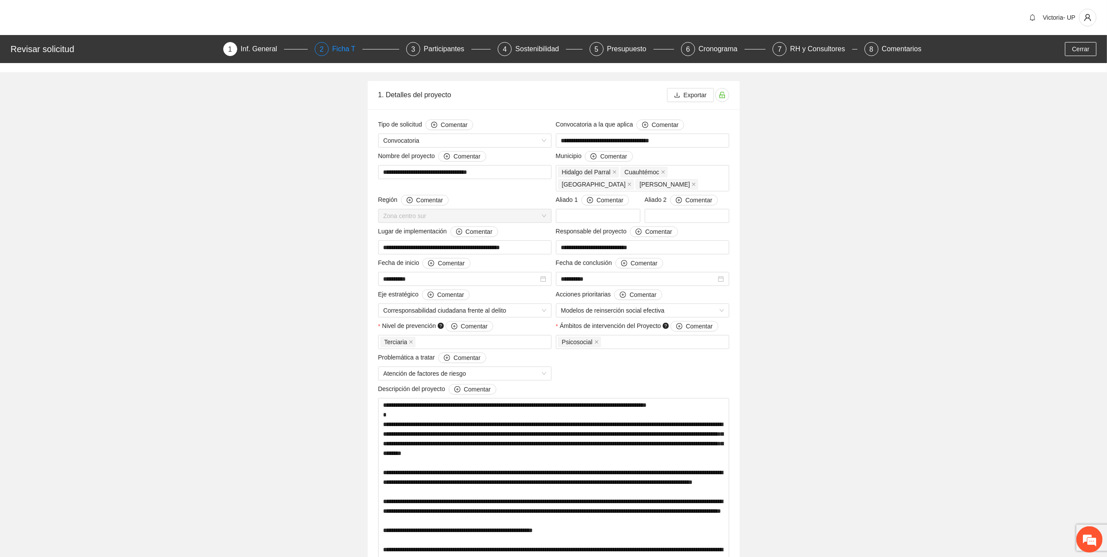
drag, startPoint x: 347, startPoint y: 46, endPoint x: 342, endPoint y: 54, distance: 9.8
click at [346, 46] on div "Ficha T" at bounding box center [347, 49] width 30 height 14
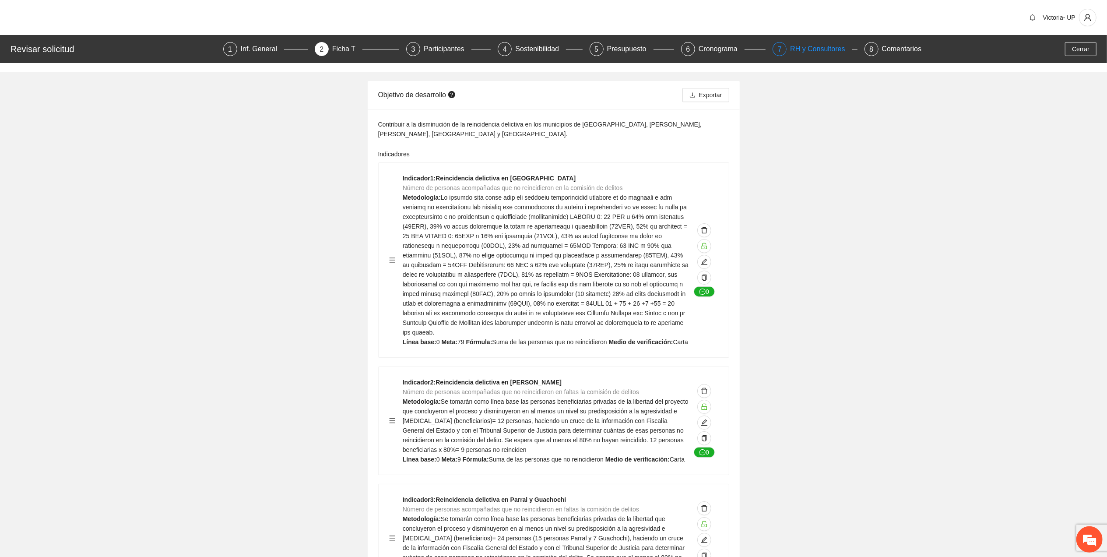
click at [826, 52] on div "RH y Consultores" at bounding box center [821, 49] width 62 height 14
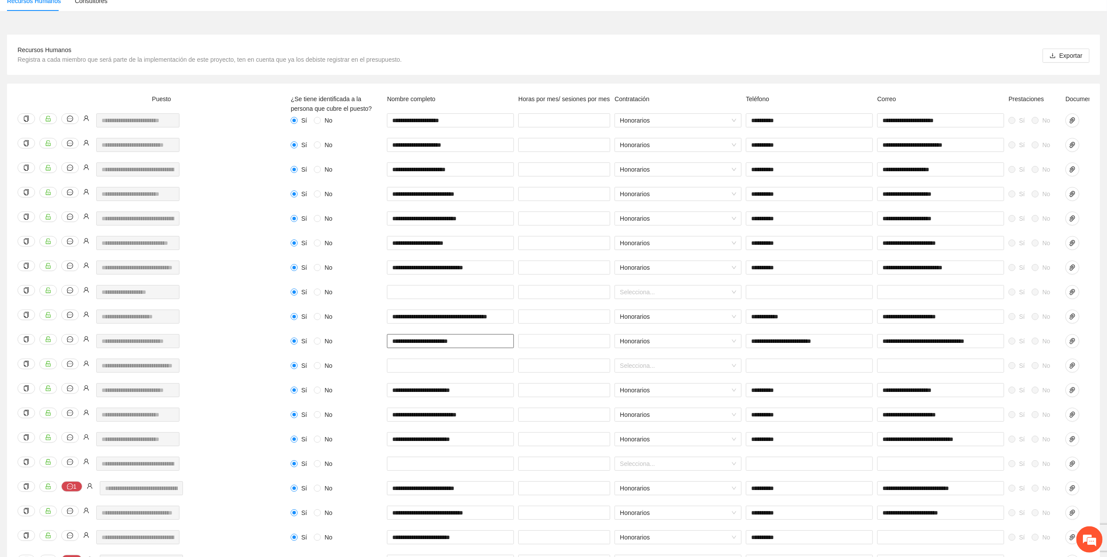
scroll to position [62, 0]
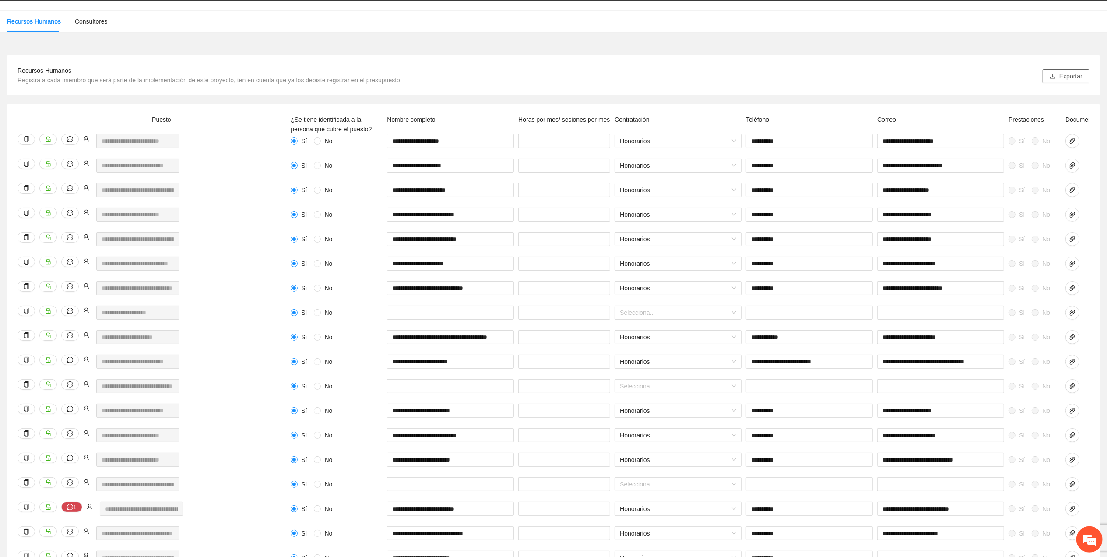
click at [1061, 79] on span "Exportar" at bounding box center [1071, 76] width 23 height 10
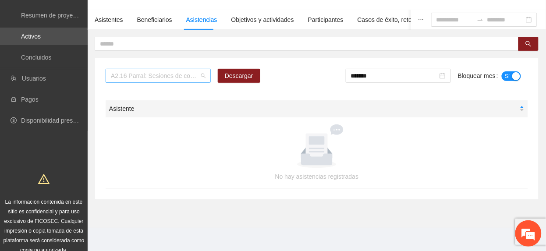
click at [146, 75] on span "A2.16 Parral: Sesiones de contención al personal" at bounding box center [158, 75] width 95 height 13
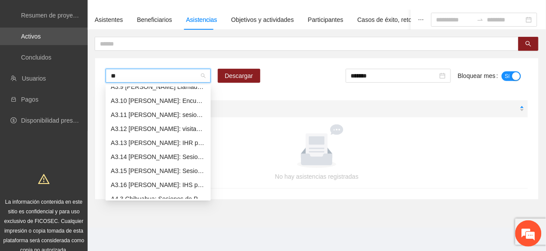
scroll to position [112, 0]
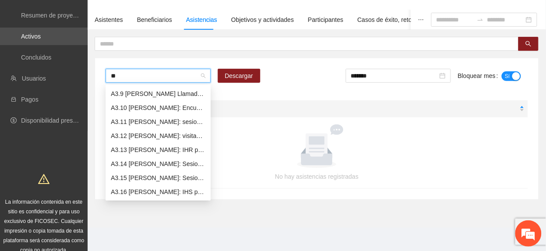
type input "***"
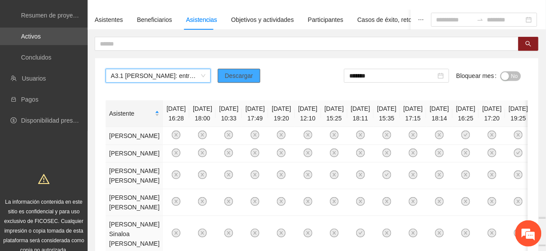
click at [231, 71] on button "Descargar" at bounding box center [239, 76] width 42 height 14
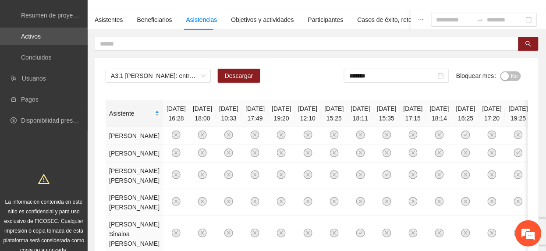
drag, startPoint x: 398, startPoint y: 75, endPoint x: 403, endPoint y: 109, distance: 34.6
click at [393, 81] on input "*******" at bounding box center [392, 76] width 87 height 10
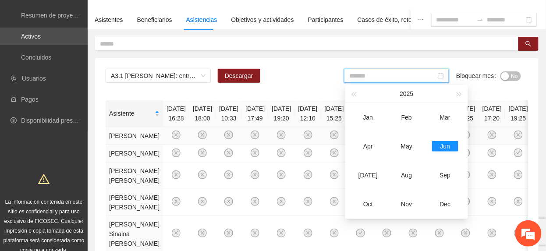
click at [372, 169] on td "[DATE]" at bounding box center [368, 175] width 39 height 29
type input "*******"
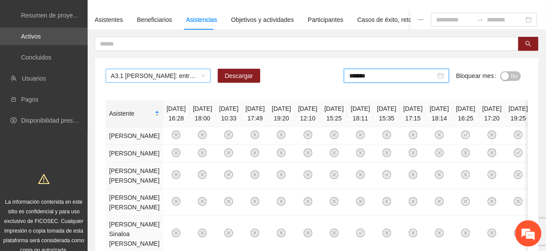
click at [146, 77] on span "A3.1 [PERSON_NAME]: entrevista inicial" at bounding box center [158, 75] width 95 height 13
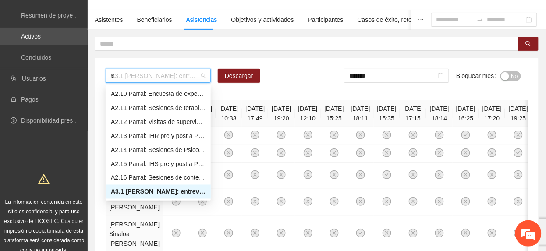
scroll to position [56, 0]
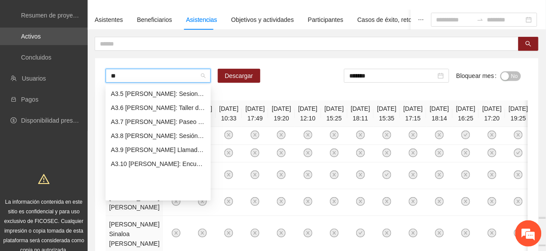
type input "***"
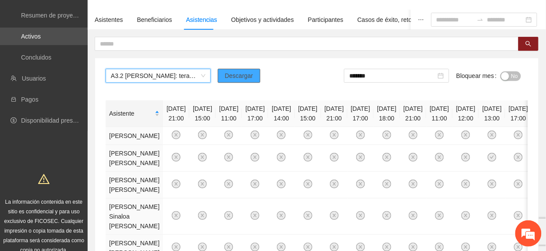
drag, startPoint x: 243, startPoint y: 80, endPoint x: 237, endPoint y: 92, distance: 13.5
click at [243, 81] on span "Descargar" at bounding box center [239, 76] width 28 height 10
